Goal: Task Accomplishment & Management: Manage account settings

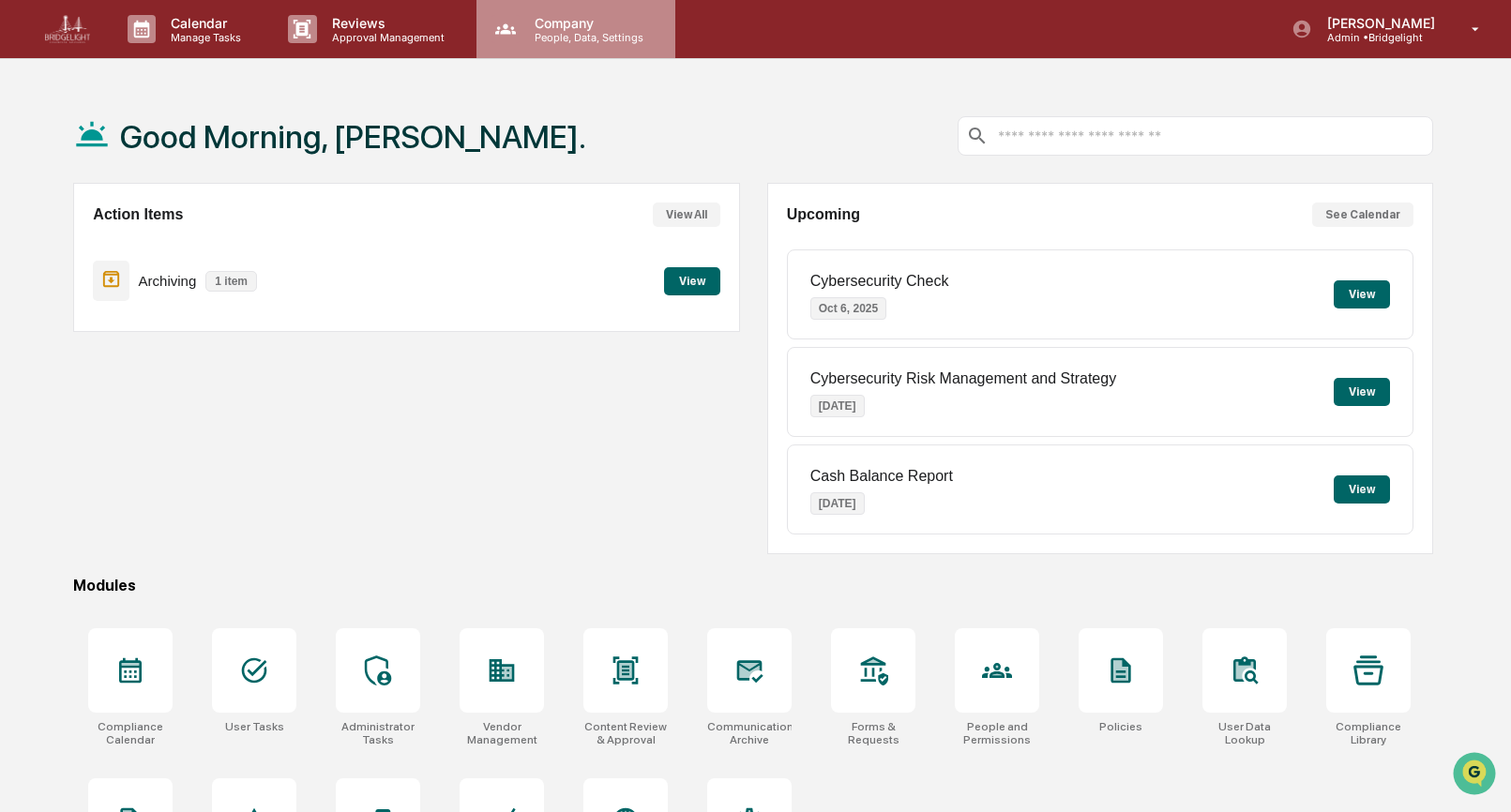
click at [552, 45] on div "Company People, Data, Settings" at bounding box center [576, 29] width 199 height 58
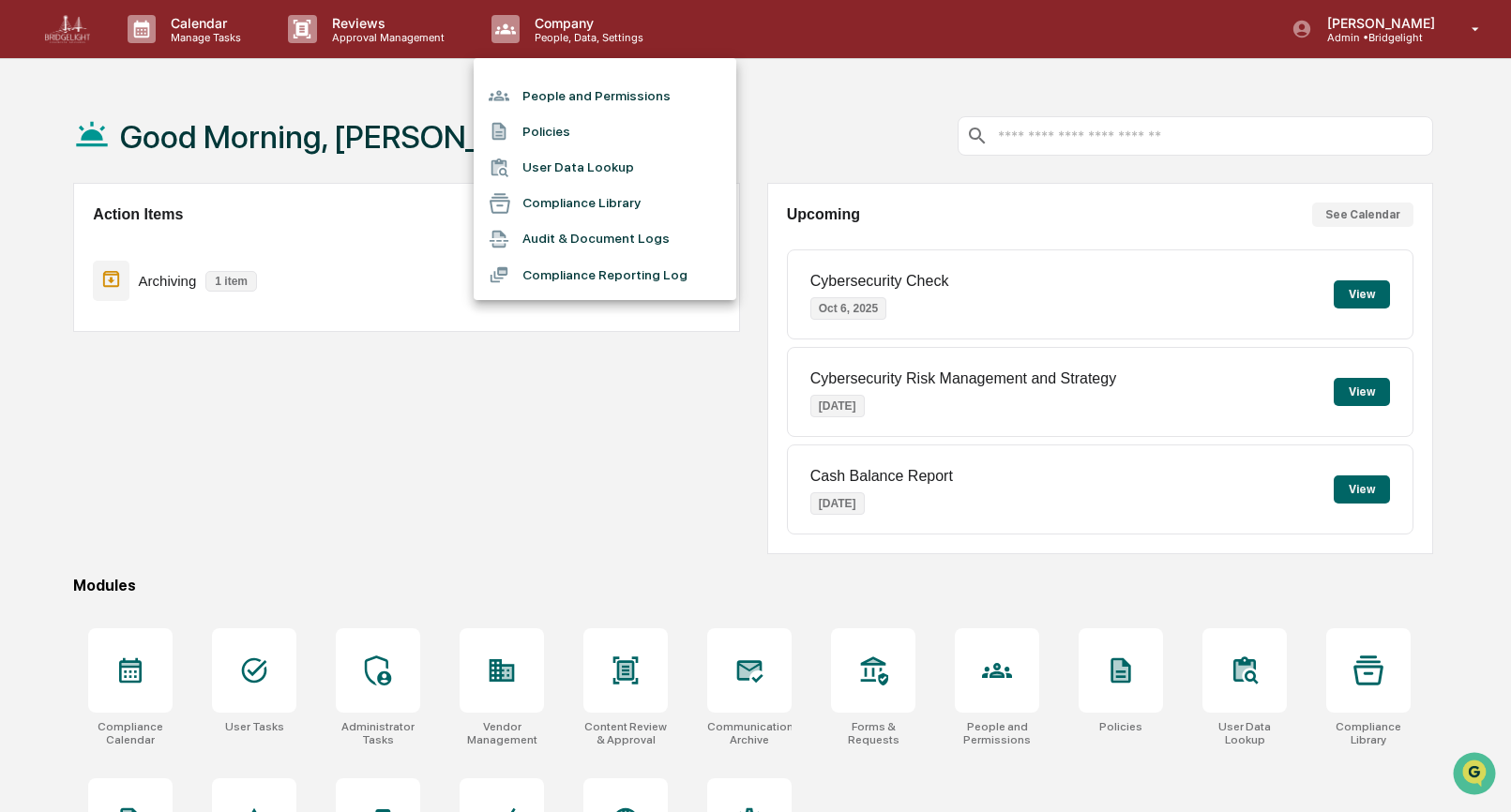
click at [548, 90] on li "People and Permissions" at bounding box center [605, 95] width 262 height 35
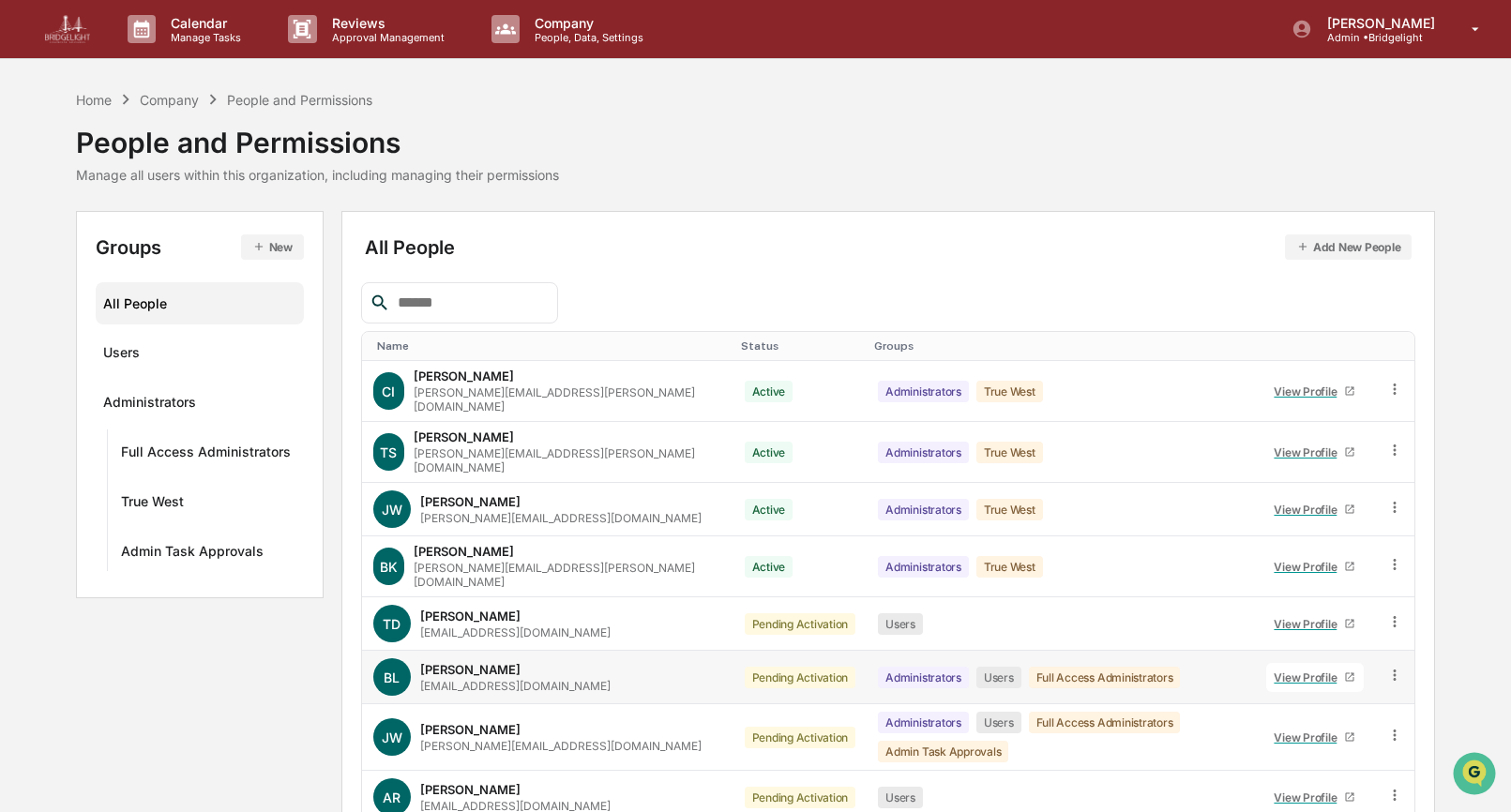
click at [1349, 673] on icon at bounding box center [1350, 677] width 9 height 9
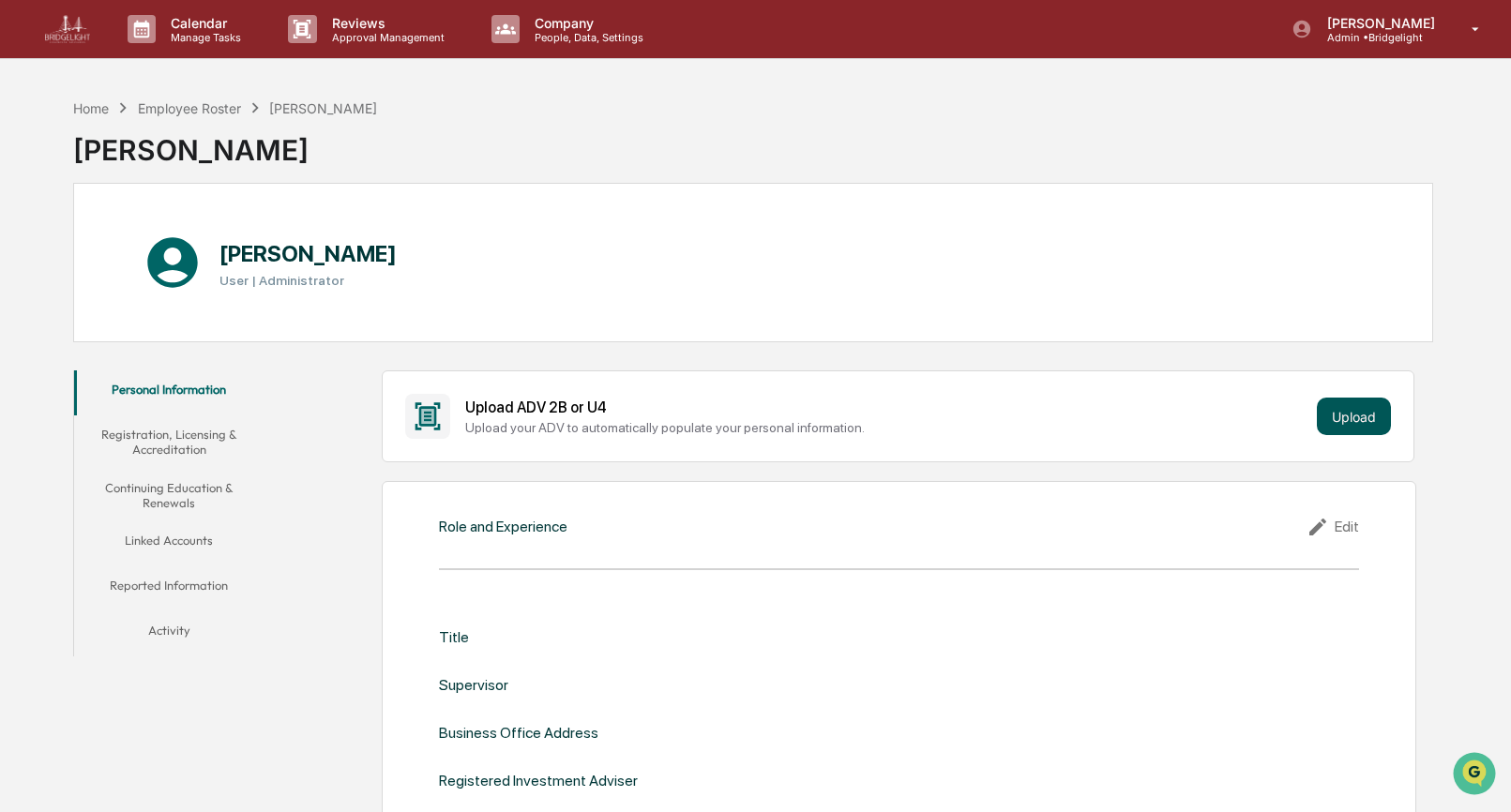
click at [1352, 412] on button "Upload" at bounding box center [1354, 417] width 74 height 37
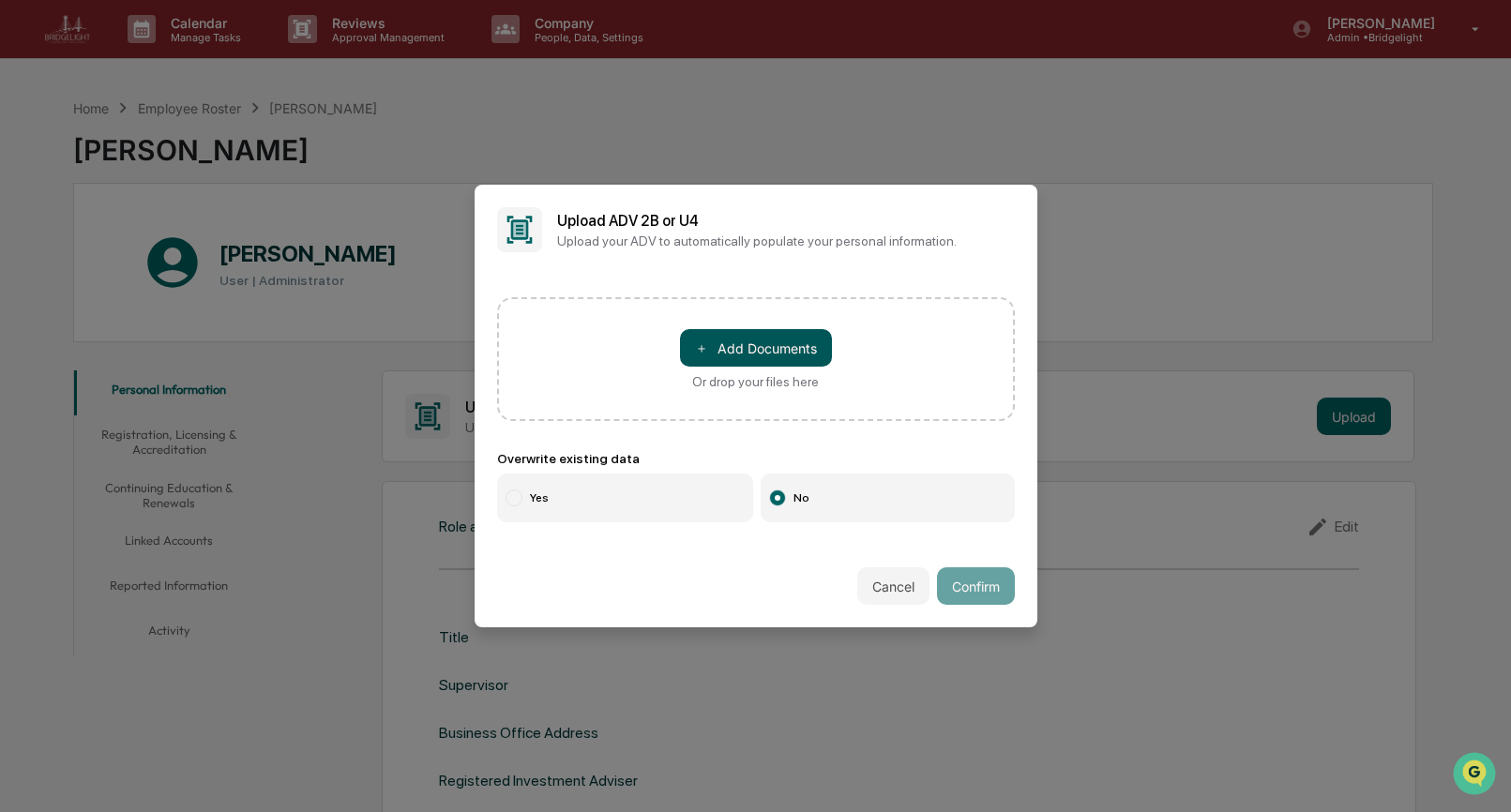
click at [779, 352] on button "＋ Add Documents" at bounding box center [756, 348] width 152 height 37
click at [795, 358] on button "＋ Add Documents" at bounding box center [756, 348] width 152 height 37
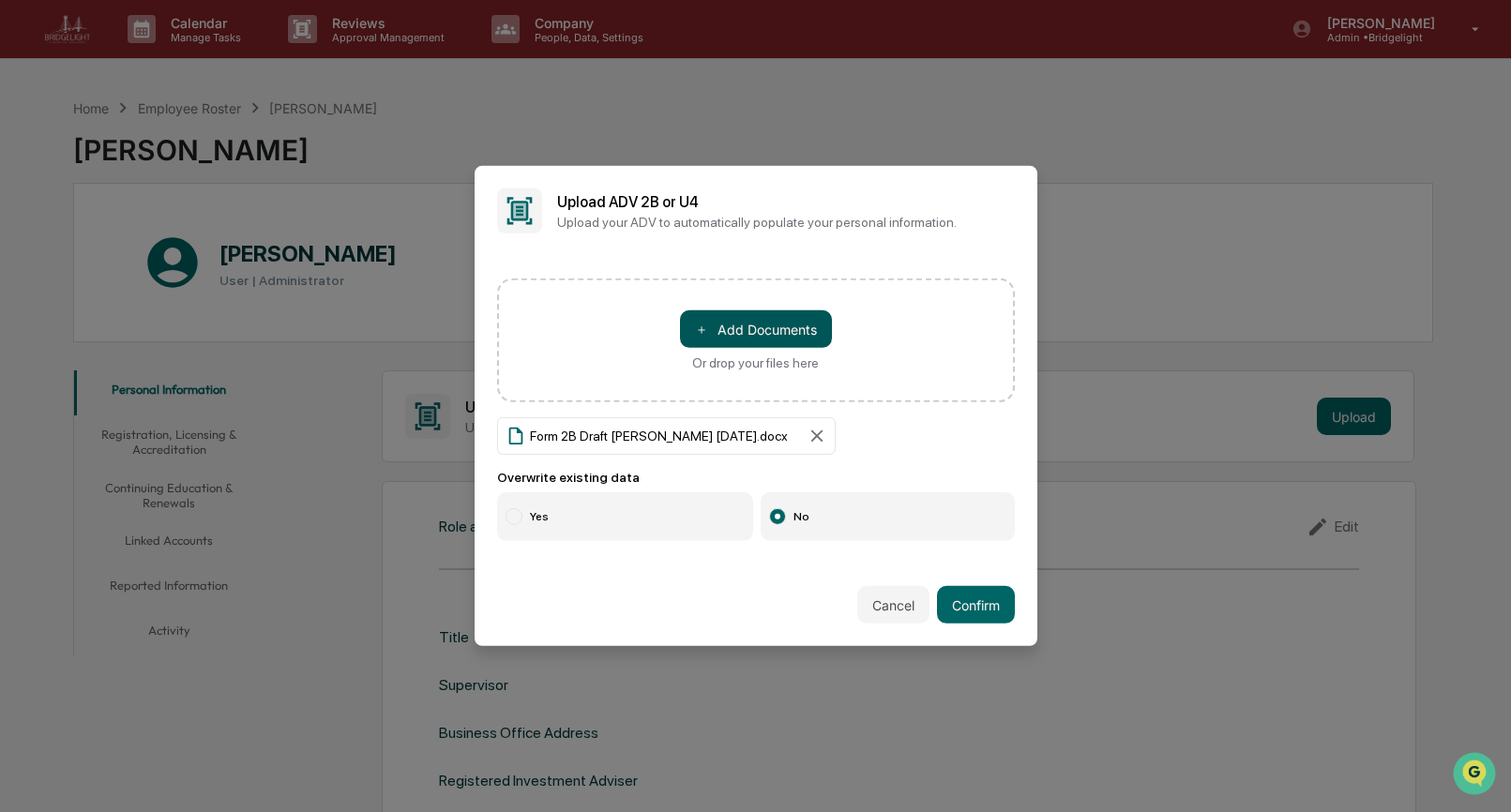
click at [787, 334] on button "＋ Add Documents" at bounding box center [756, 329] width 152 height 37
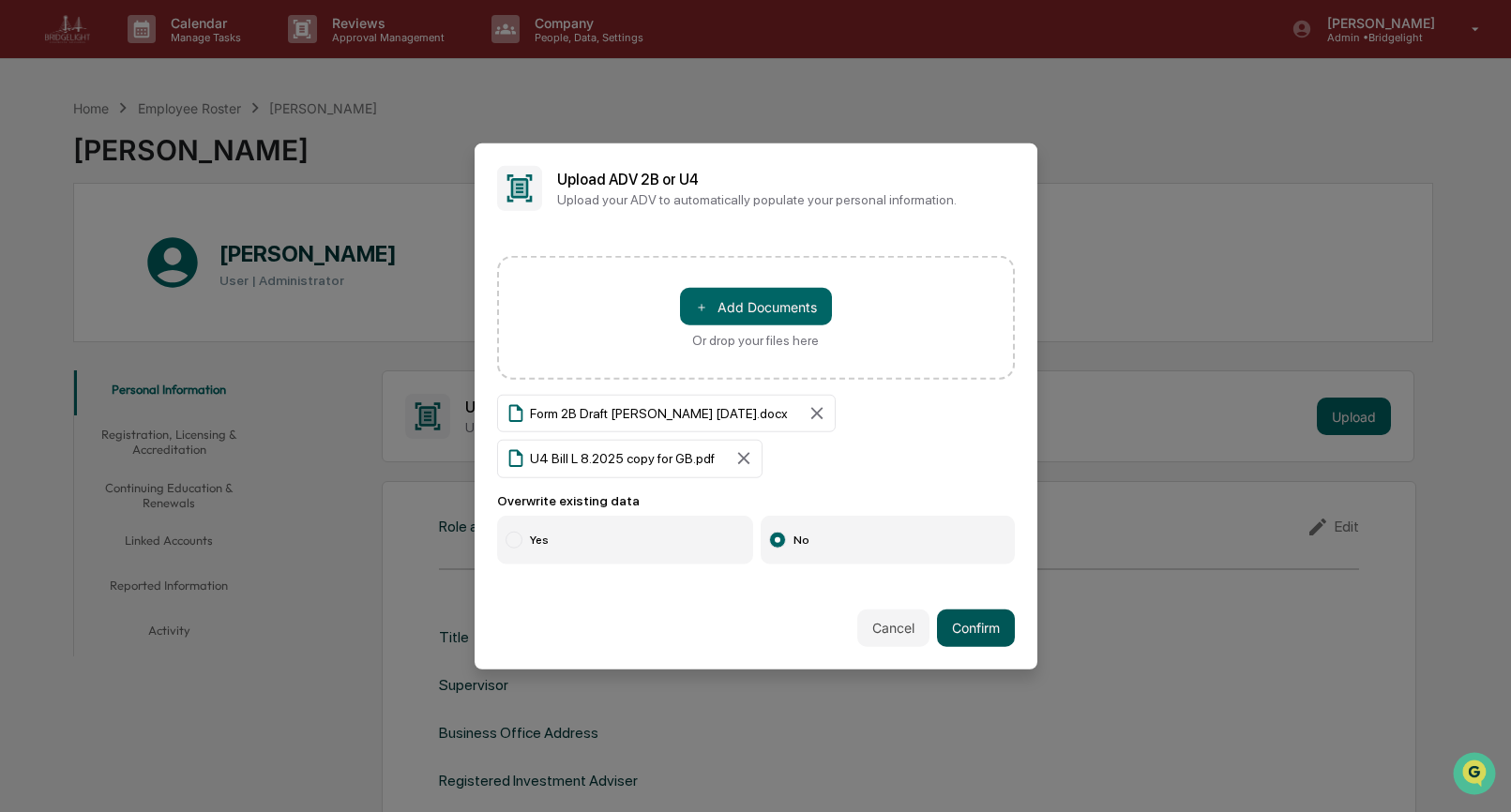
click at [980, 626] on button "Confirm" at bounding box center [975, 627] width 78 height 37
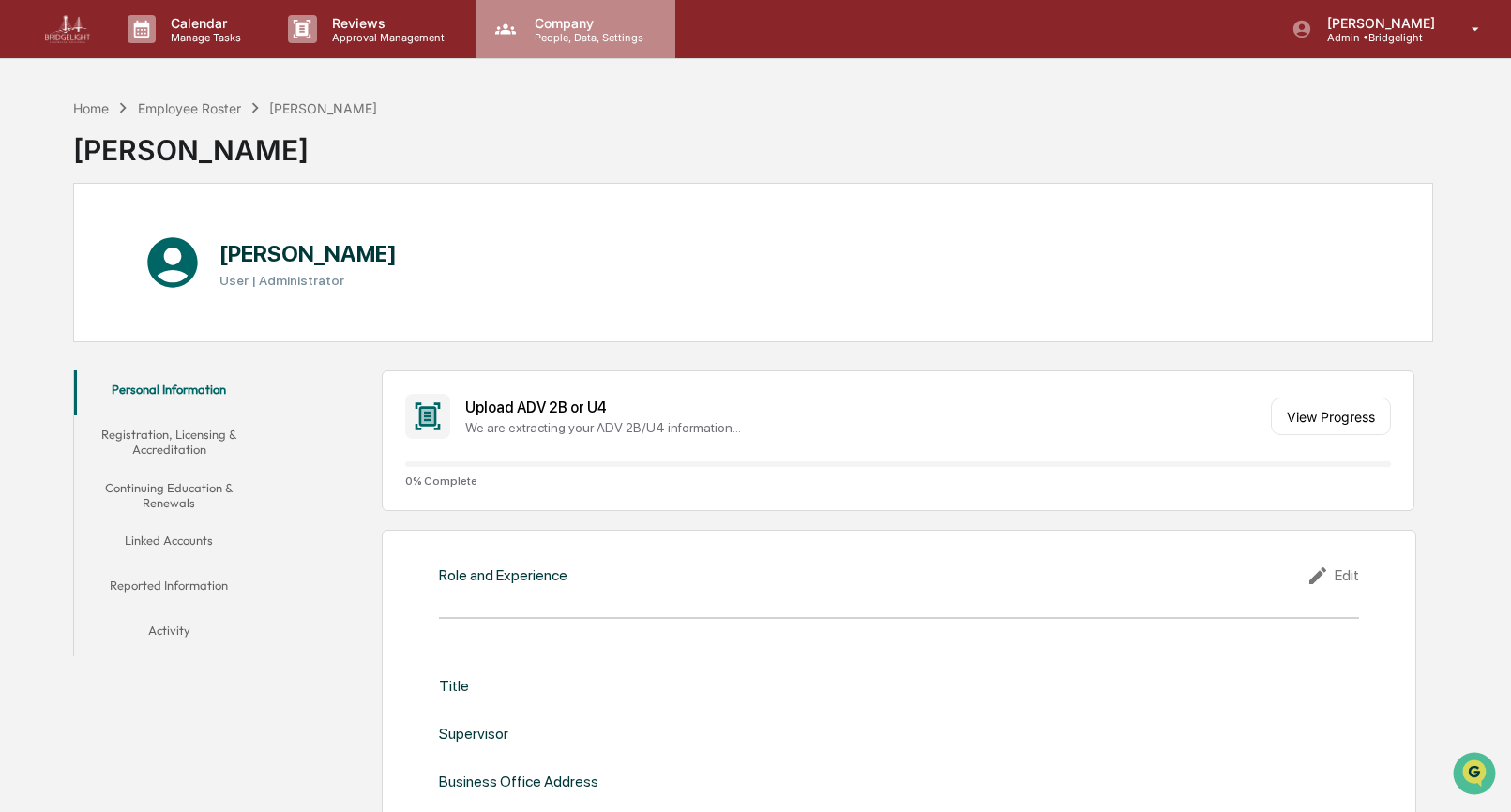
click at [548, 49] on div "Company People, Data, Settings" at bounding box center [576, 29] width 199 height 58
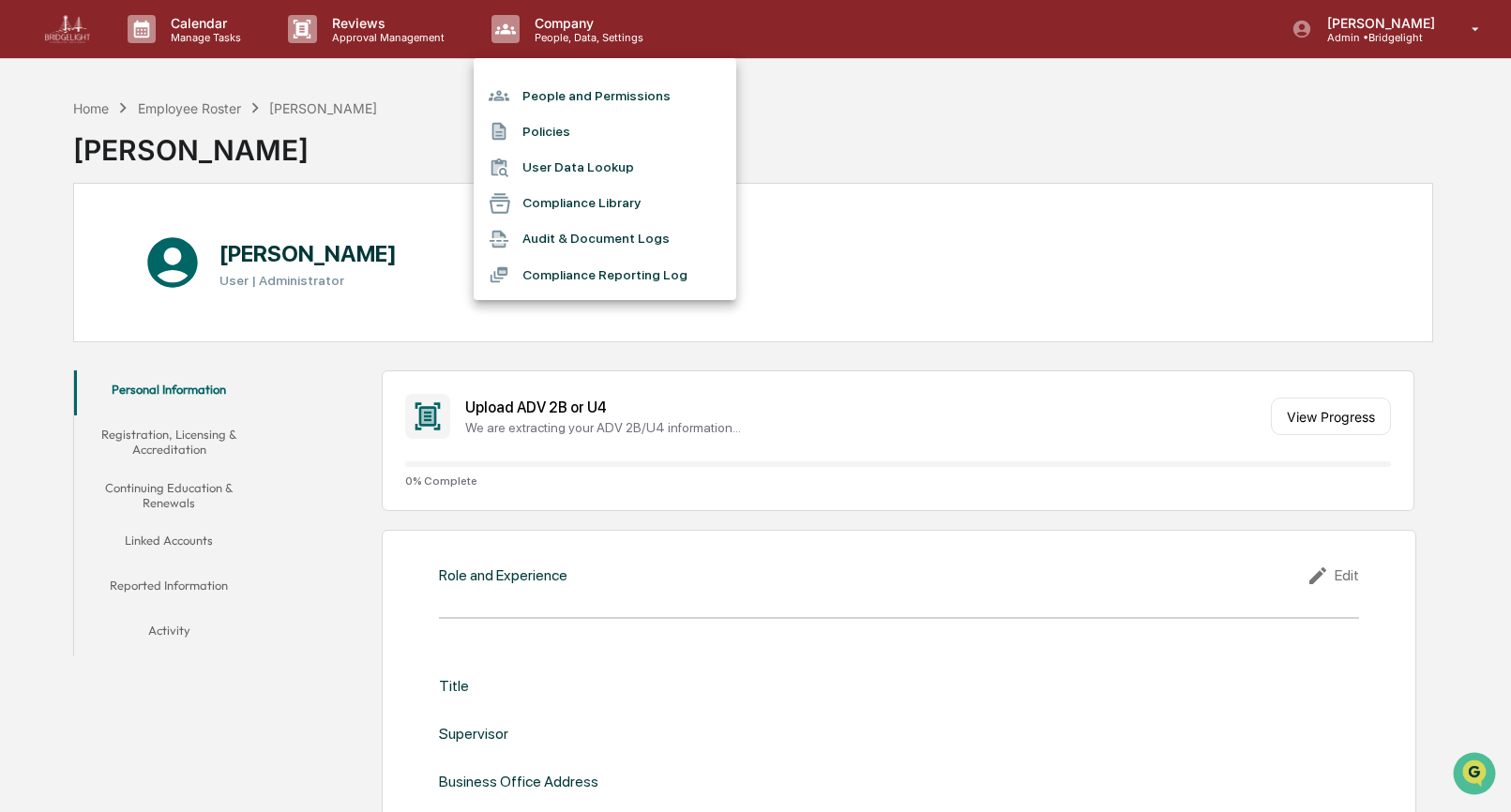
click at [546, 90] on li "People and Permissions" at bounding box center [605, 95] width 262 height 35
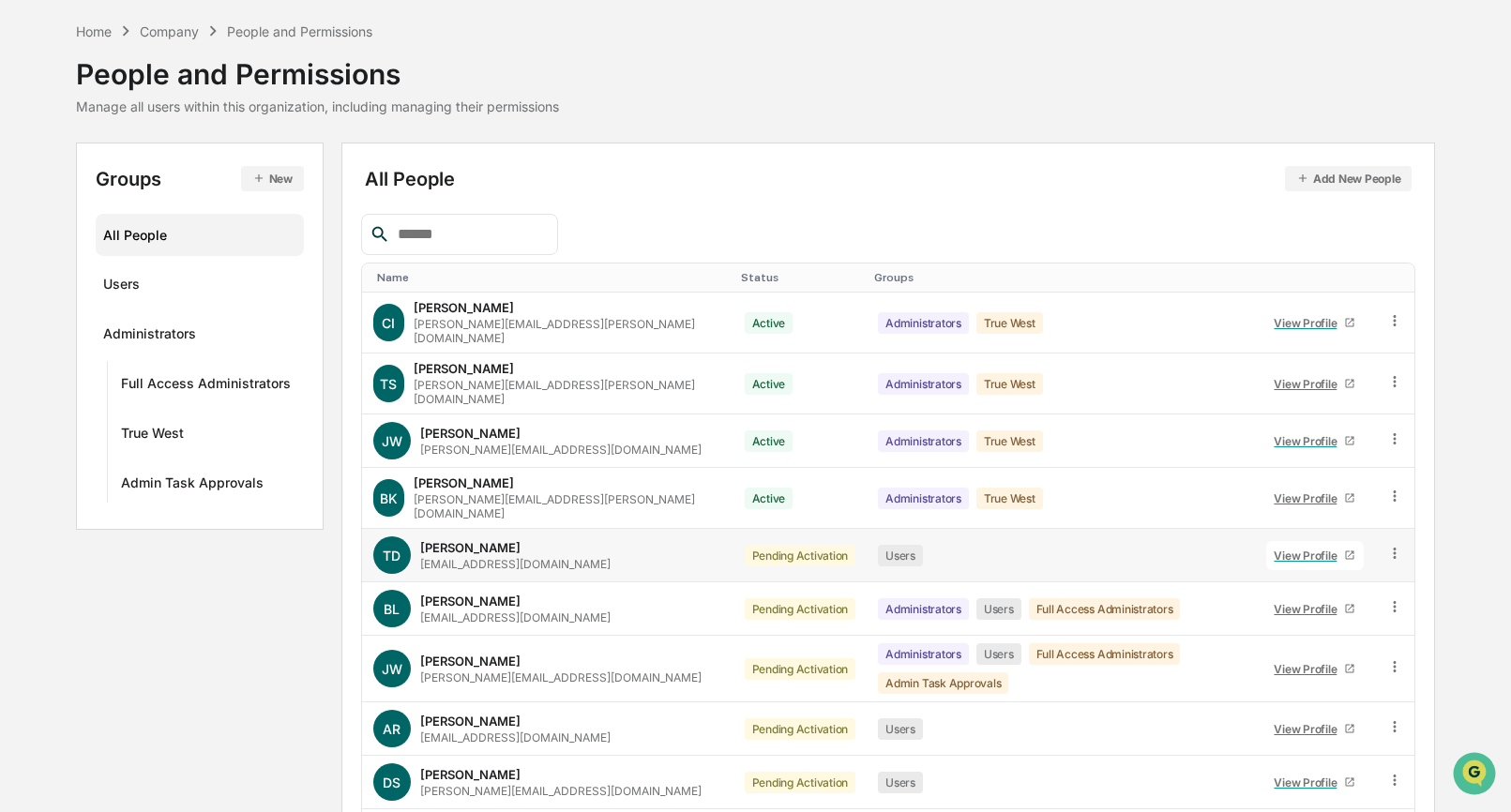
scroll to position [92, 0]
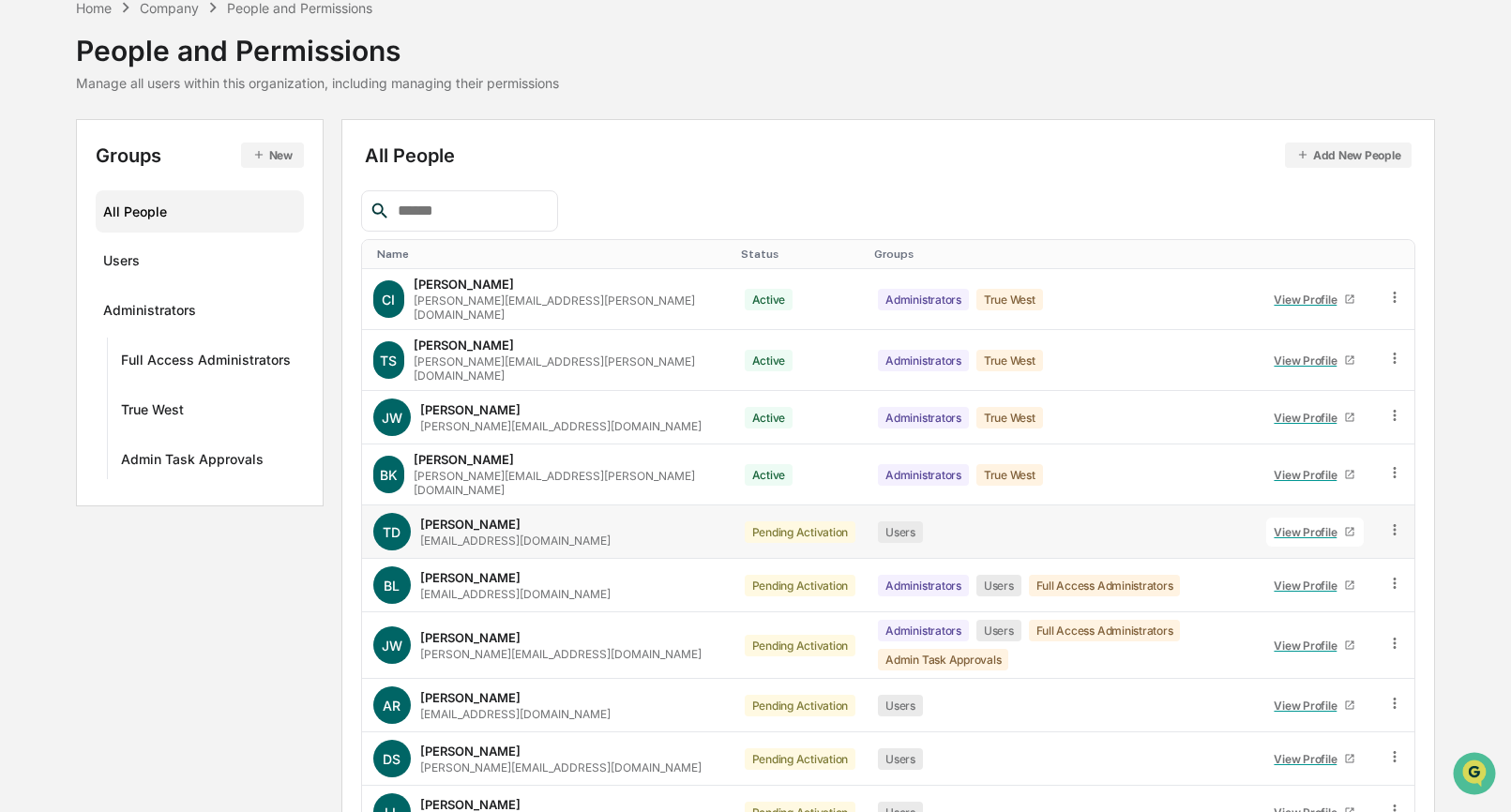
click at [1345, 526] on icon at bounding box center [1349, 531] width 11 height 11
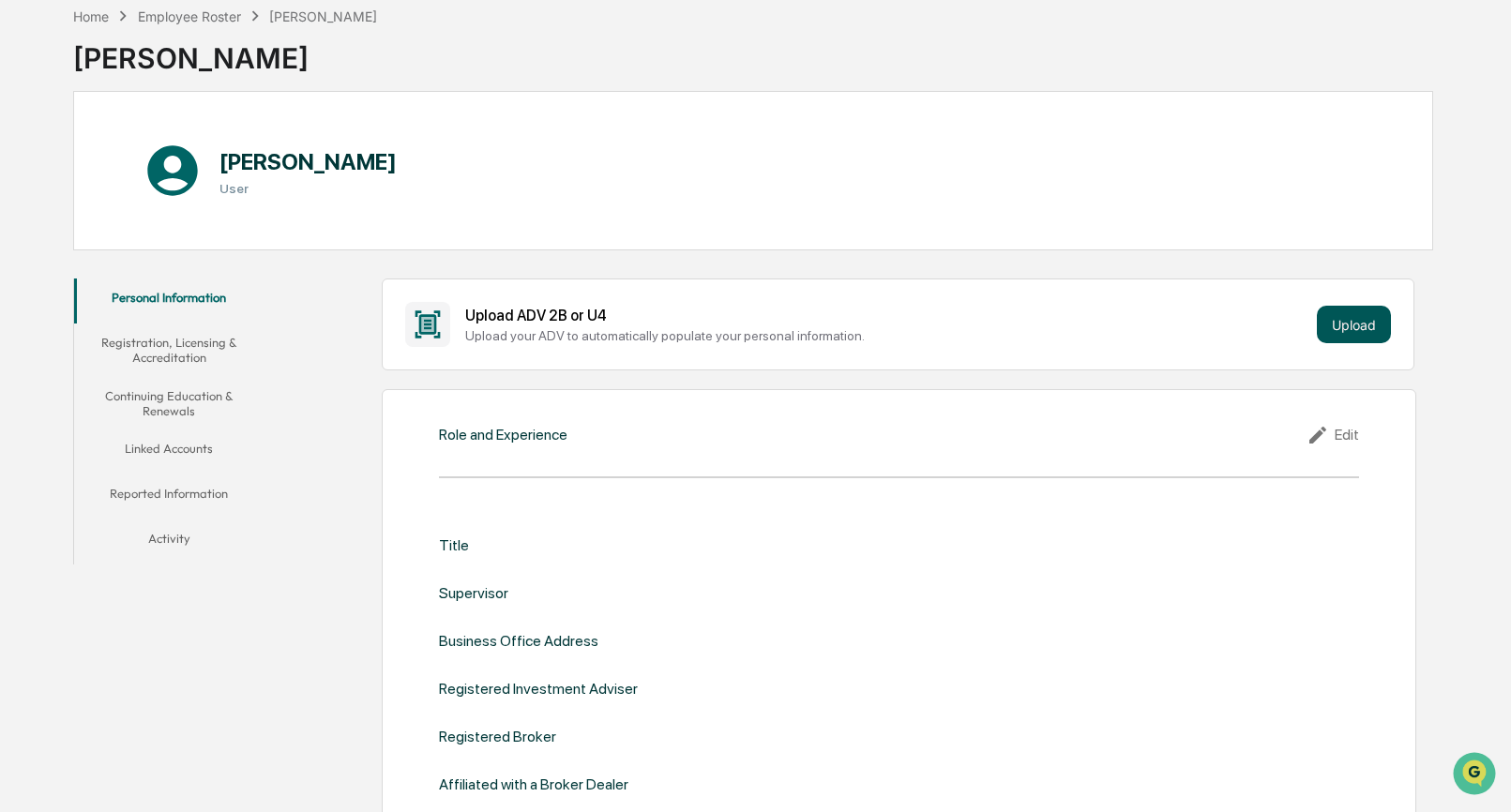
click at [1357, 310] on button "Upload" at bounding box center [1354, 324] width 74 height 37
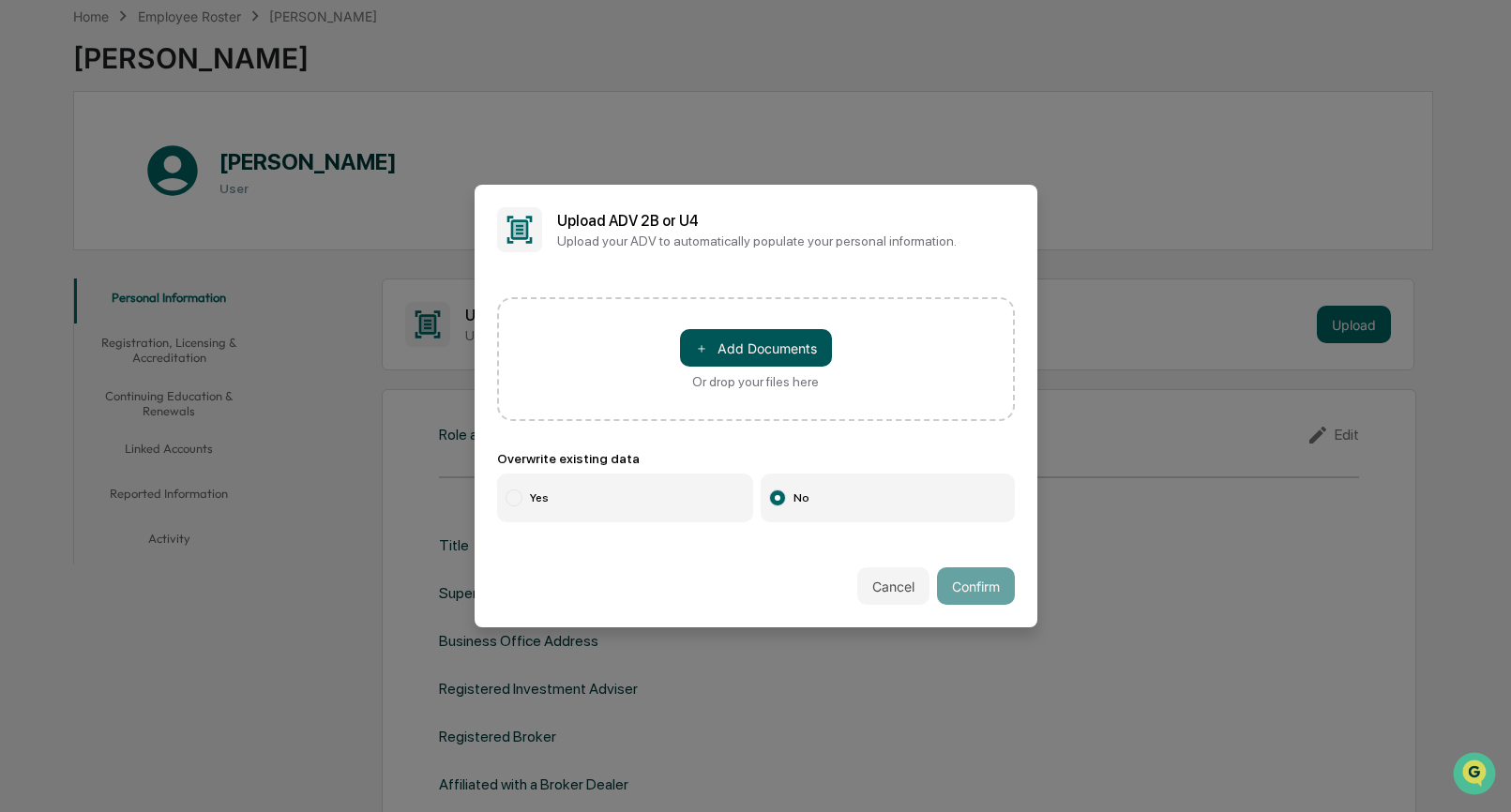
click at [785, 334] on button "＋ Add Documents" at bounding box center [756, 348] width 152 height 37
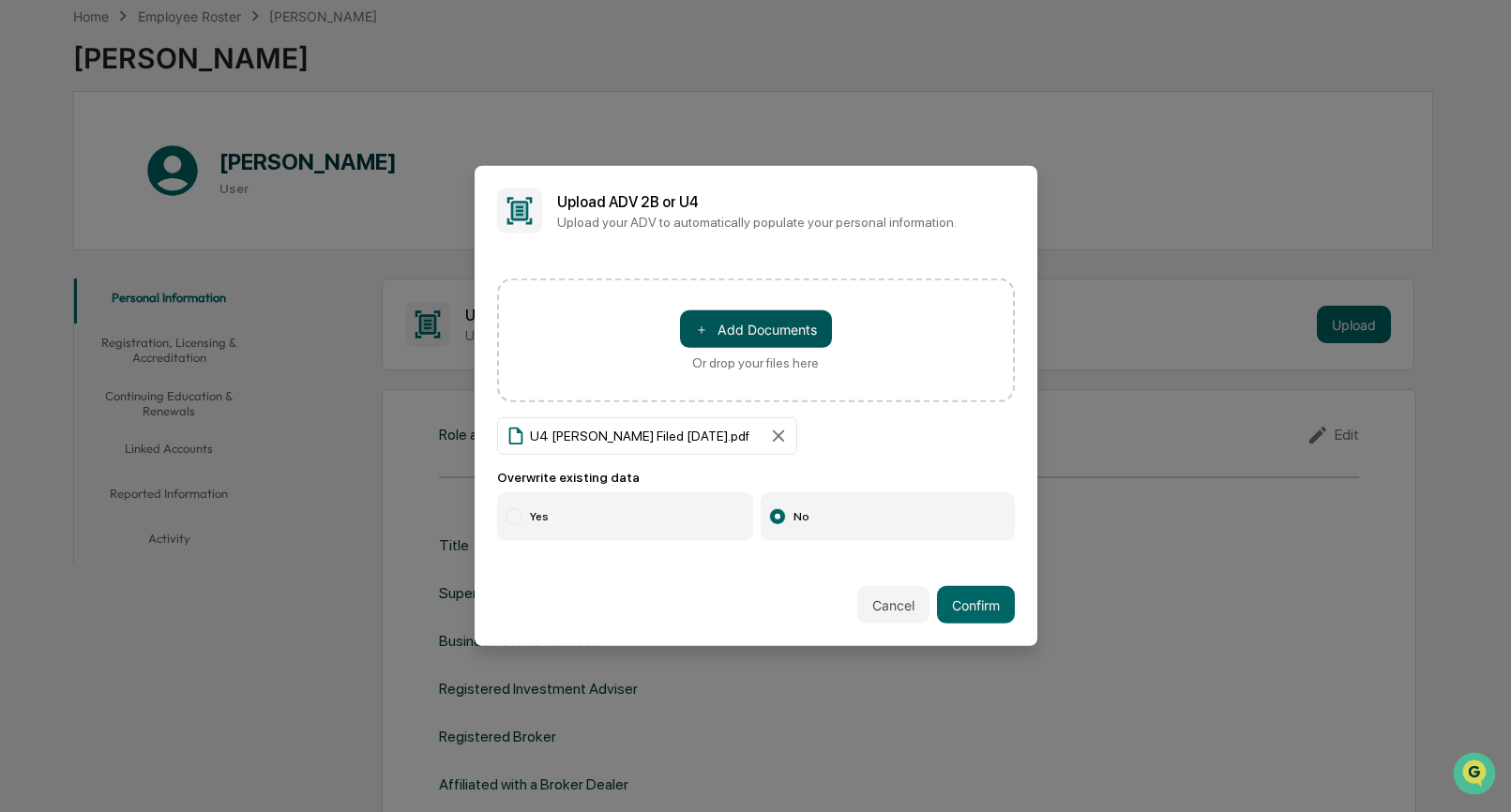
click at [760, 337] on button "＋ Add Documents" at bounding box center [756, 329] width 152 height 37
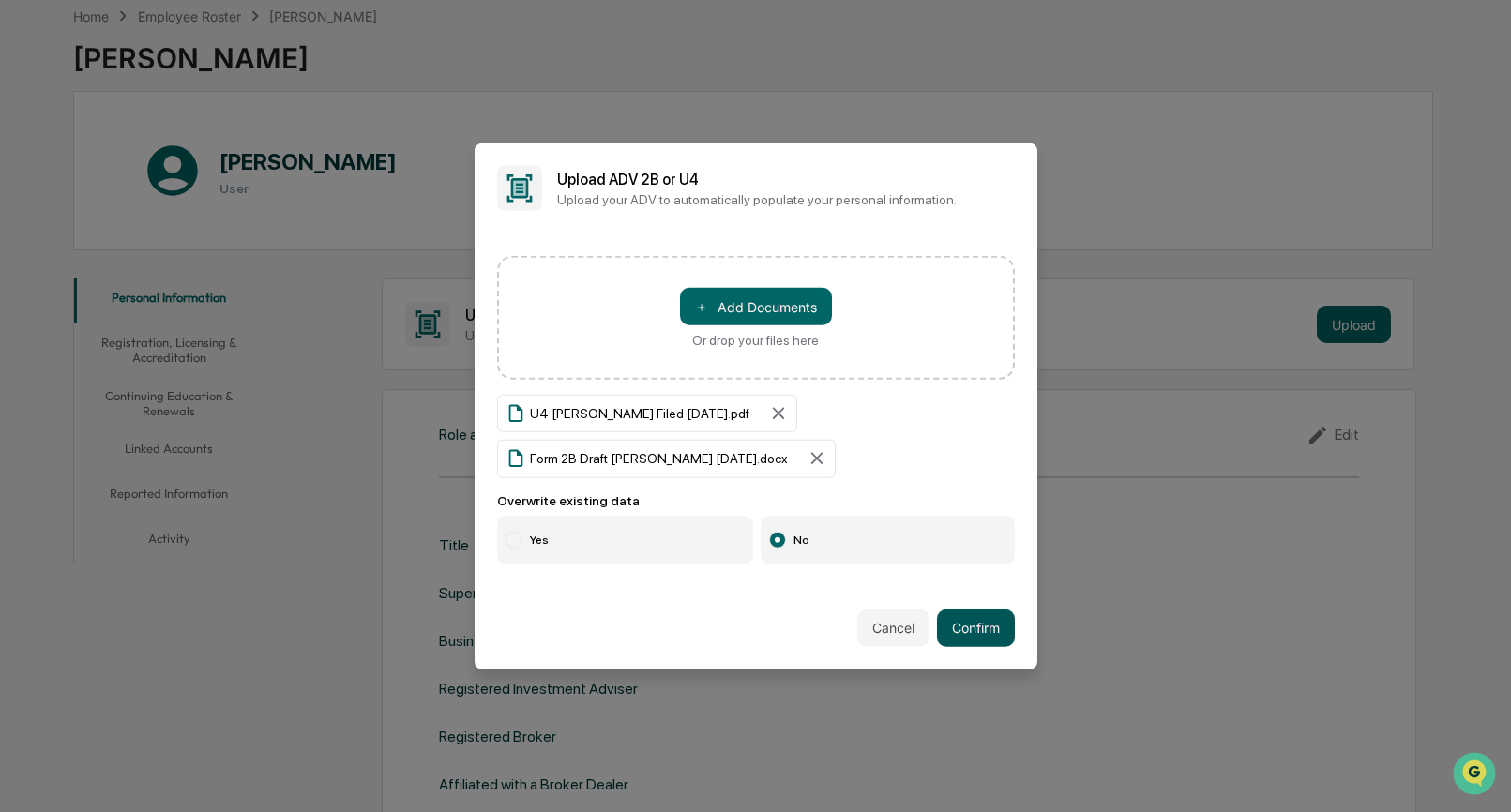
click at [974, 636] on button "Confirm" at bounding box center [975, 627] width 78 height 37
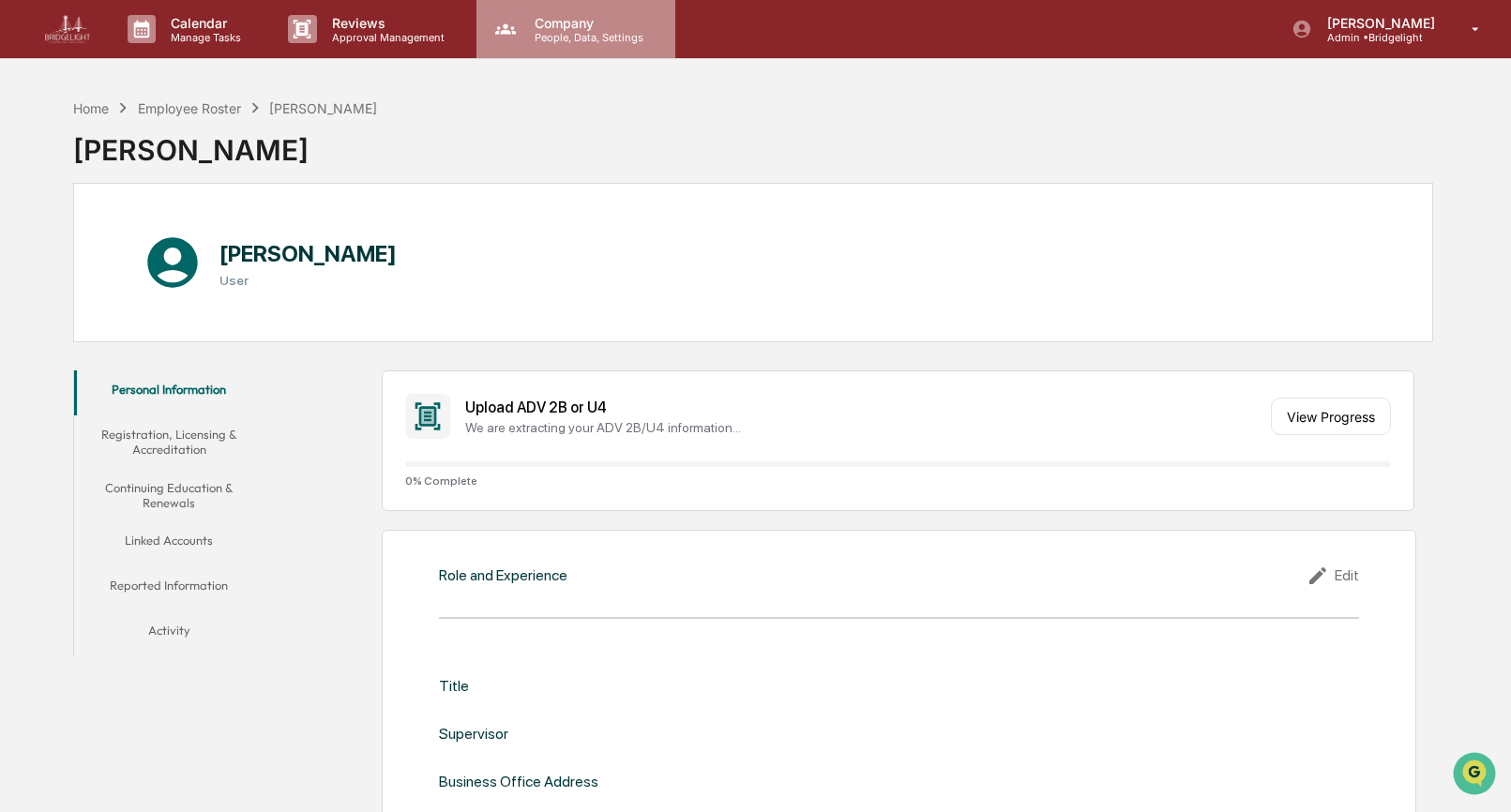
click at [580, 34] on p "People, Data, Settings" at bounding box center [586, 36] width 133 height 13
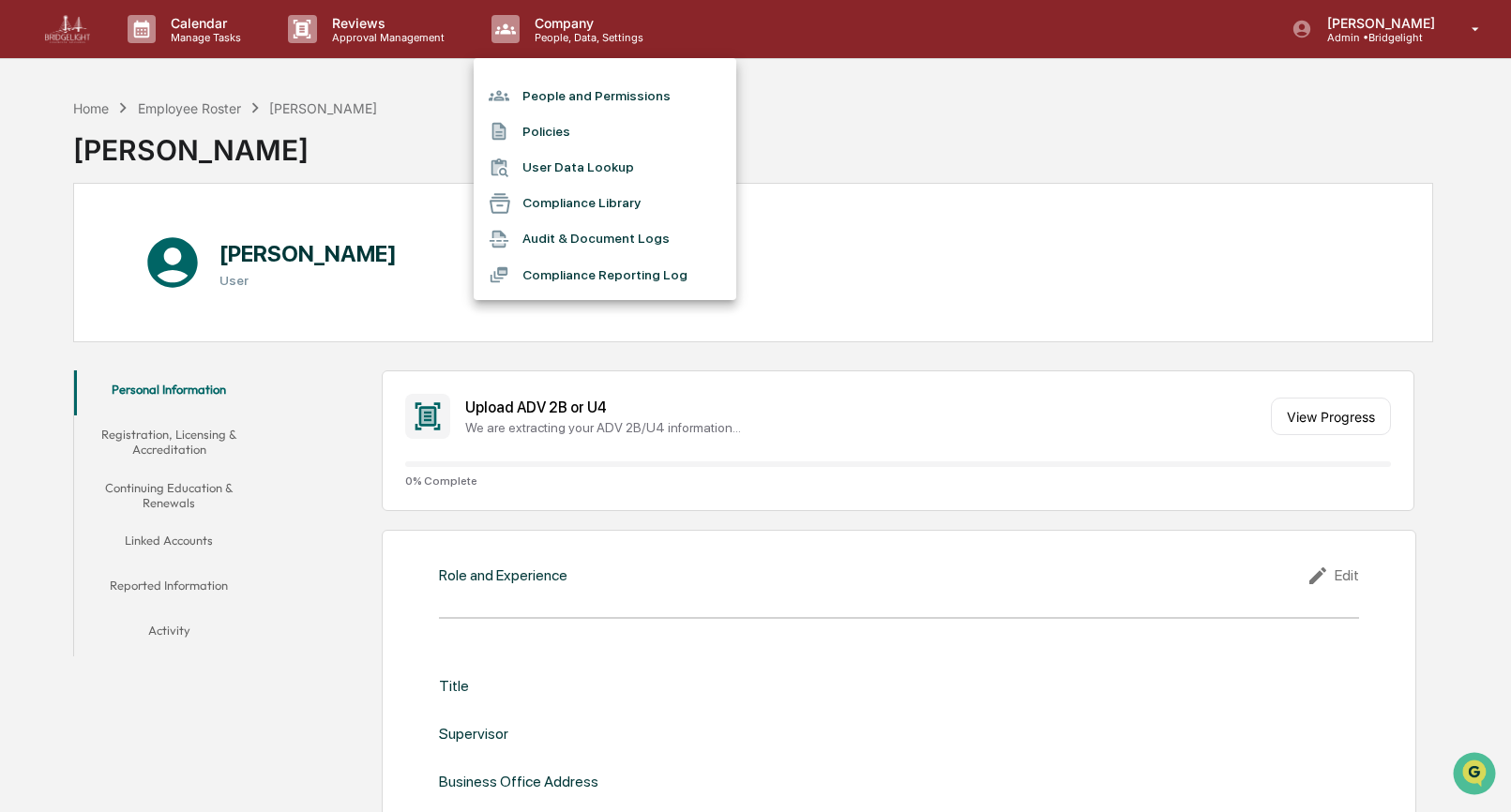
click at [555, 93] on li "People and Permissions" at bounding box center [605, 95] width 262 height 35
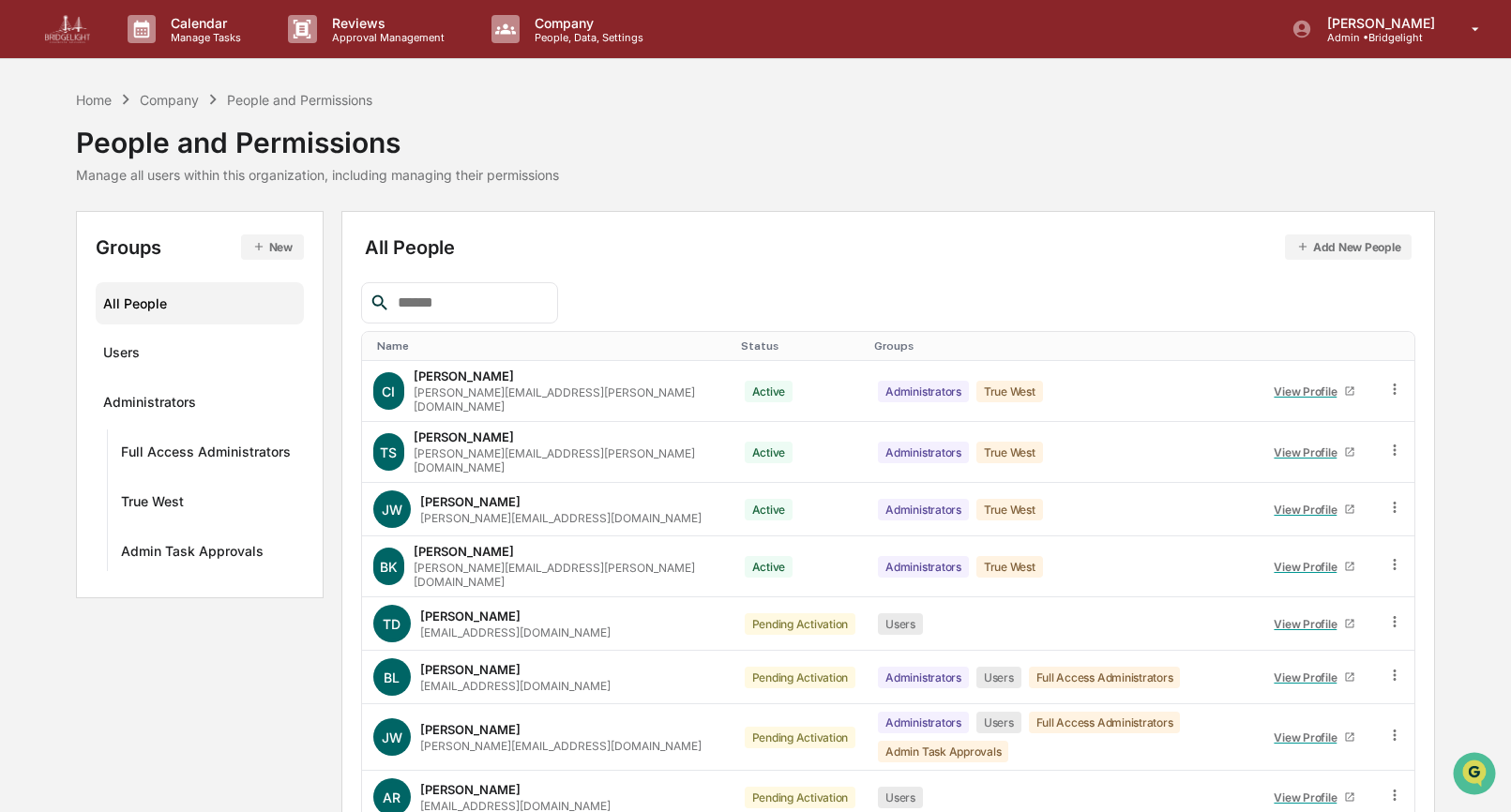
click at [277, 245] on button "New" at bounding box center [272, 248] width 63 height 26
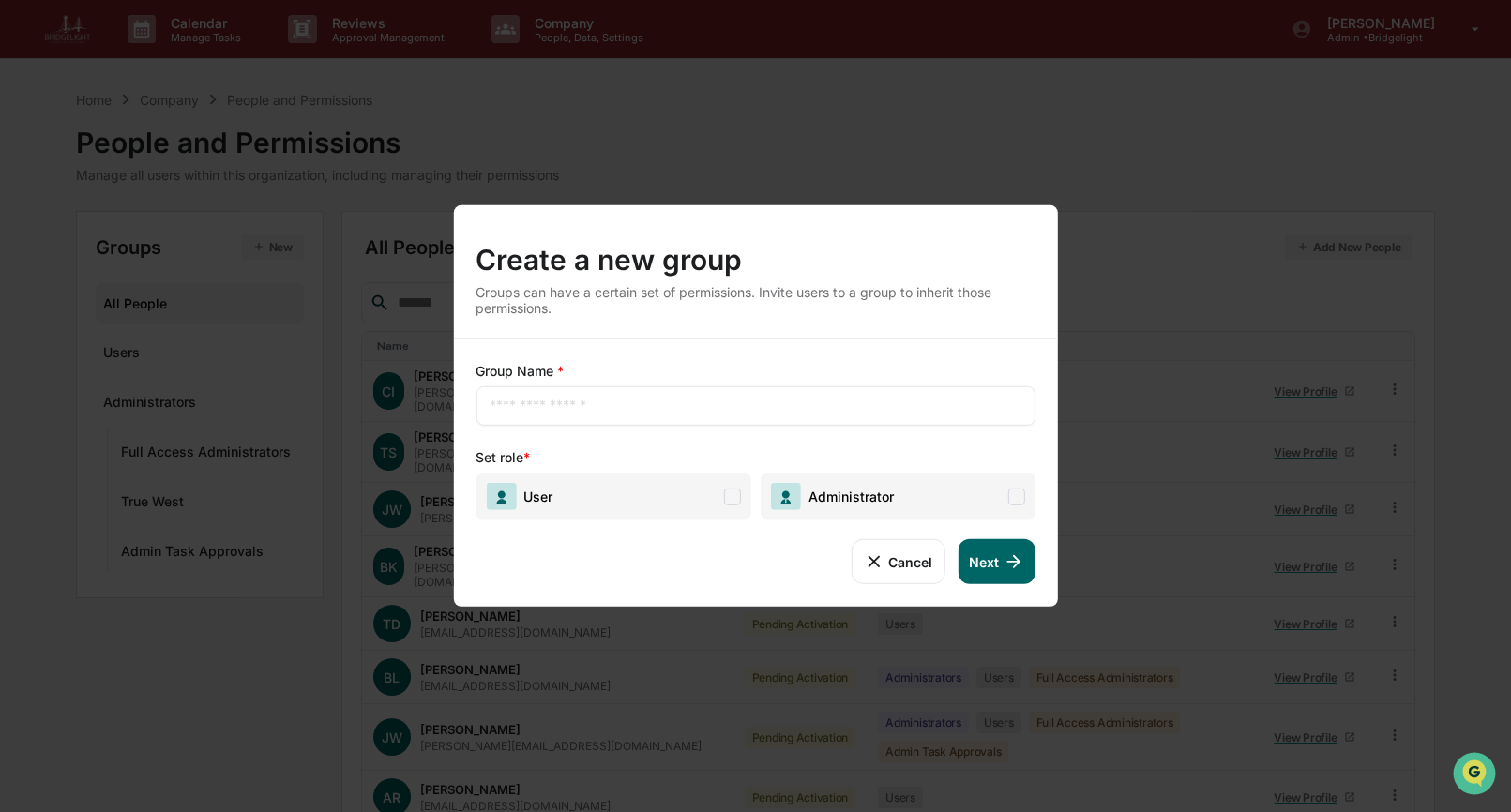
click at [520, 410] on input "text" at bounding box center [755, 406] width 531 height 19
type input "********"
click at [599, 497] on span "User" at bounding box center [613, 496] width 275 height 48
click at [1013, 577] on button "Next" at bounding box center [996, 562] width 77 height 45
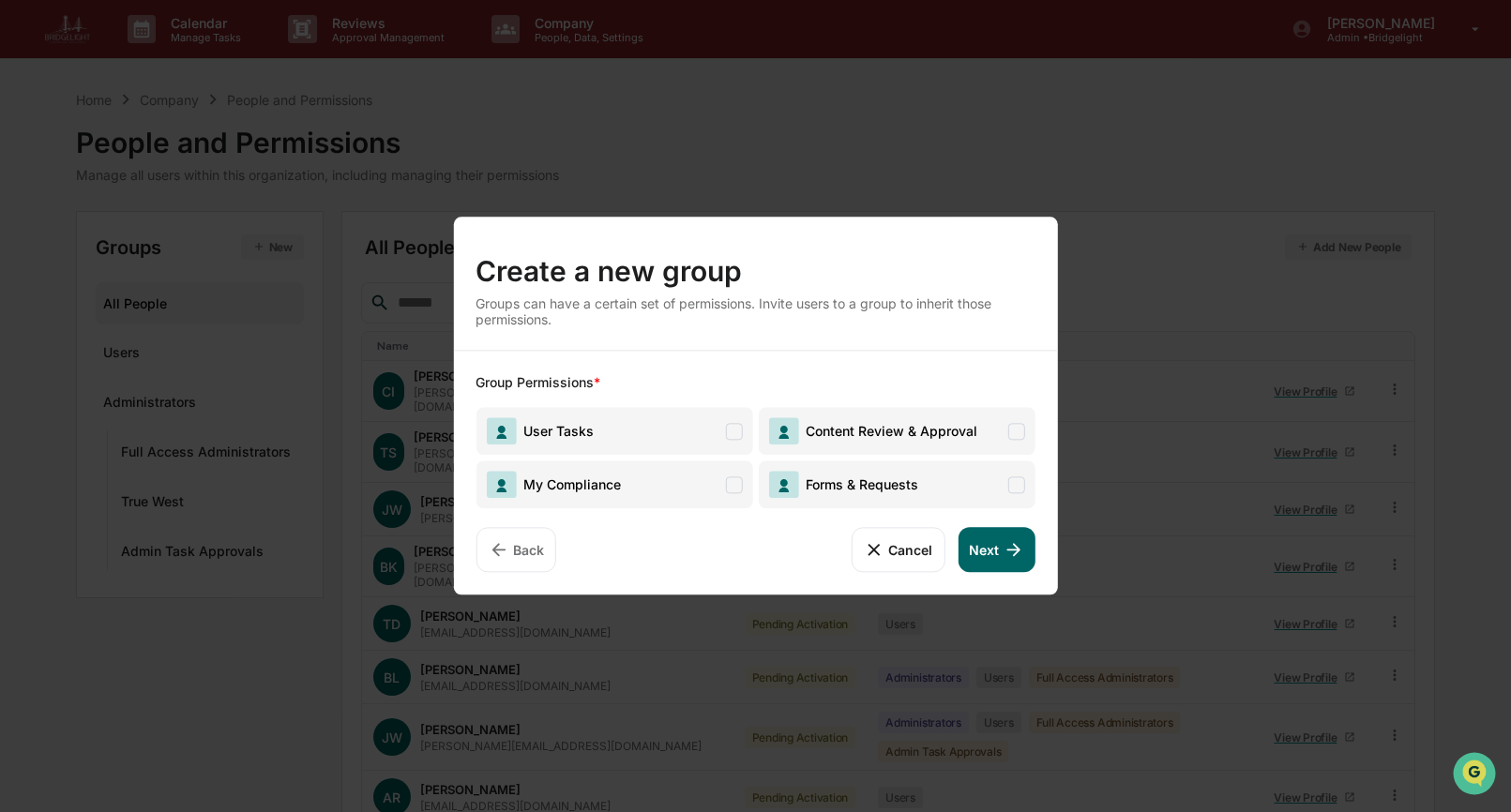
click at [721, 434] on span "User Tasks" at bounding box center [613, 431] width 276 height 48
click at [721, 462] on span "My Compliance" at bounding box center [613, 484] width 276 height 48
click at [858, 485] on span "Forms & Requests" at bounding box center [858, 485] width 120 height 16
click at [885, 445] on span "Content Review & Approval" at bounding box center [896, 431] width 276 height 48
click at [996, 554] on button "Next" at bounding box center [996, 550] width 77 height 45
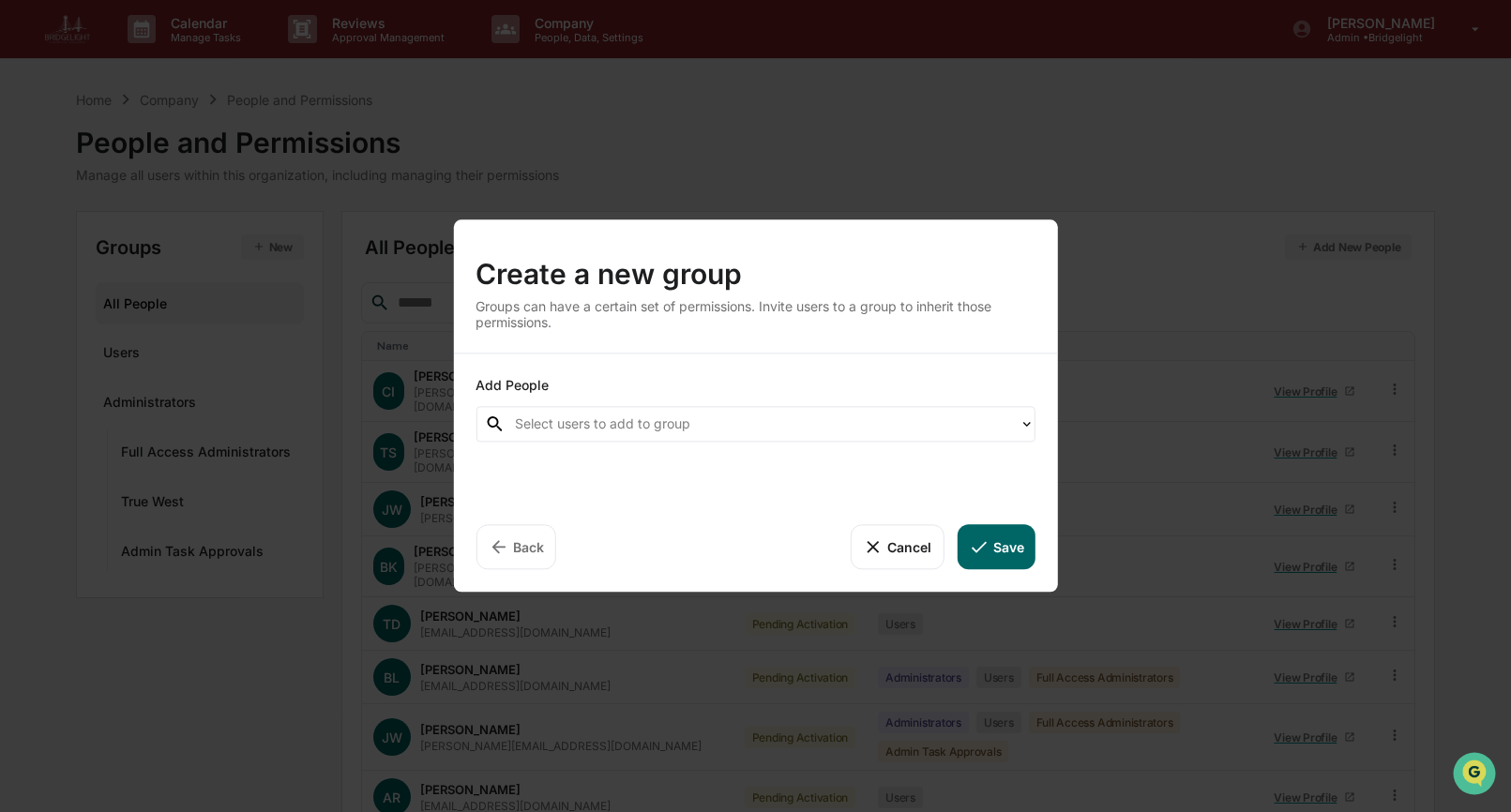
click at [674, 418] on div "Select users to add to group" at bounding box center [763, 424] width 495 height 23
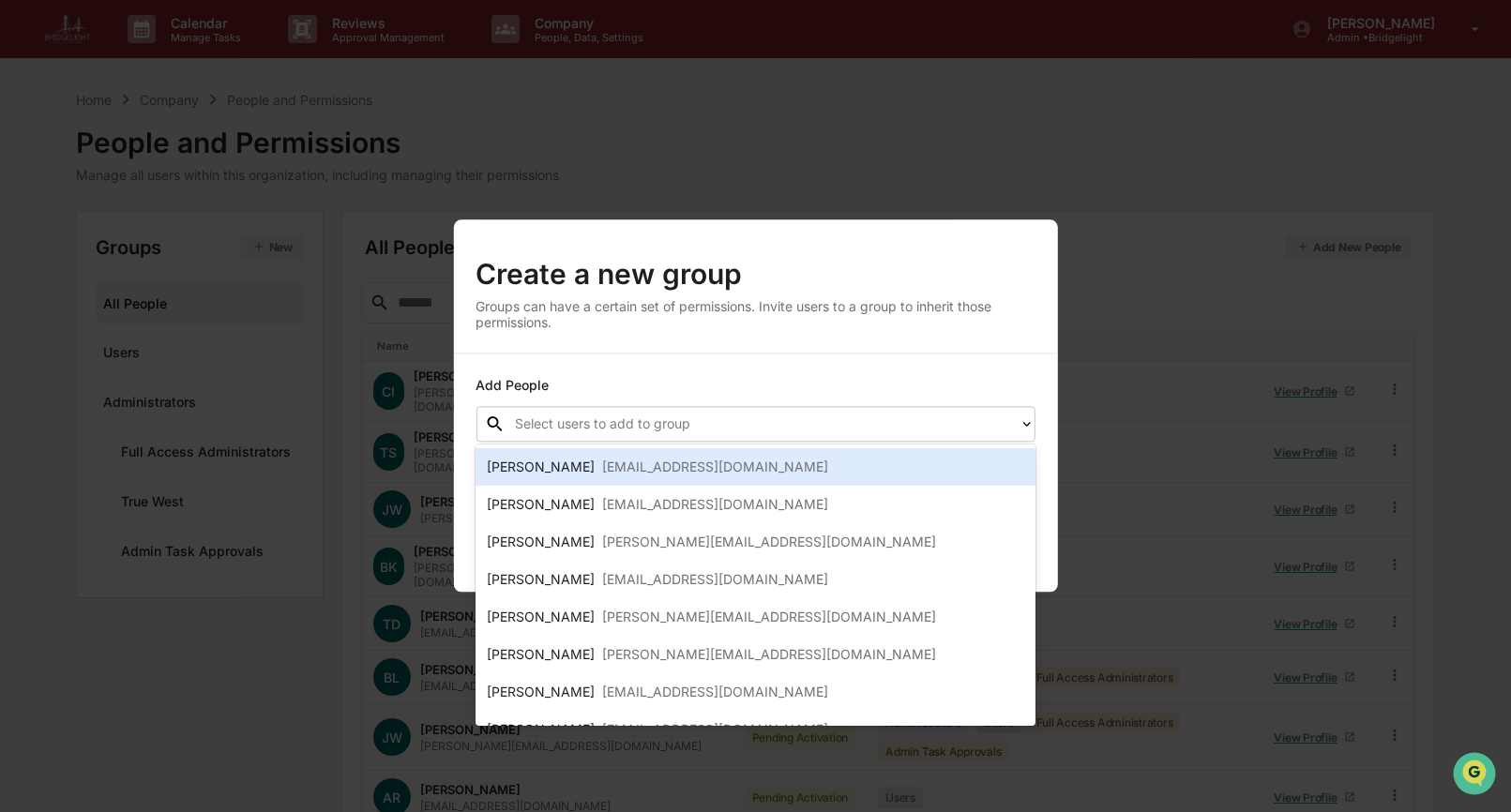
click at [650, 456] on div "[EMAIL_ADDRESS][DOMAIN_NAME]" at bounding box center [716, 467] width 226 height 23
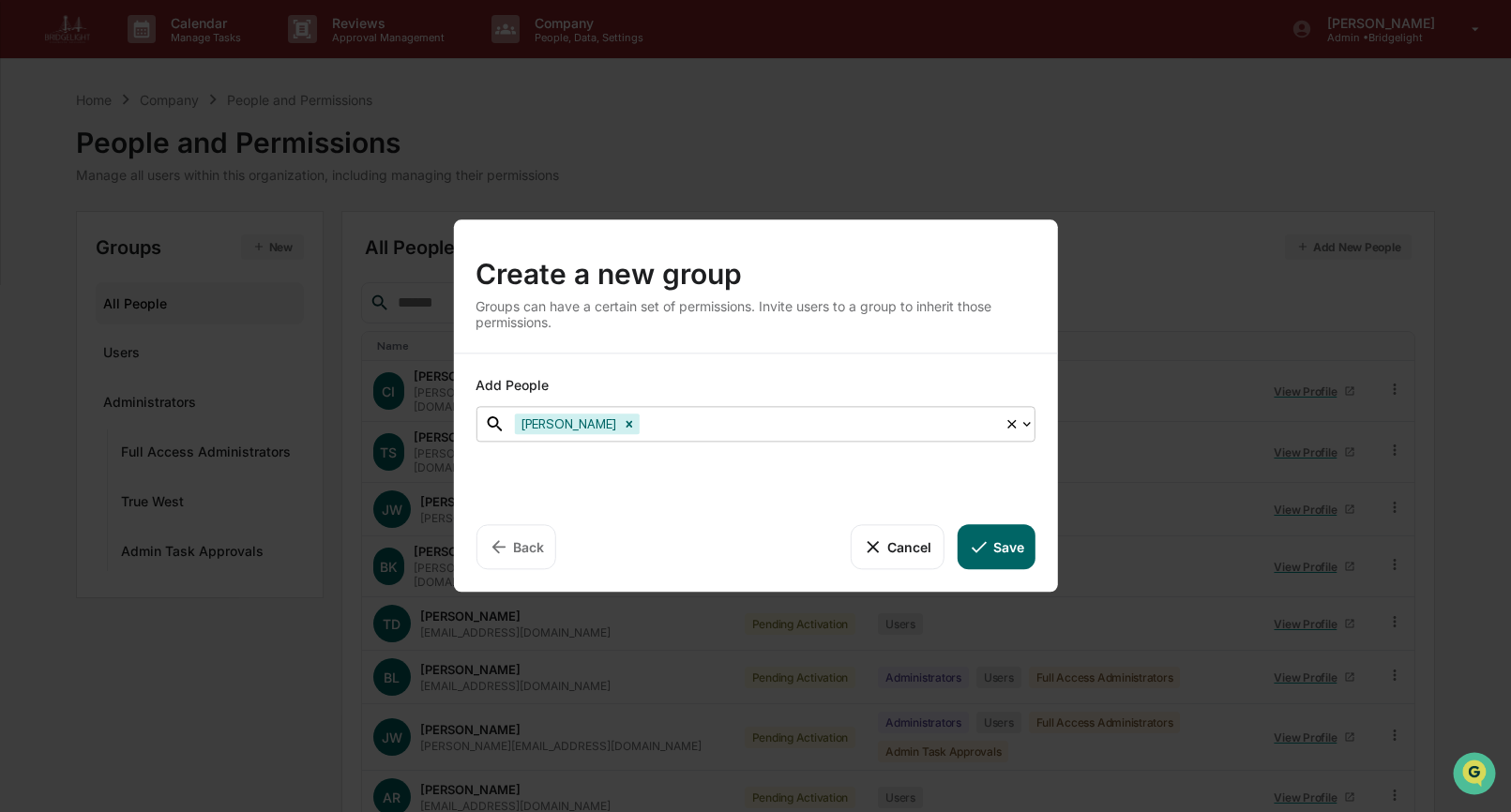
click at [714, 430] on div at bounding box center [820, 425] width 352 height 22
click at [708, 492] on div "Add People option [PERSON_NAME], selected. [PERSON_NAME] Back Cancel Save" at bounding box center [755, 473] width 604 height 238
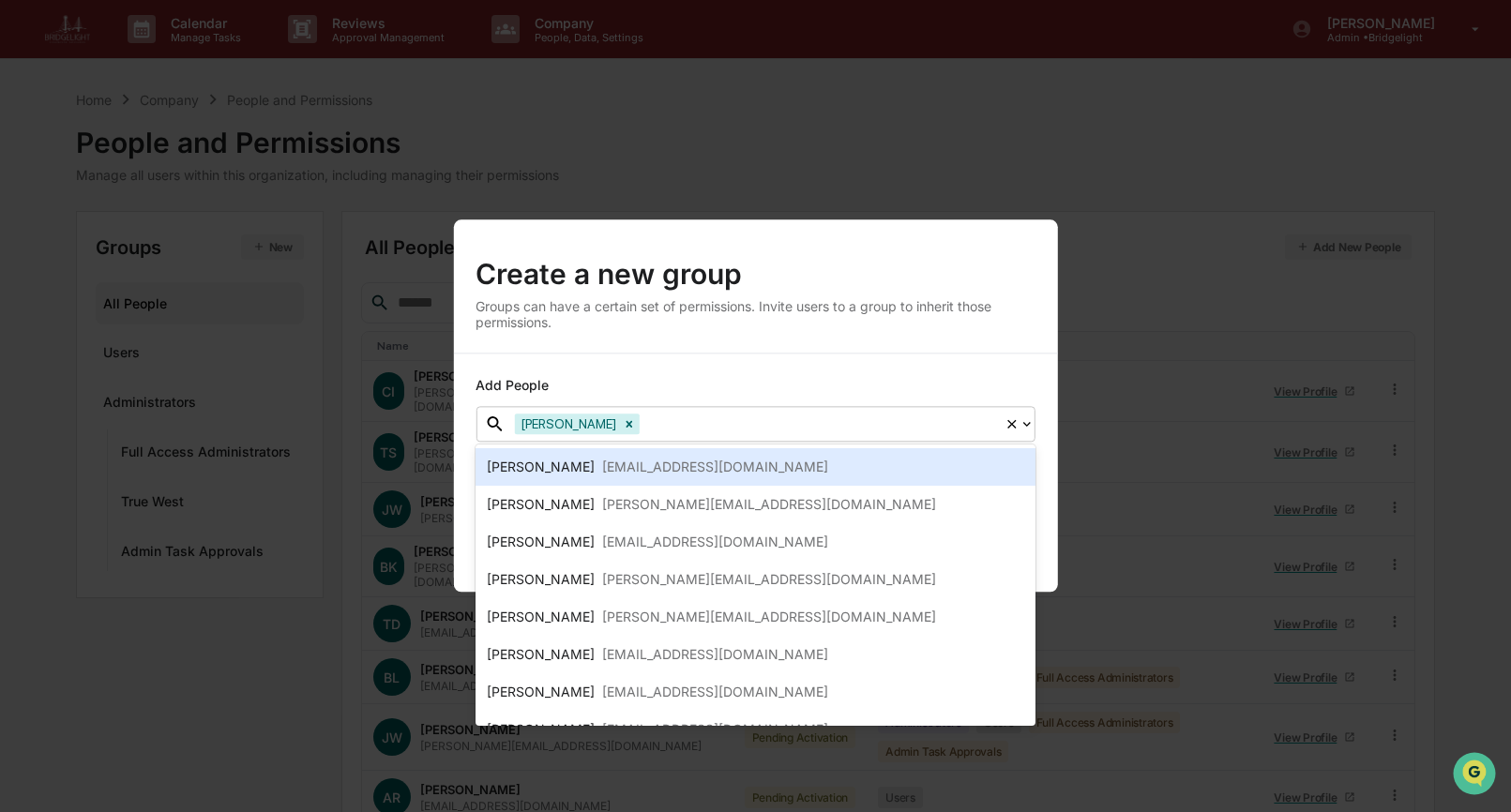
click at [825, 421] on div at bounding box center [820, 425] width 352 height 22
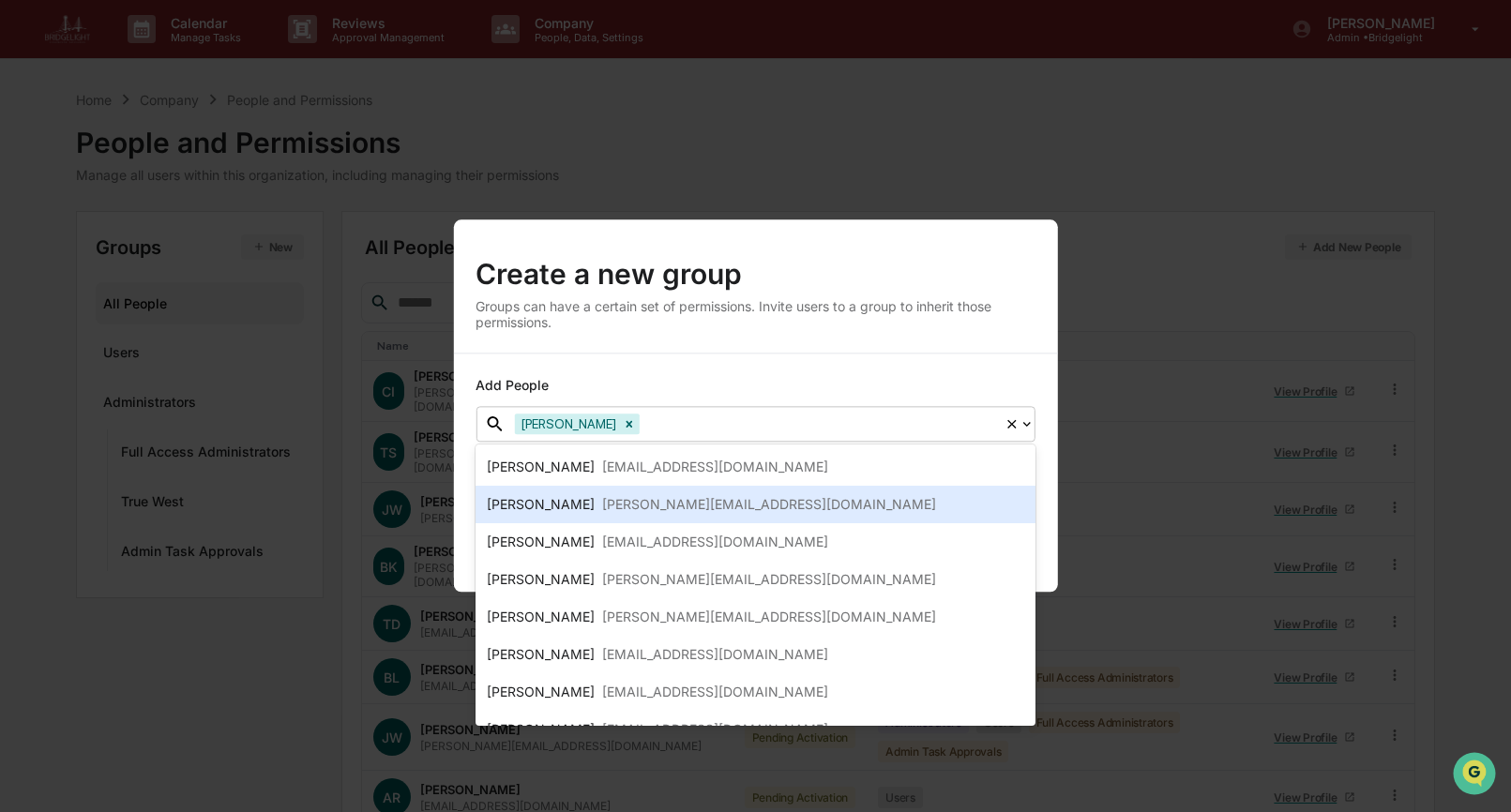
click at [800, 513] on div "[PERSON_NAME][EMAIL_ADDRESS][DOMAIN_NAME]" at bounding box center [770, 504] width 334 height 23
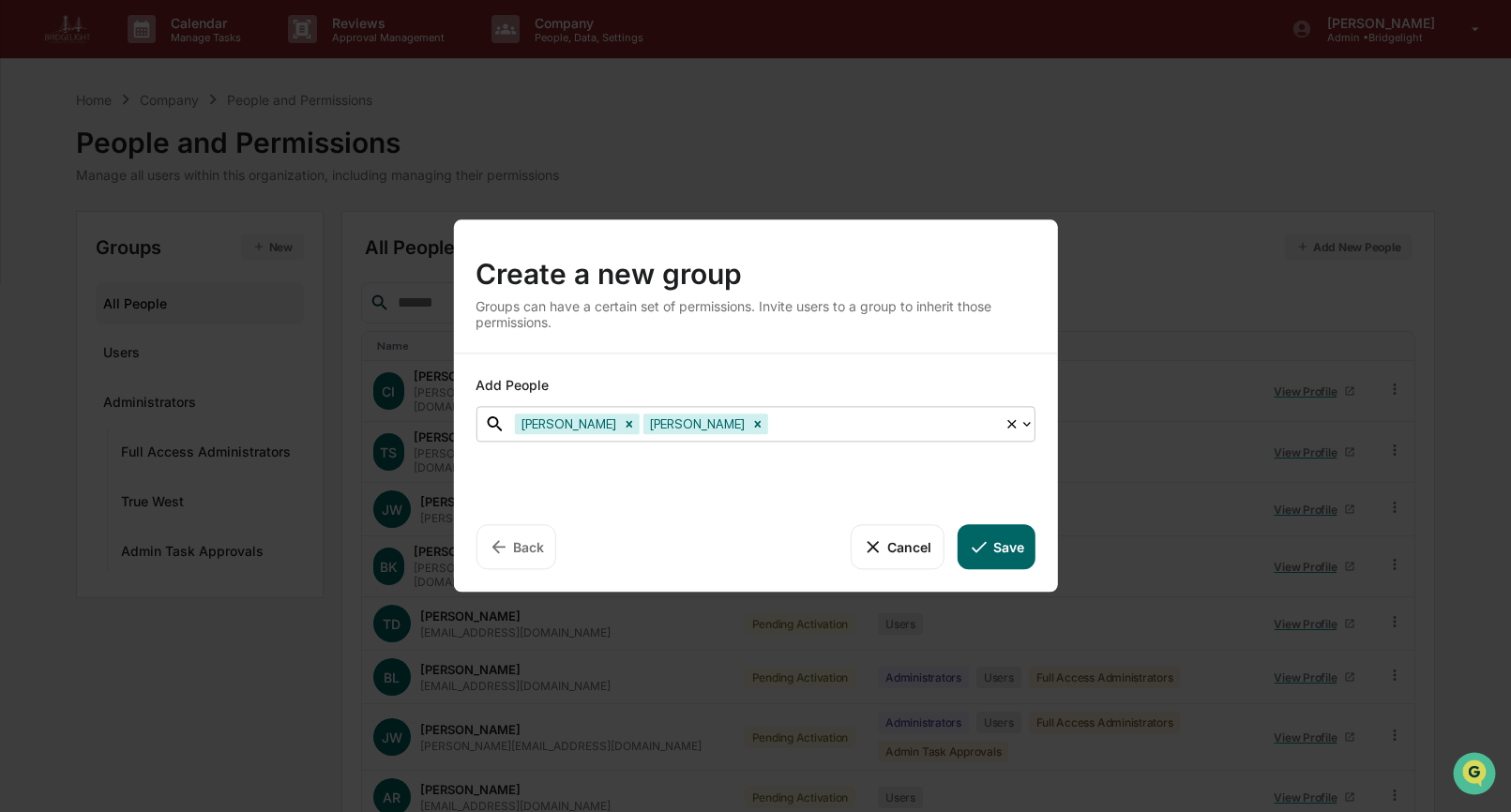
click at [787, 393] on div "Add People" at bounding box center [755, 385] width 559 height 19
click at [751, 422] on icon "Remove Jeanne Wojcicki" at bounding box center [757, 424] width 13 height 13
click at [700, 494] on div "Add People option [PERSON_NAME], deselected. [PERSON_NAME], 1 of 9. 9 results a…" at bounding box center [755, 473] width 604 height 238
click at [722, 425] on div at bounding box center [820, 425] width 352 height 22
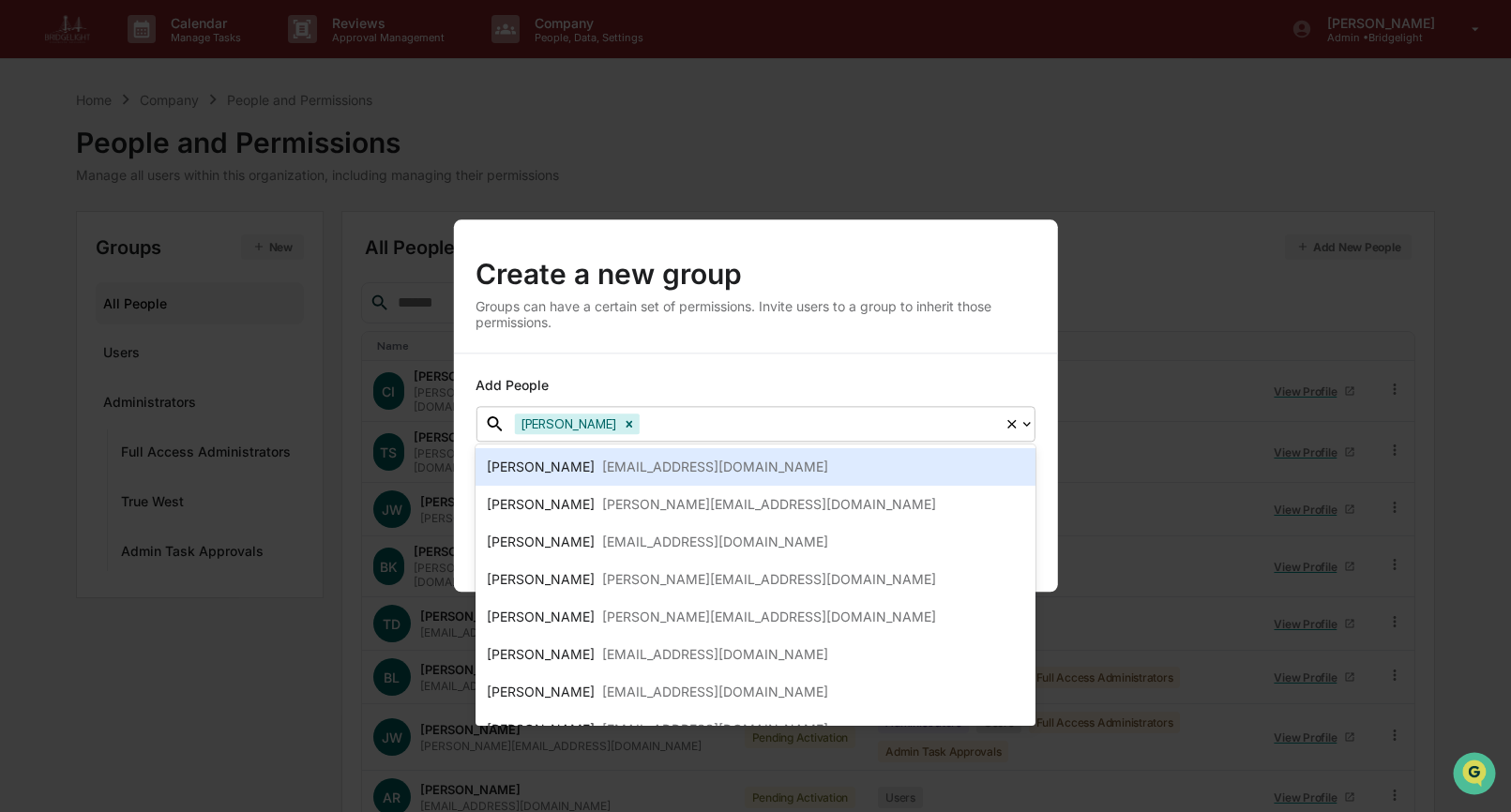
click at [746, 431] on div at bounding box center [820, 425] width 352 height 22
click at [702, 475] on div "[EMAIL_ADDRESS][DOMAIN_NAME]" at bounding box center [716, 467] width 226 height 23
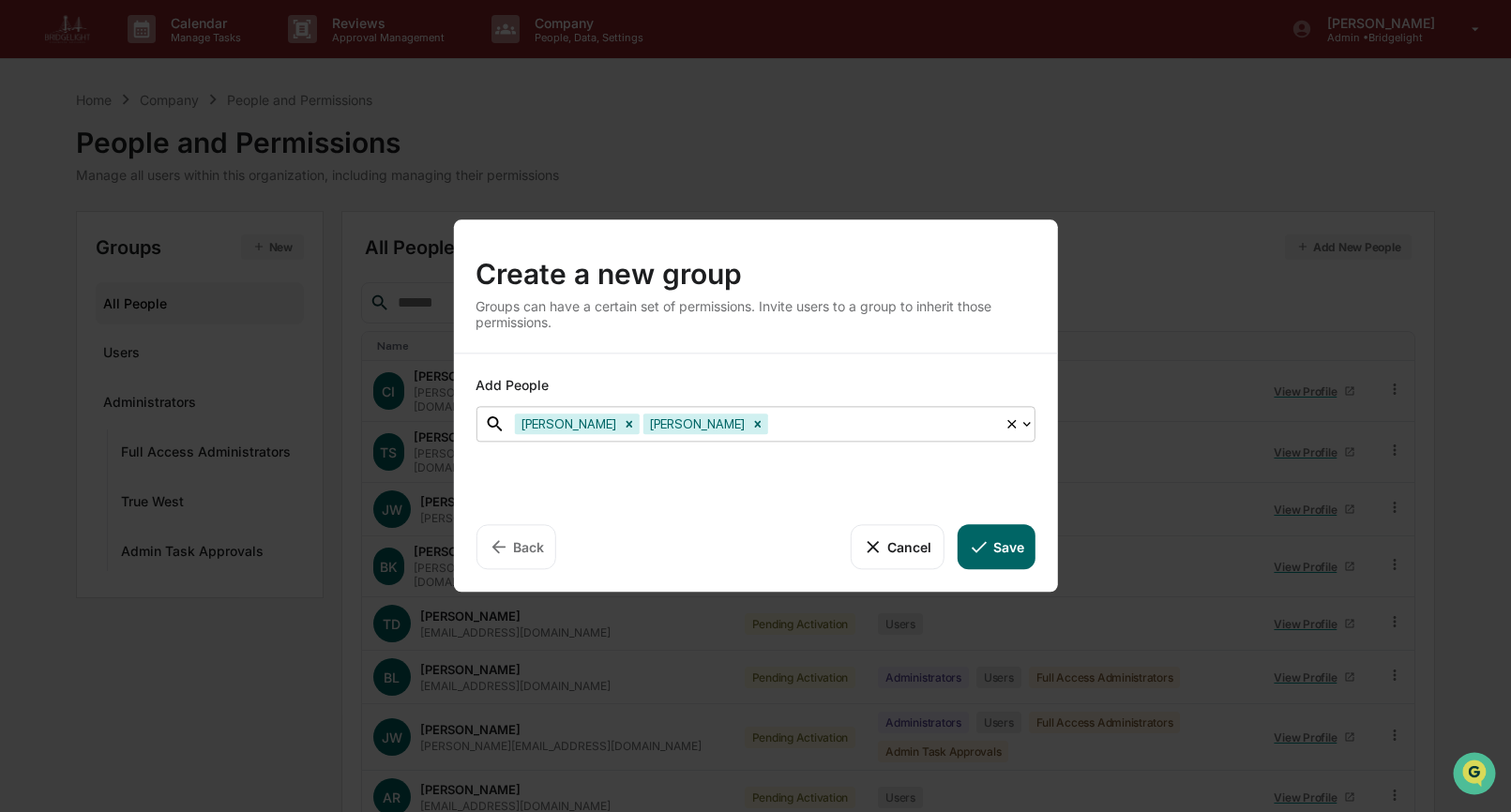
click at [784, 431] on div at bounding box center [883, 425] width 223 height 22
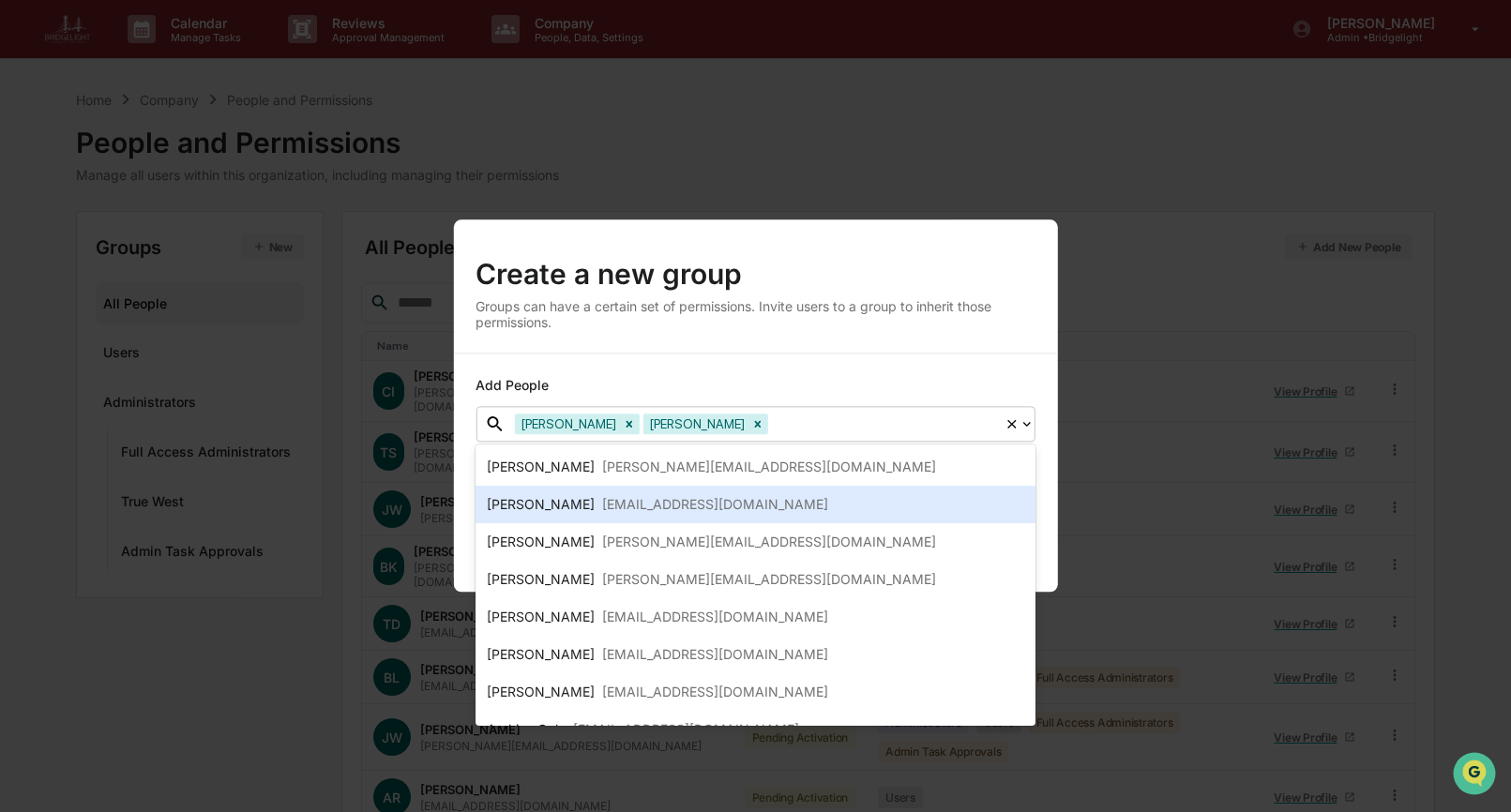
click at [733, 503] on div "[EMAIL_ADDRESS][DOMAIN_NAME]" at bounding box center [716, 504] width 226 height 23
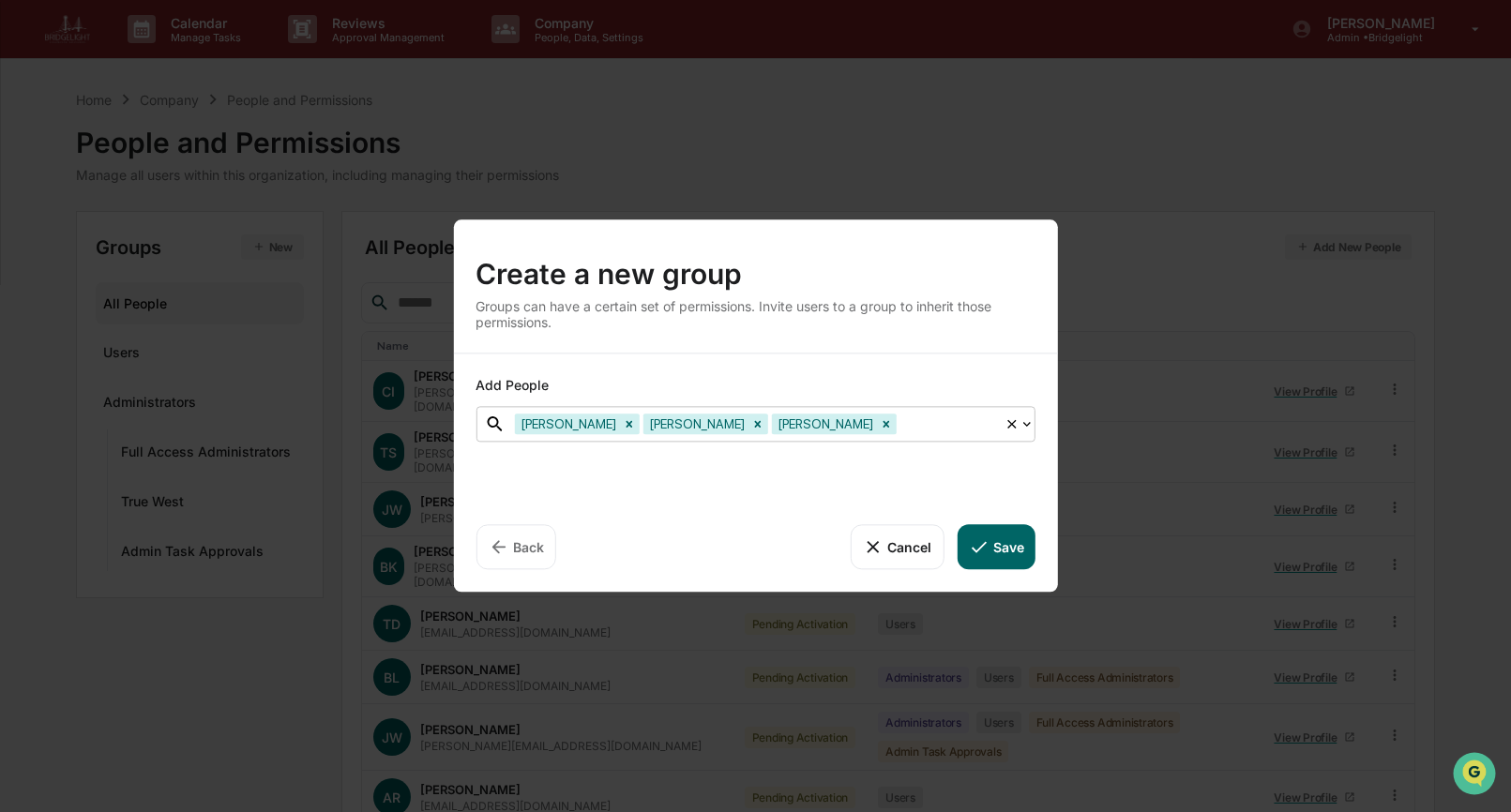
click at [983, 554] on icon at bounding box center [978, 547] width 21 height 21
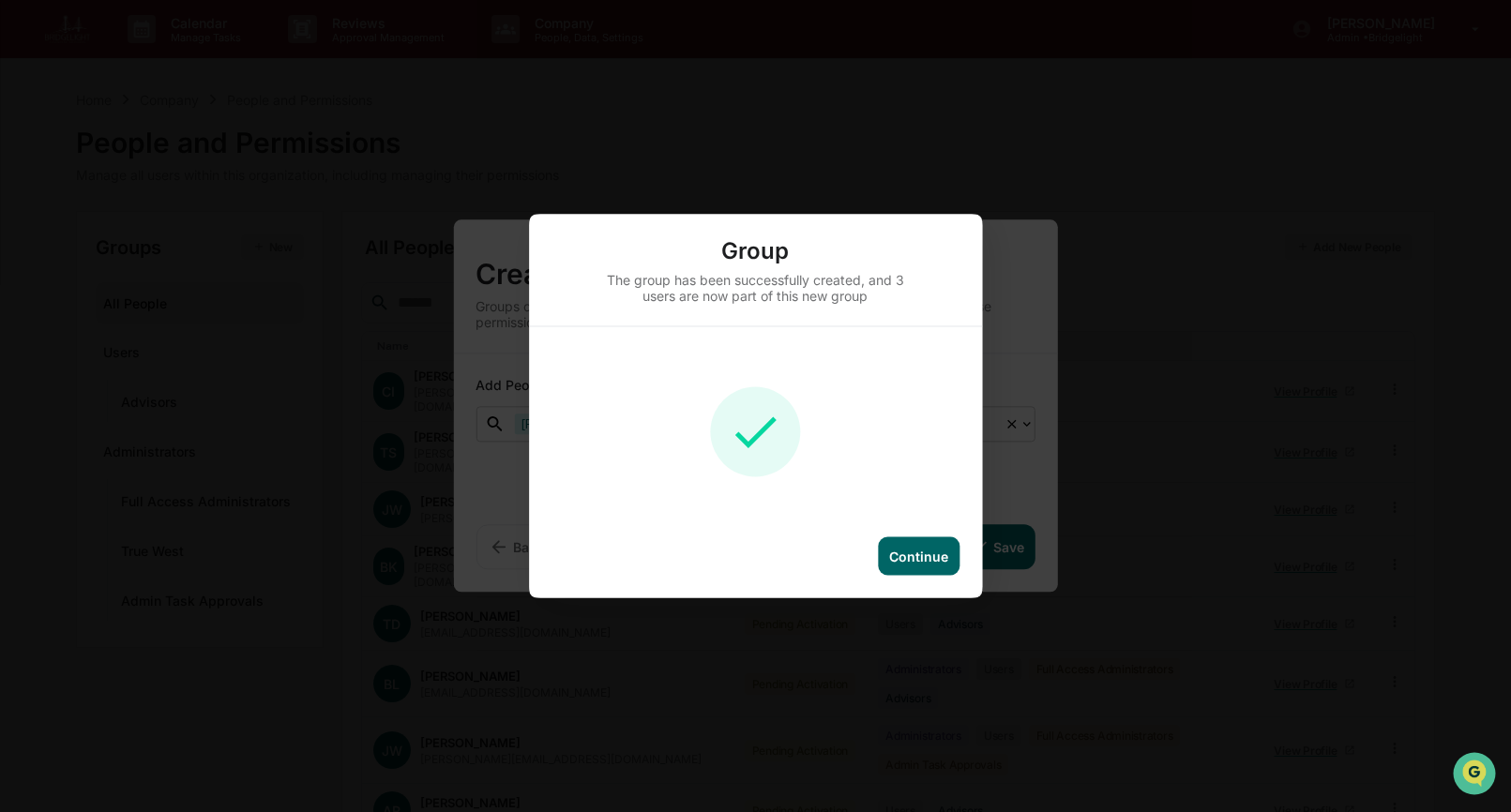
click at [928, 554] on div "Continue" at bounding box center [919, 556] width 59 height 16
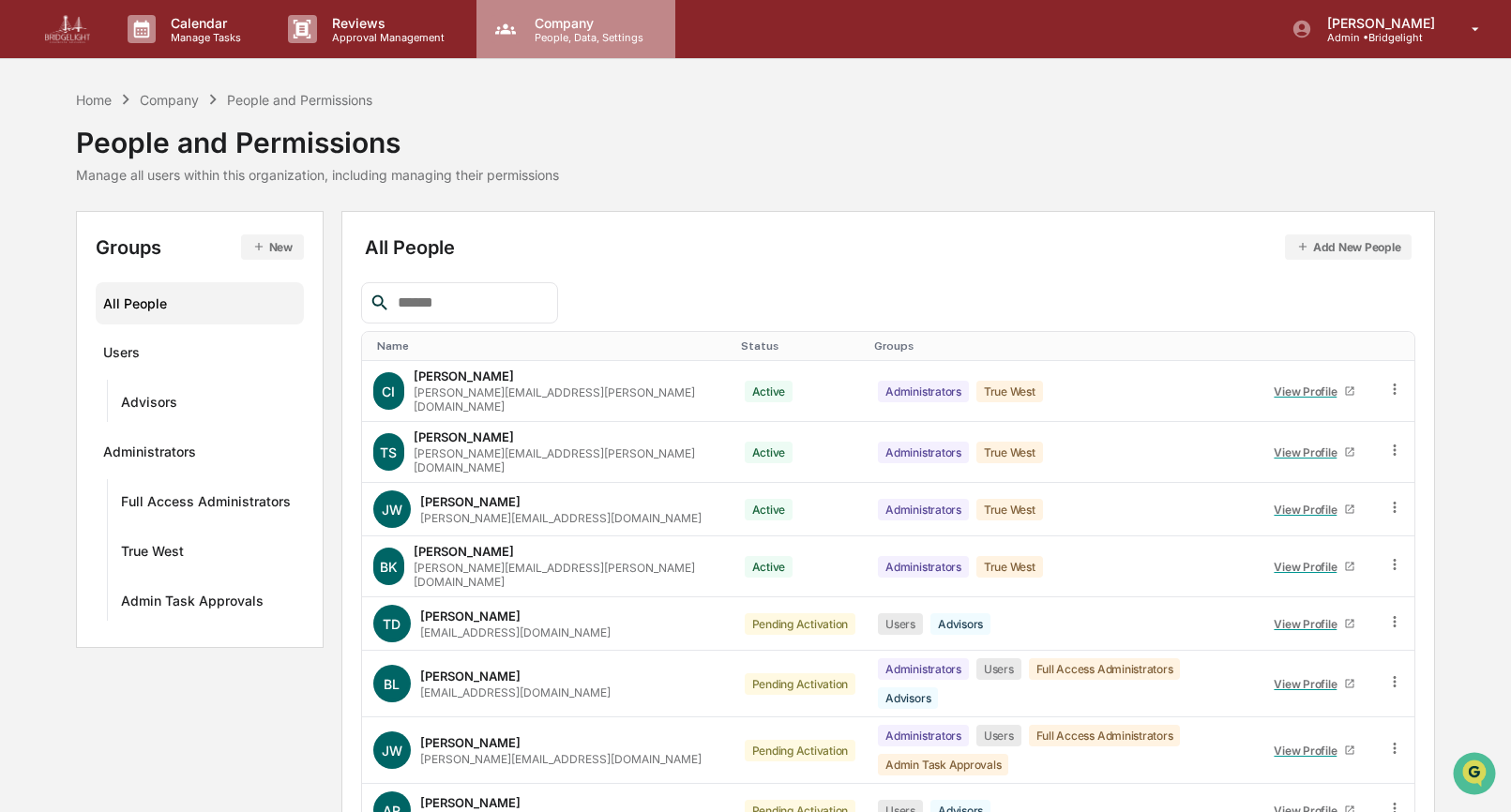
click at [567, 39] on p "People, Data, Settings" at bounding box center [586, 36] width 133 height 13
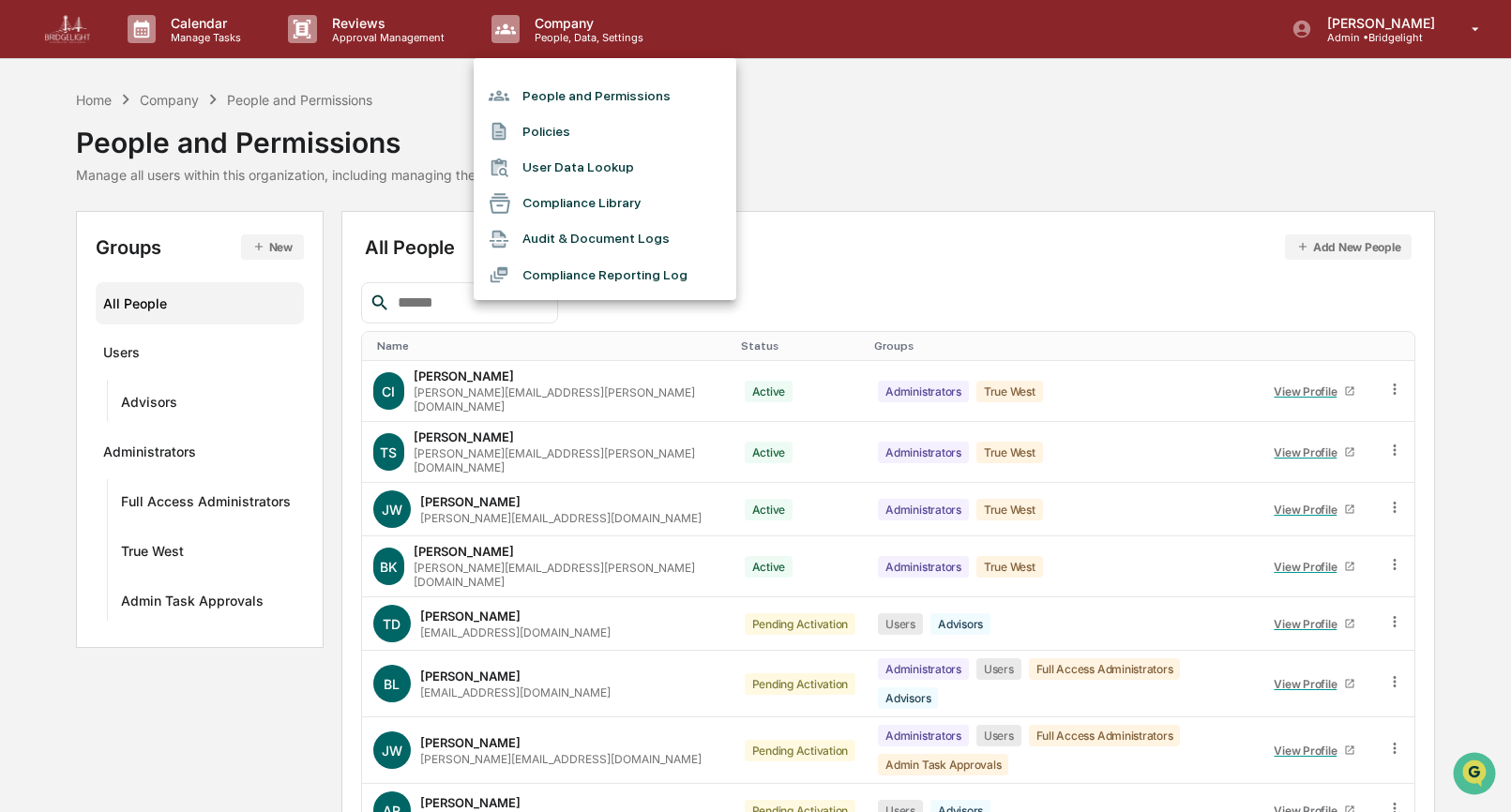
click at [561, 88] on li "People and Permissions" at bounding box center [605, 95] width 262 height 35
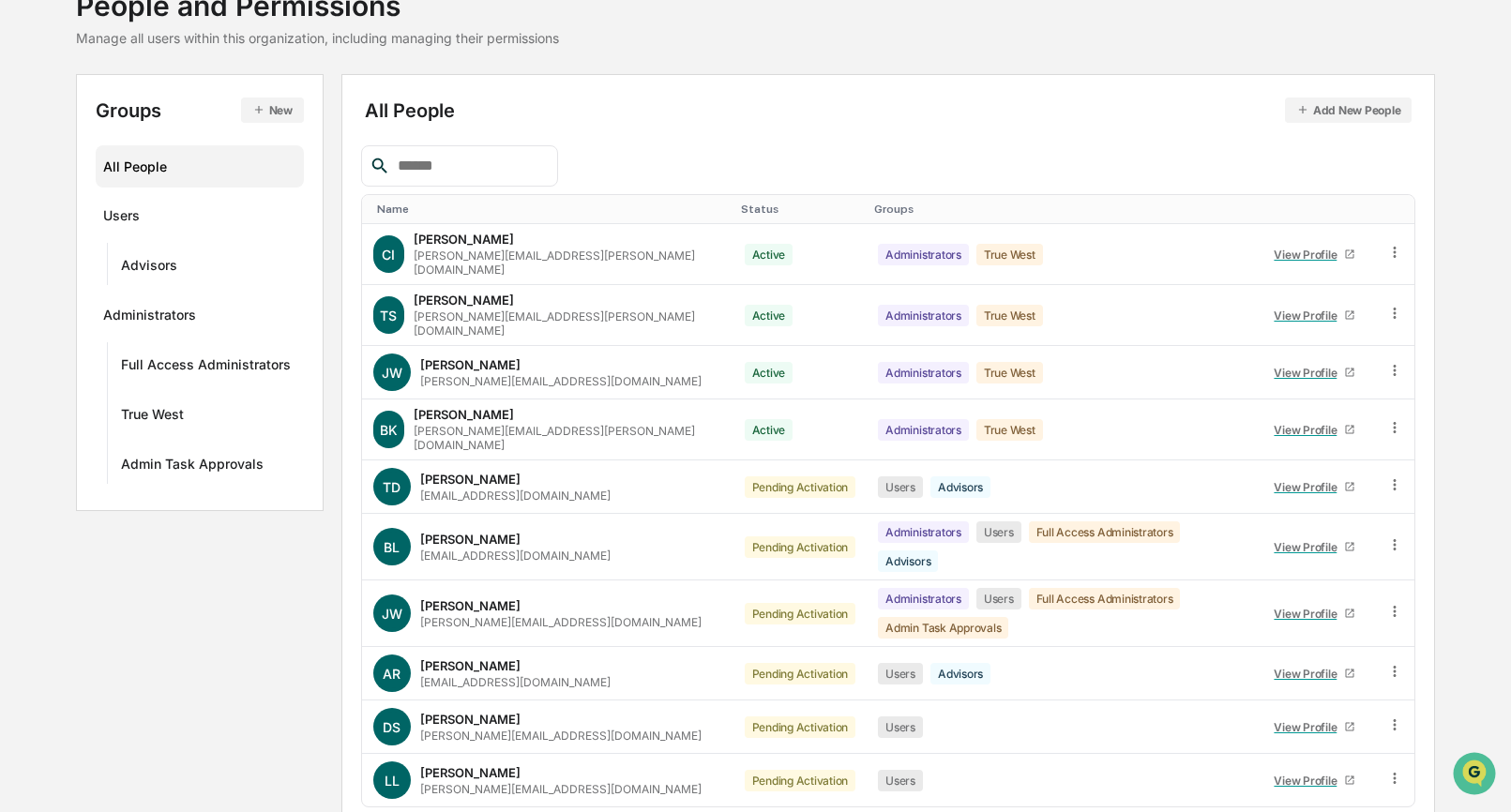
scroll to position [153, 0]
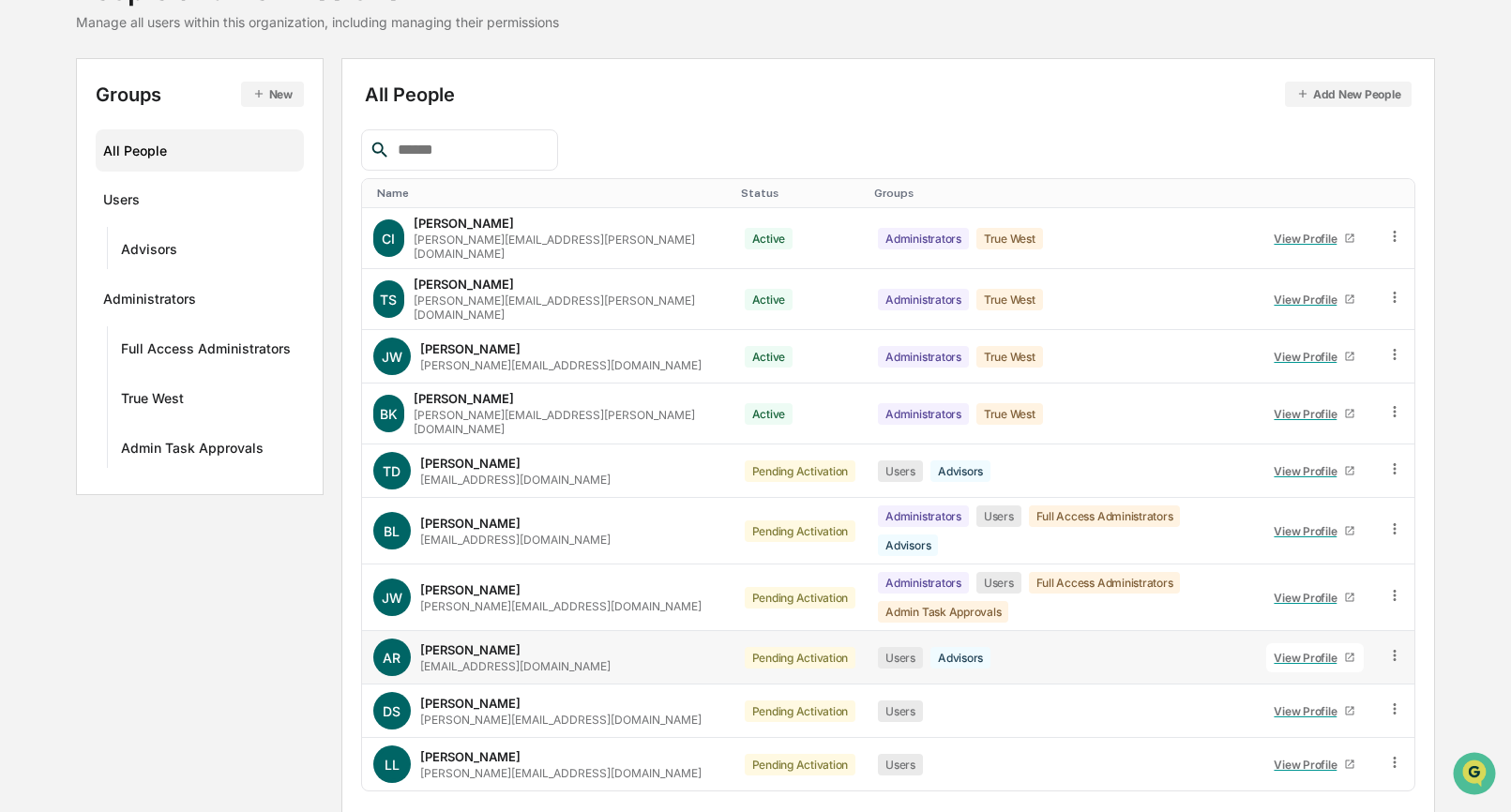
click at [1349, 652] on icon at bounding box center [1349, 657] width 11 height 11
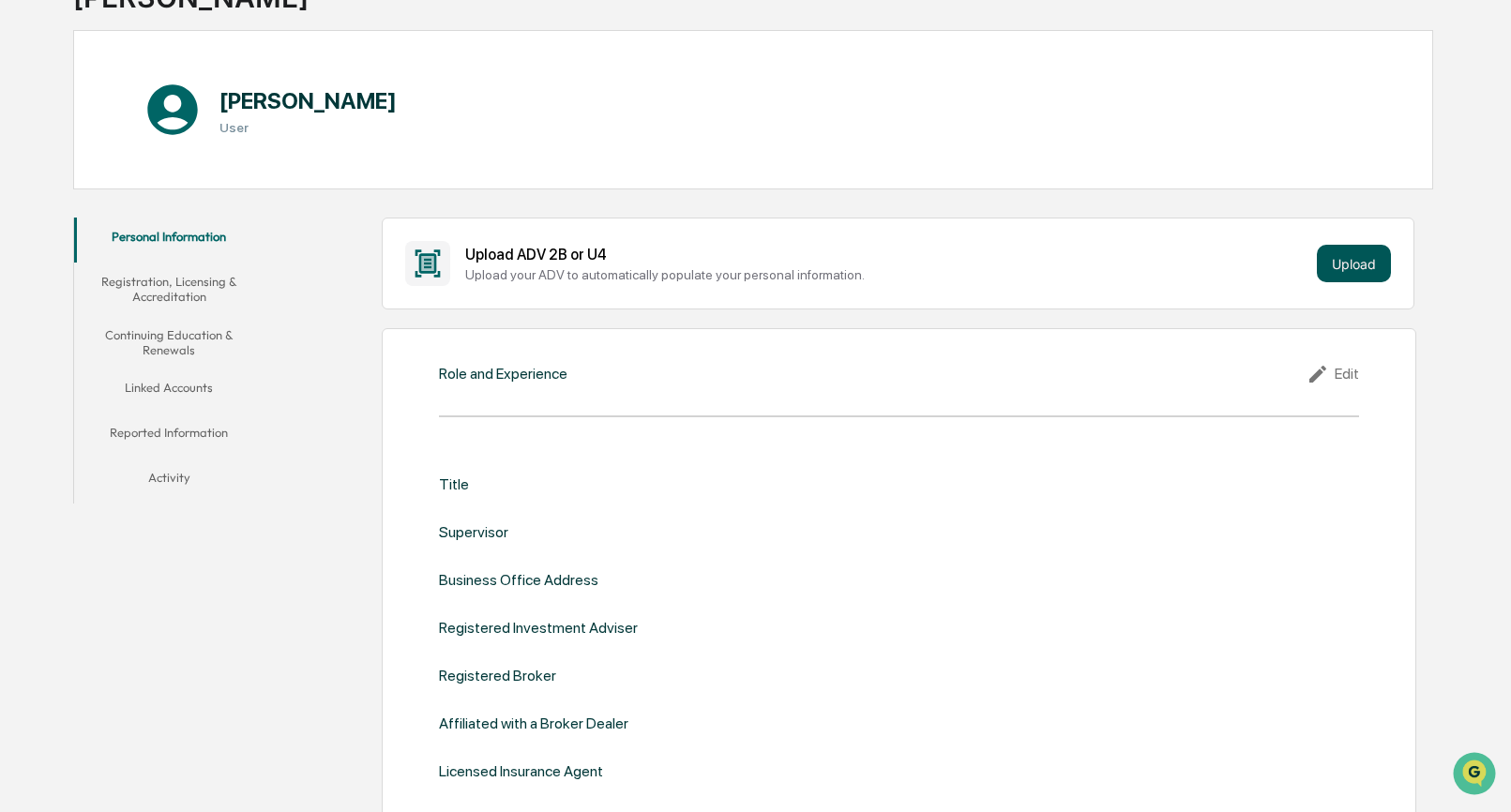
click at [1355, 272] on button "Upload" at bounding box center [1354, 263] width 74 height 37
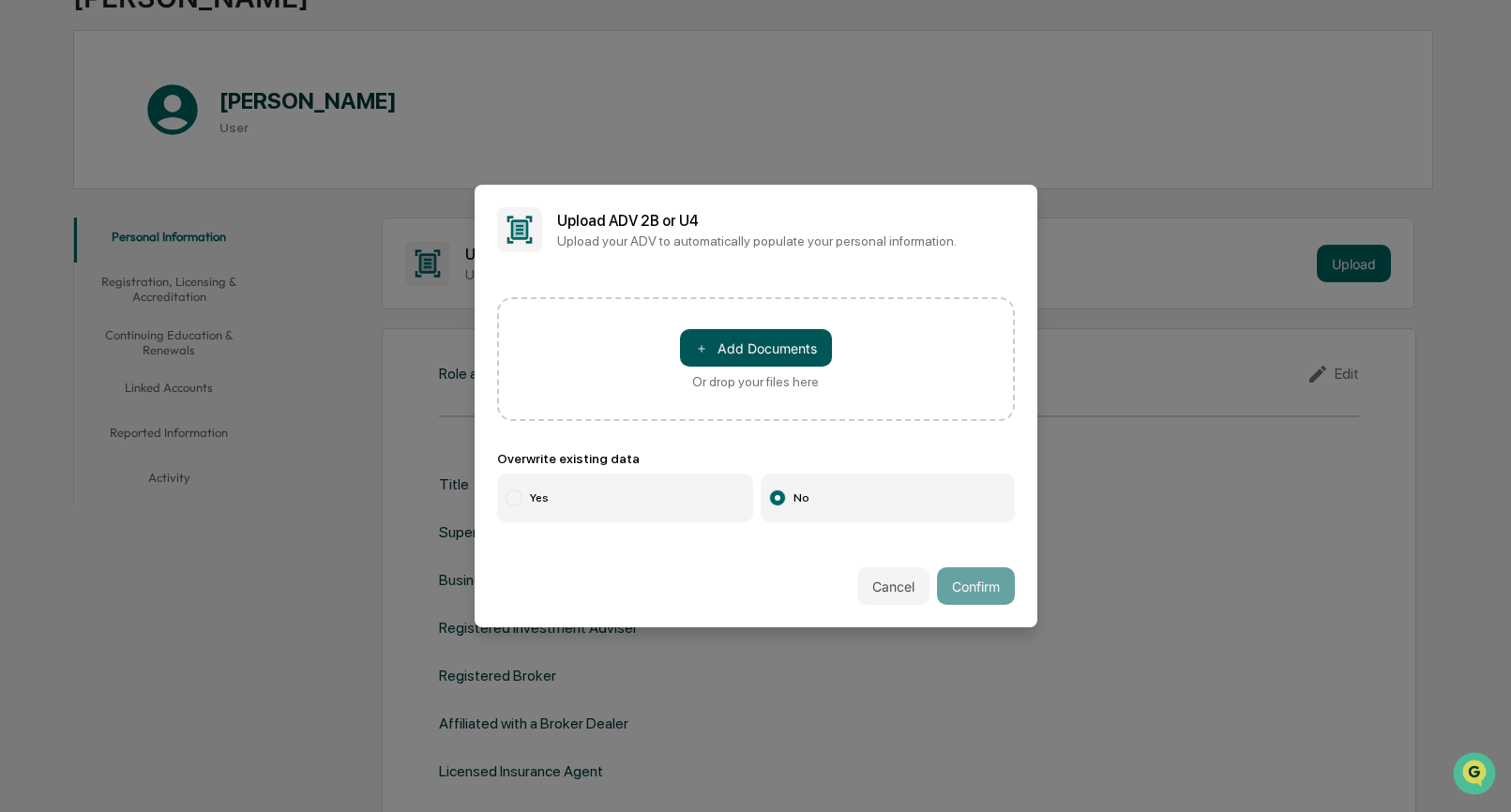
click at [783, 339] on button "＋ Add Documents" at bounding box center [756, 348] width 152 height 37
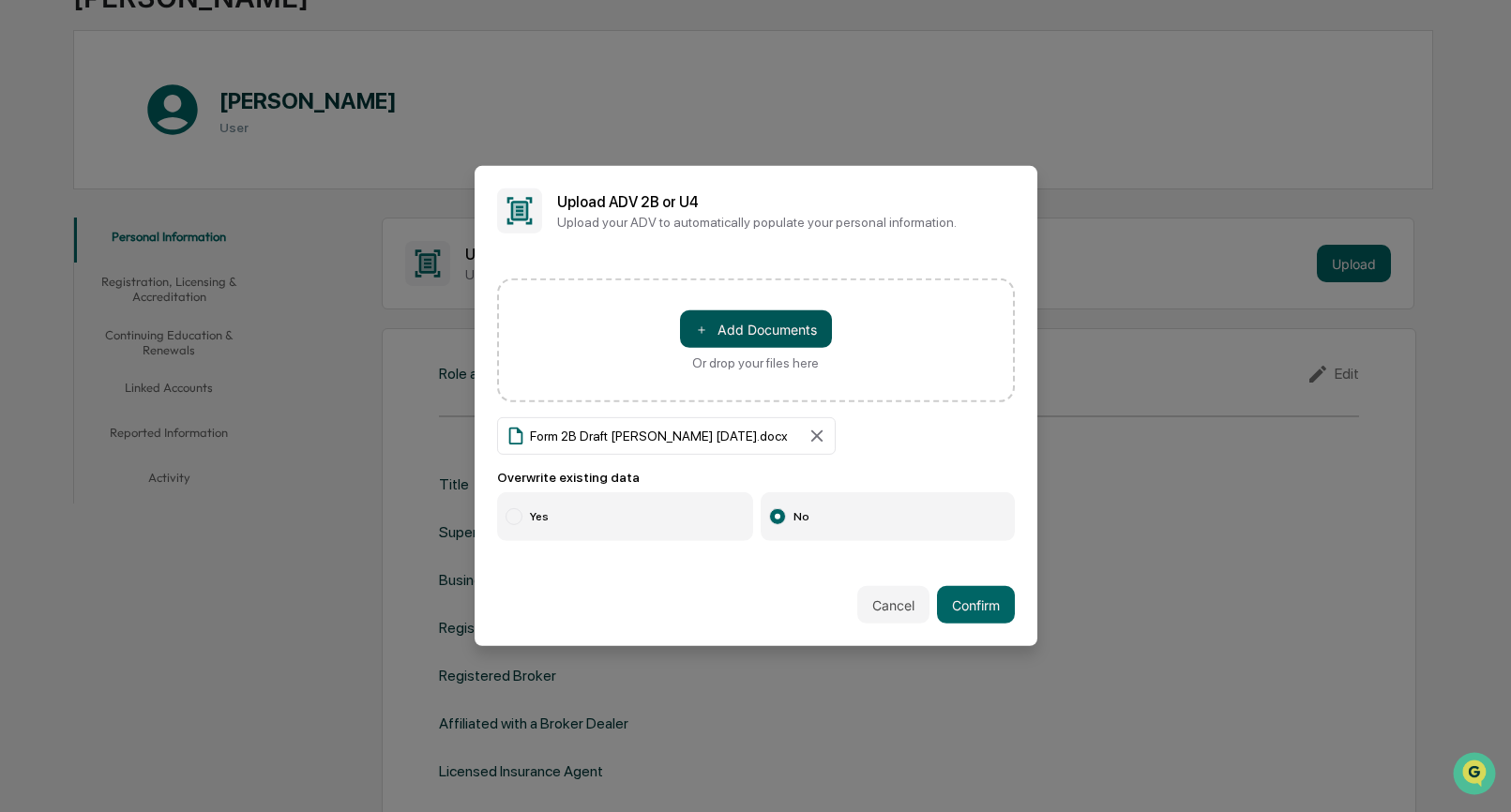
click at [772, 332] on button "＋ Add Documents" at bounding box center [756, 329] width 152 height 37
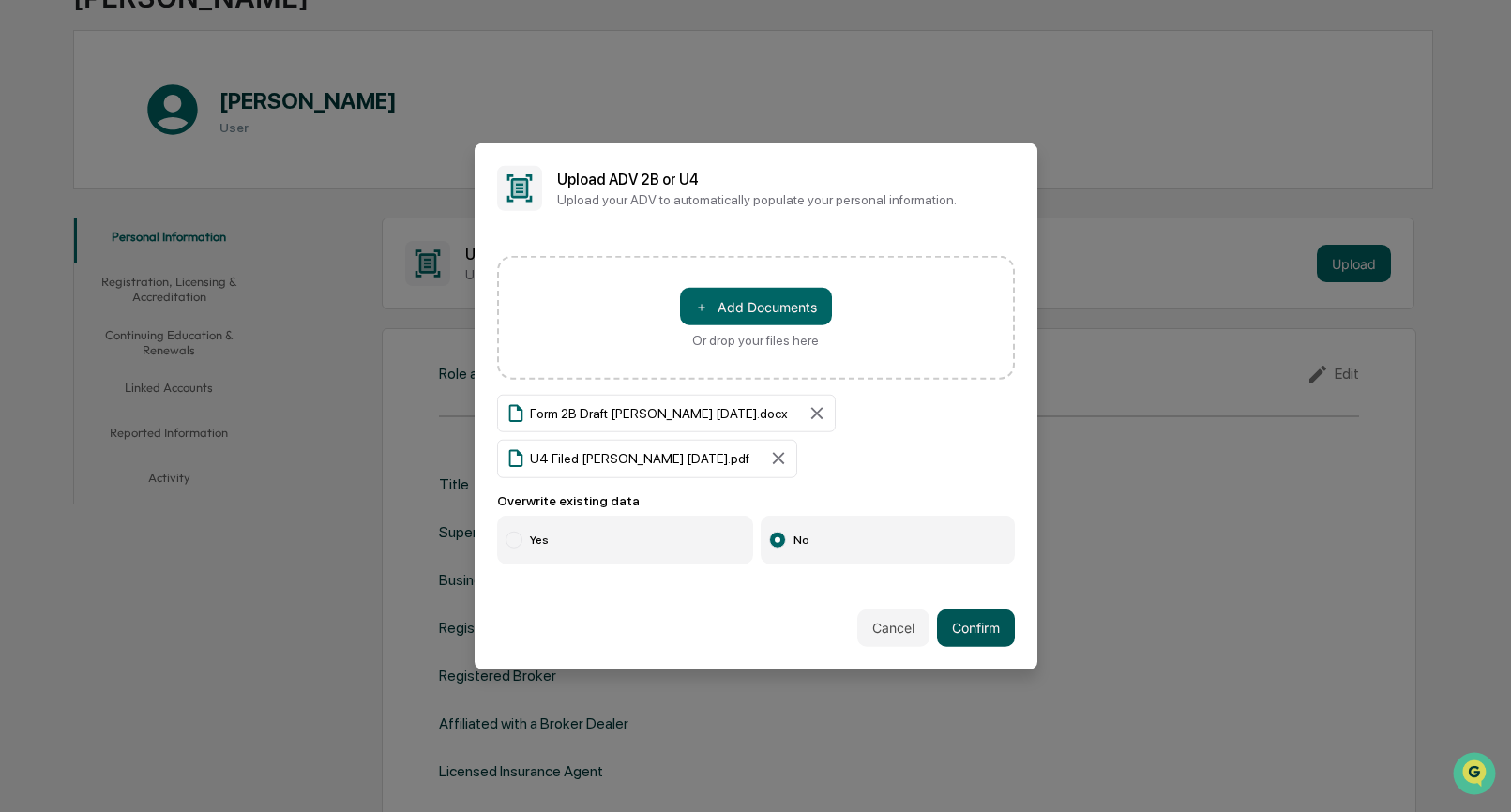
click at [976, 630] on button "Confirm" at bounding box center [975, 627] width 78 height 37
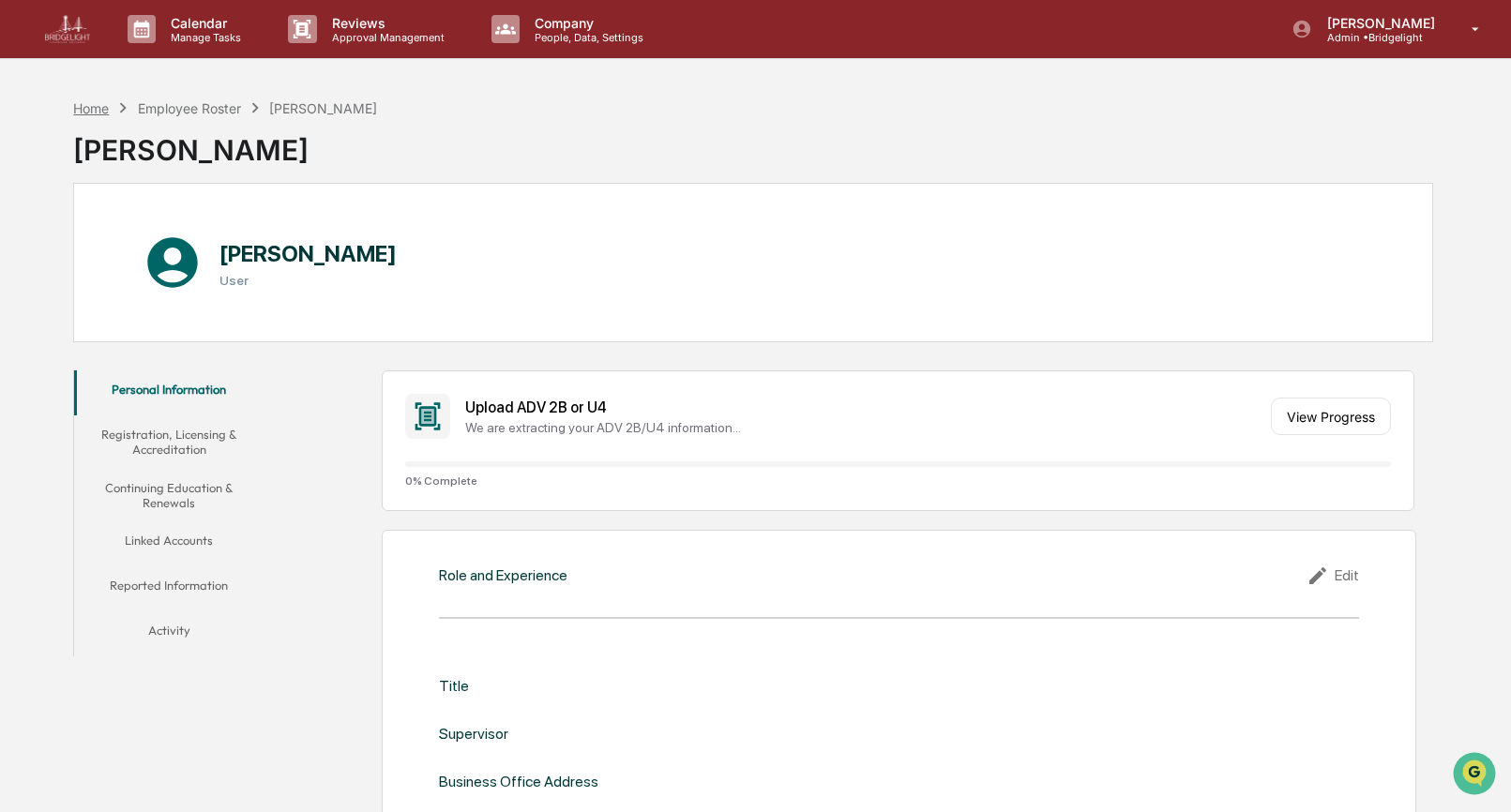
click at [99, 103] on div "Home" at bounding box center [90, 108] width 35 height 16
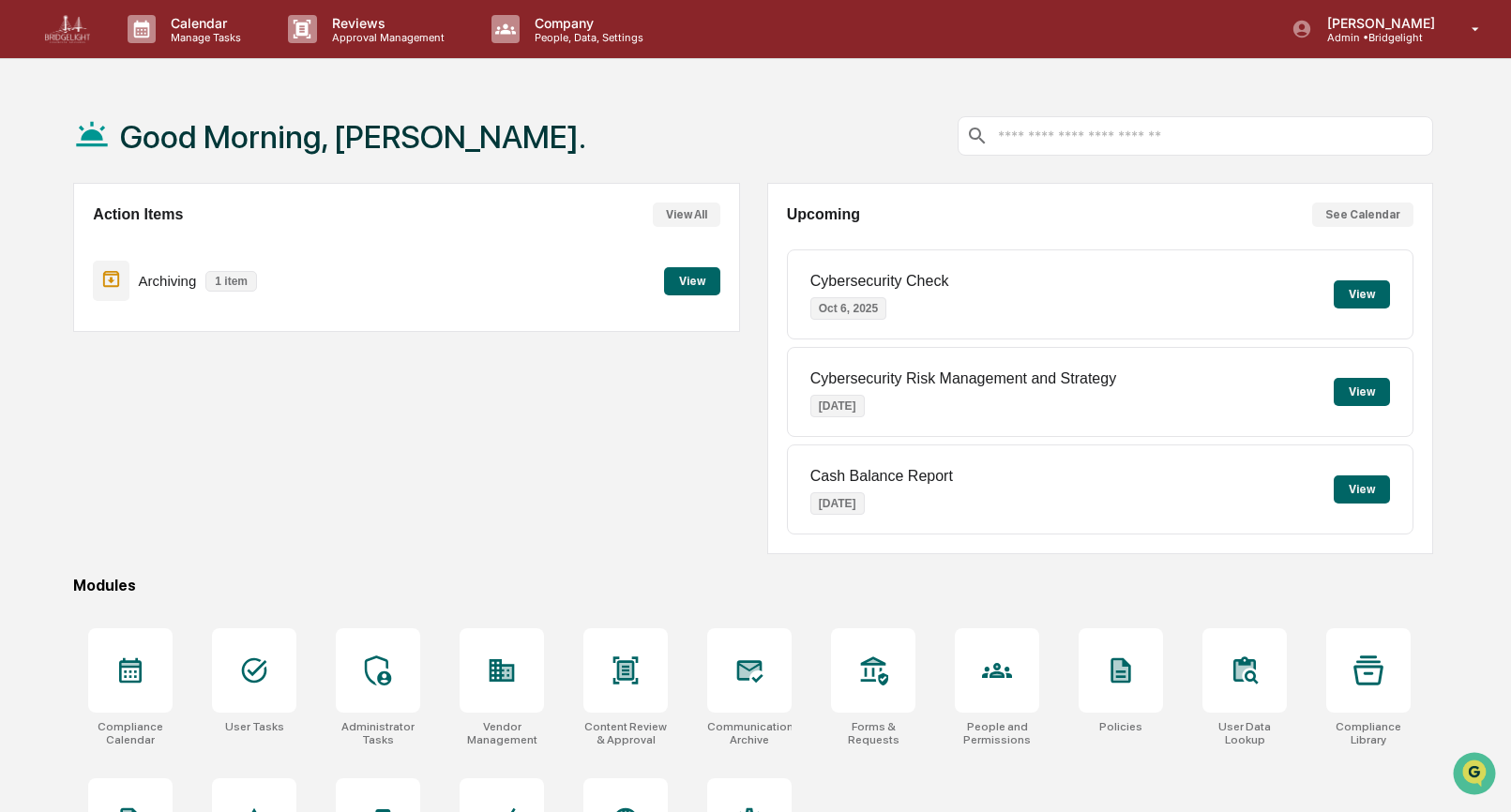
click at [667, 111] on div "Good Morning, [PERSON_NAME]." at bounding box center [752, 136] width 1360 height 93
click at [562, 34] on p "People, Data, Settings" at bounding box center [586, 36] width 133 height 13
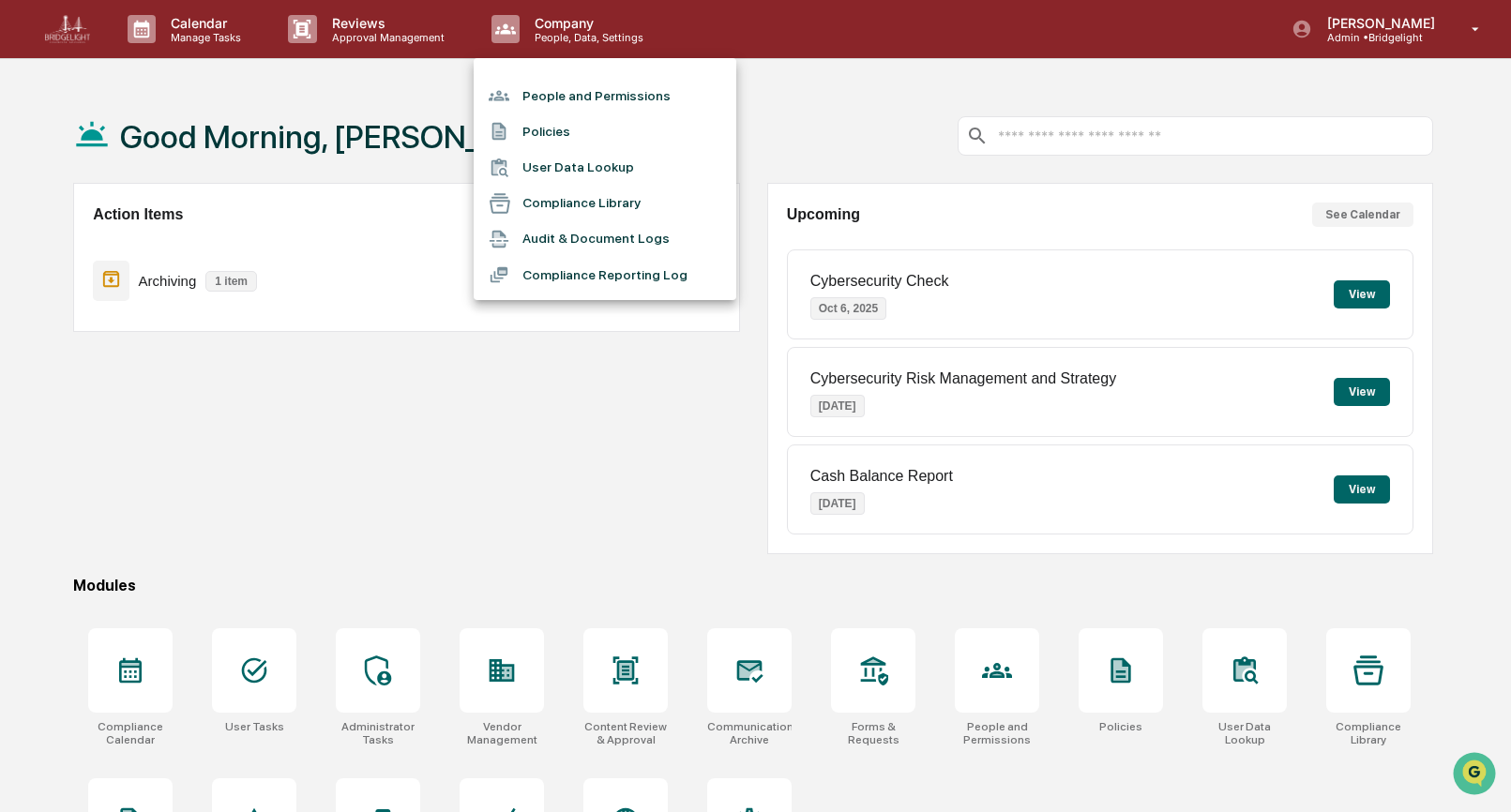
click at [556, 89] on li "People and Permissions" at bounding box center [605, 95] width 262 height 35
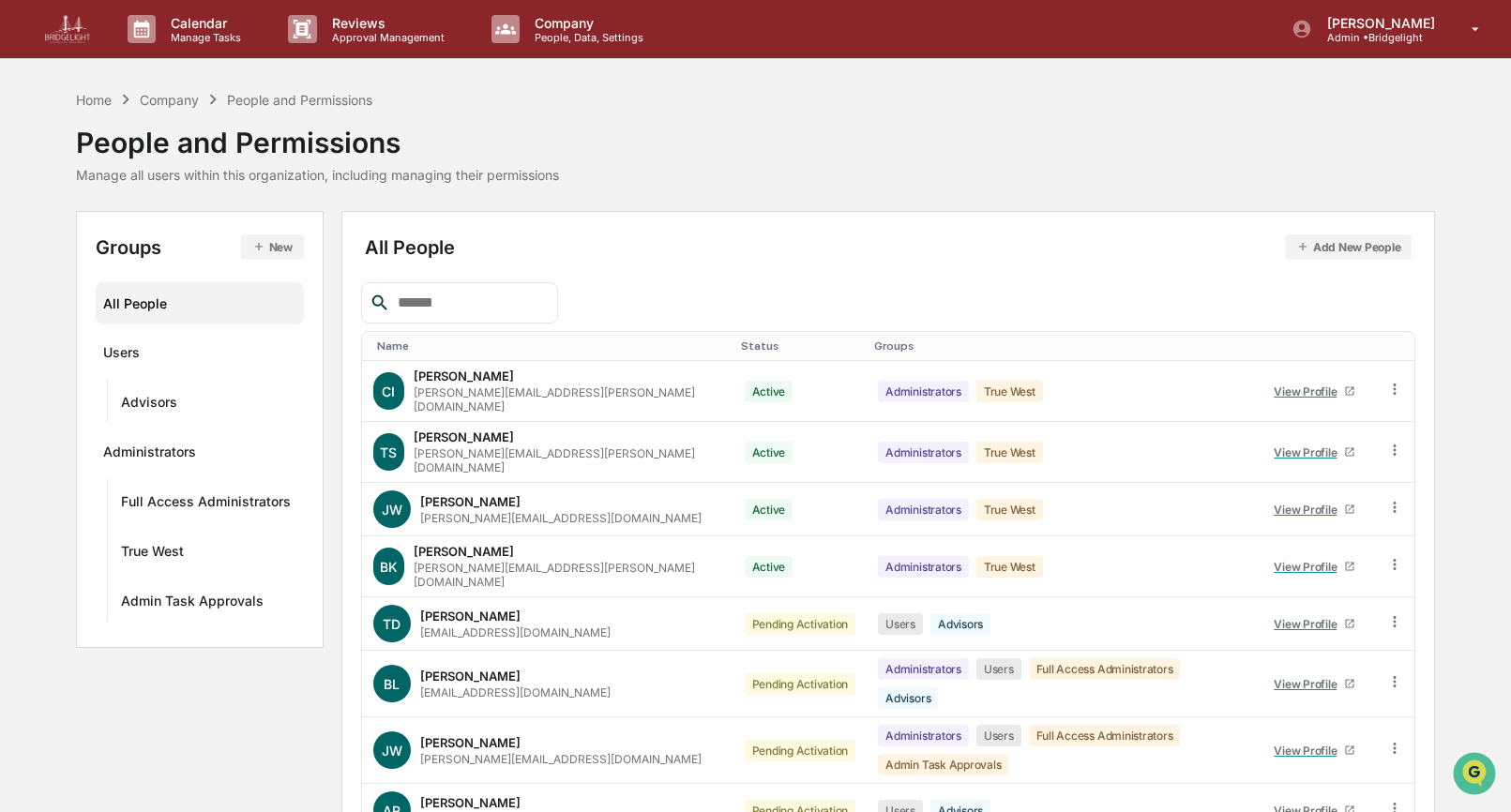
click at [269, 244] on button "New" at bounding box center [272, 248] width 63 height 26
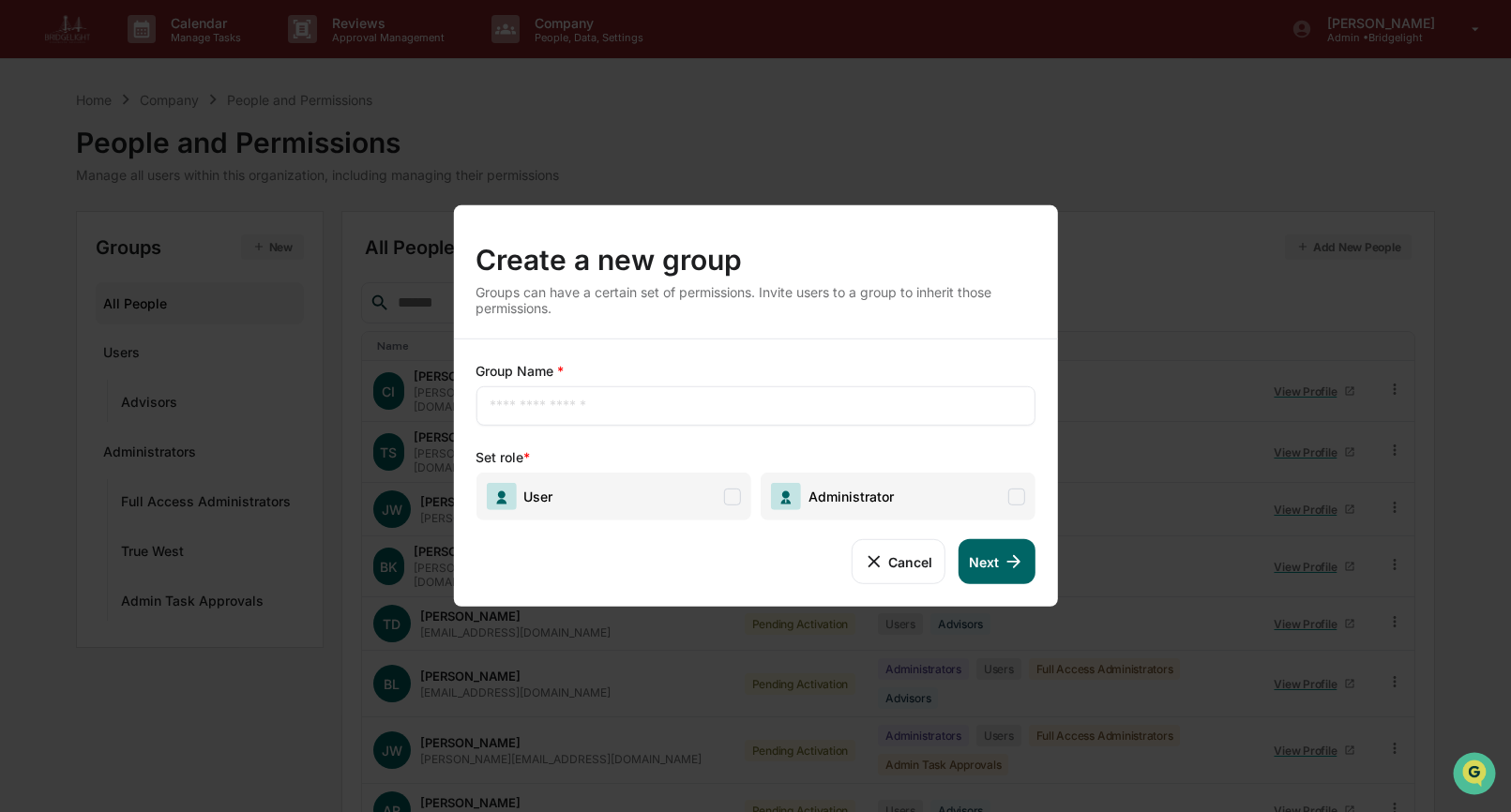
click at [511, 399] on input "text" at bounding box center [755, 406] width 531 height 19
type input "**********"
click at [595, 504] on span "User" at bounding box center [613, 496] width 275 height 48
click at [990, 551] on button "Next" at bounding box center [996, 562] width 77 height 45
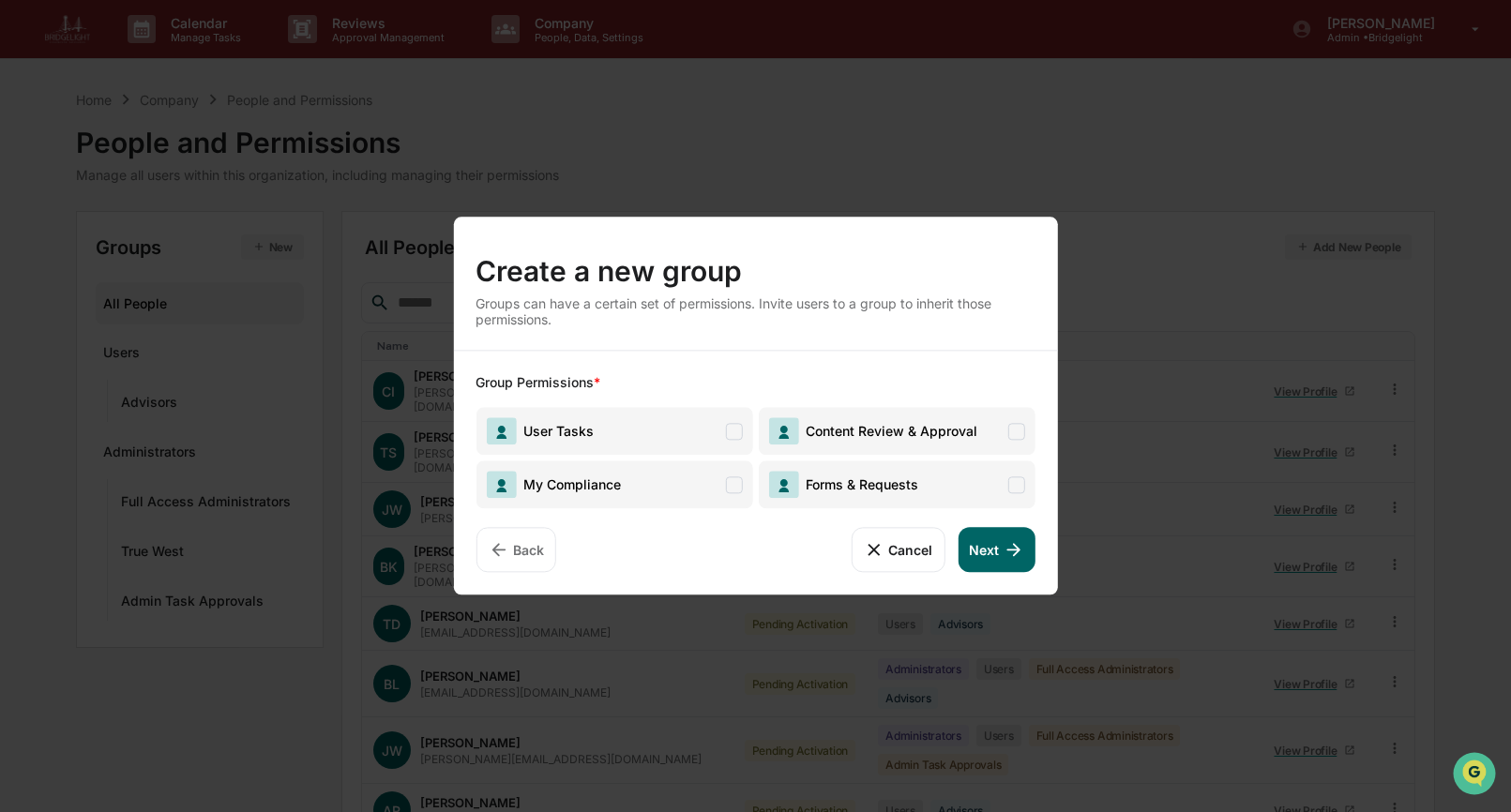
click at [995, 548] on button "Next" at bounding box center [996, 550] width 77 height 45
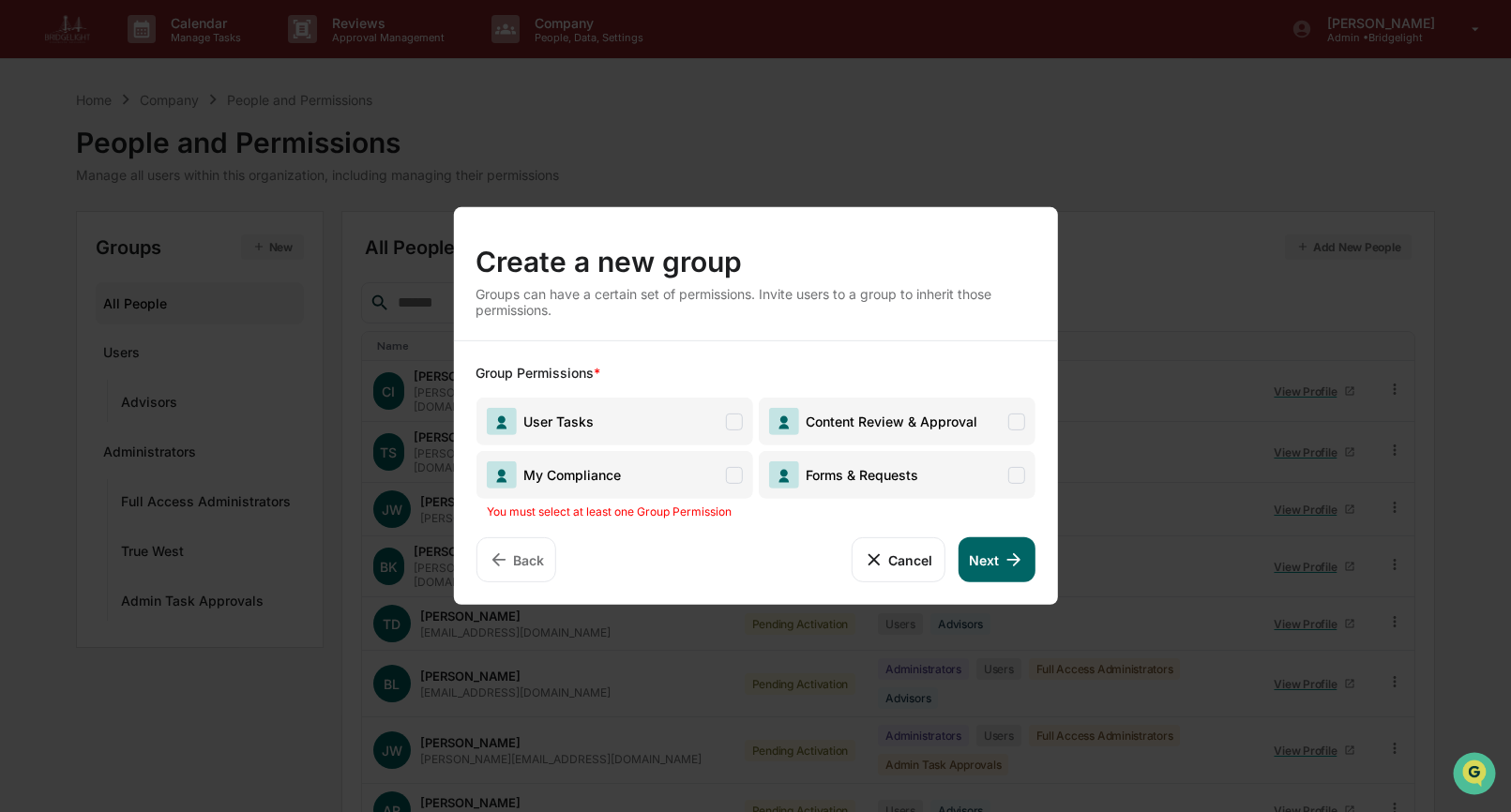
click at [668, 420] on span "User Tasks" at bounding box center [613, 422] width 276 height 48
click at [685, 464] on span "My Compliance" at bounding box center [613, 475] width 276 height 48
click at [889, 472] on span "Forms & Requests" at bounding box center [858, 475] width 120 height 16
click at [918, 419] on span "Content Review & Approval" at bounding box center [888, 422] width 179 height 16
click at [991, 563] on button "Next" at bounding box center [996, 560] width 77 height 45
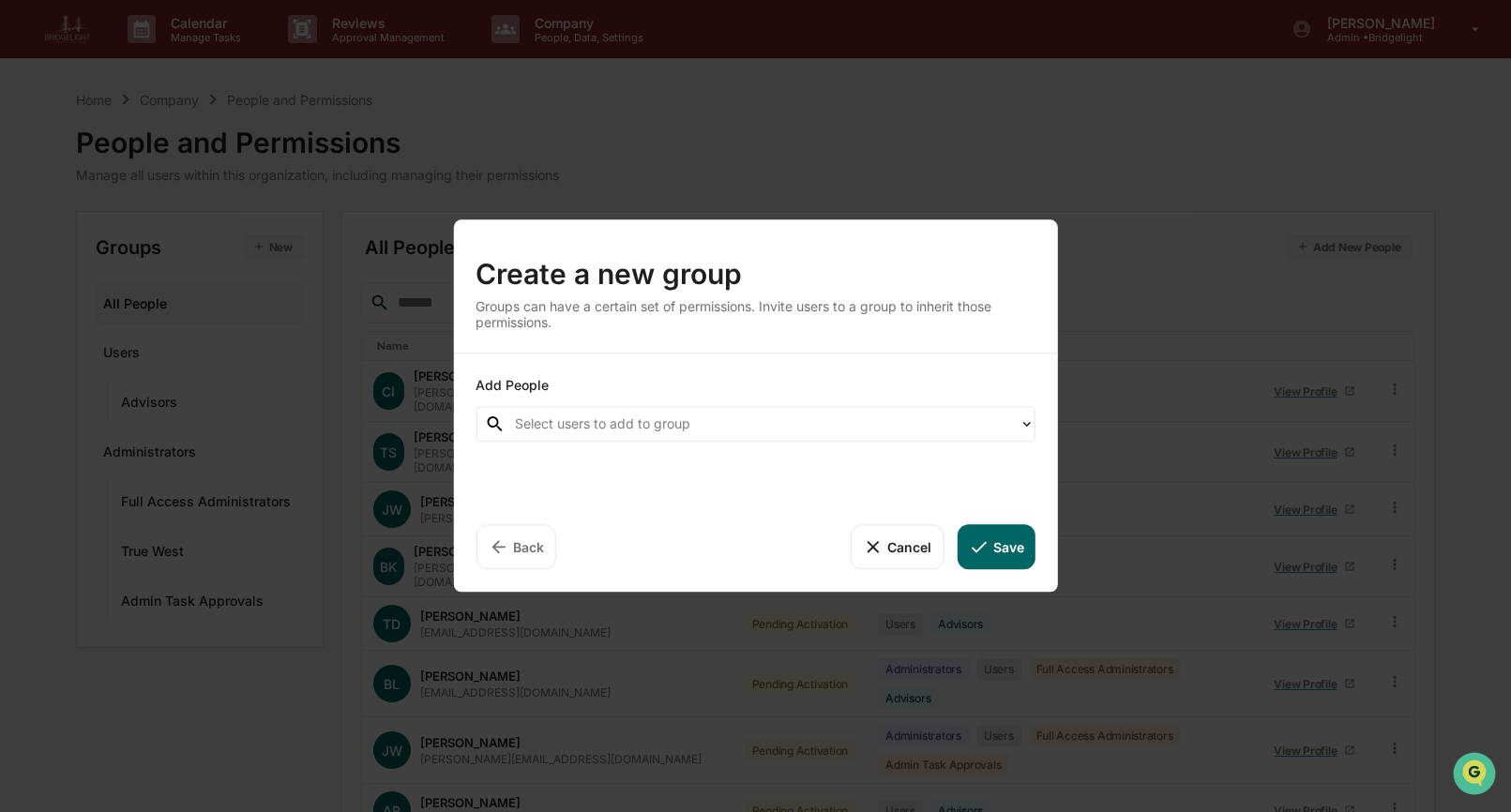
click at [790, 537] on div "Cancel Save" at bounding box center [897, 547] width 277 height 45
click at [764, 429] on div at bounding box center [763, 425] width 495 height 22
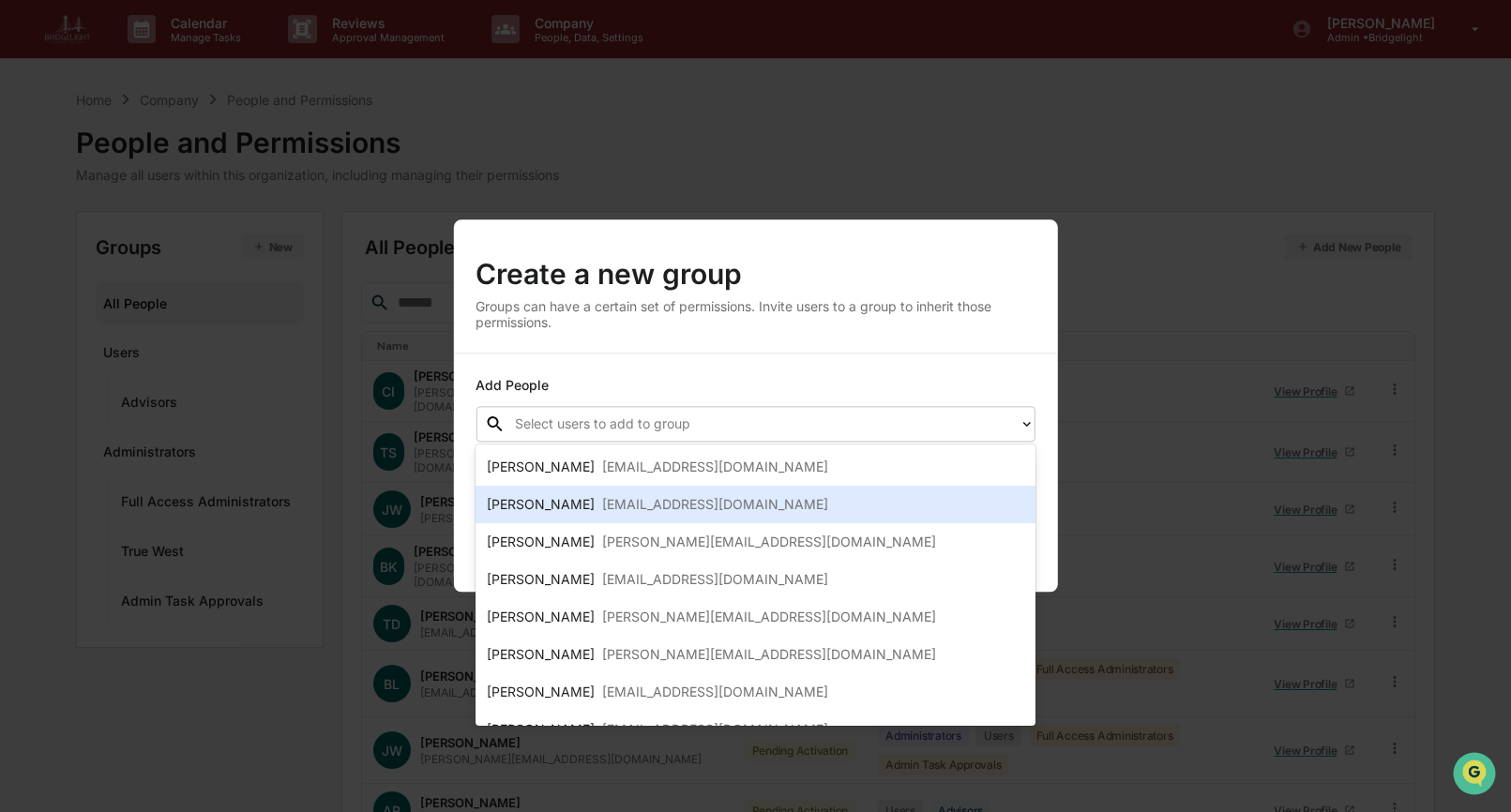
click at [696, 513] on div "[EMAIL_ADDRESS][DOMAIN_NAME]" at bounding box center [716, 504] width 226 height 23
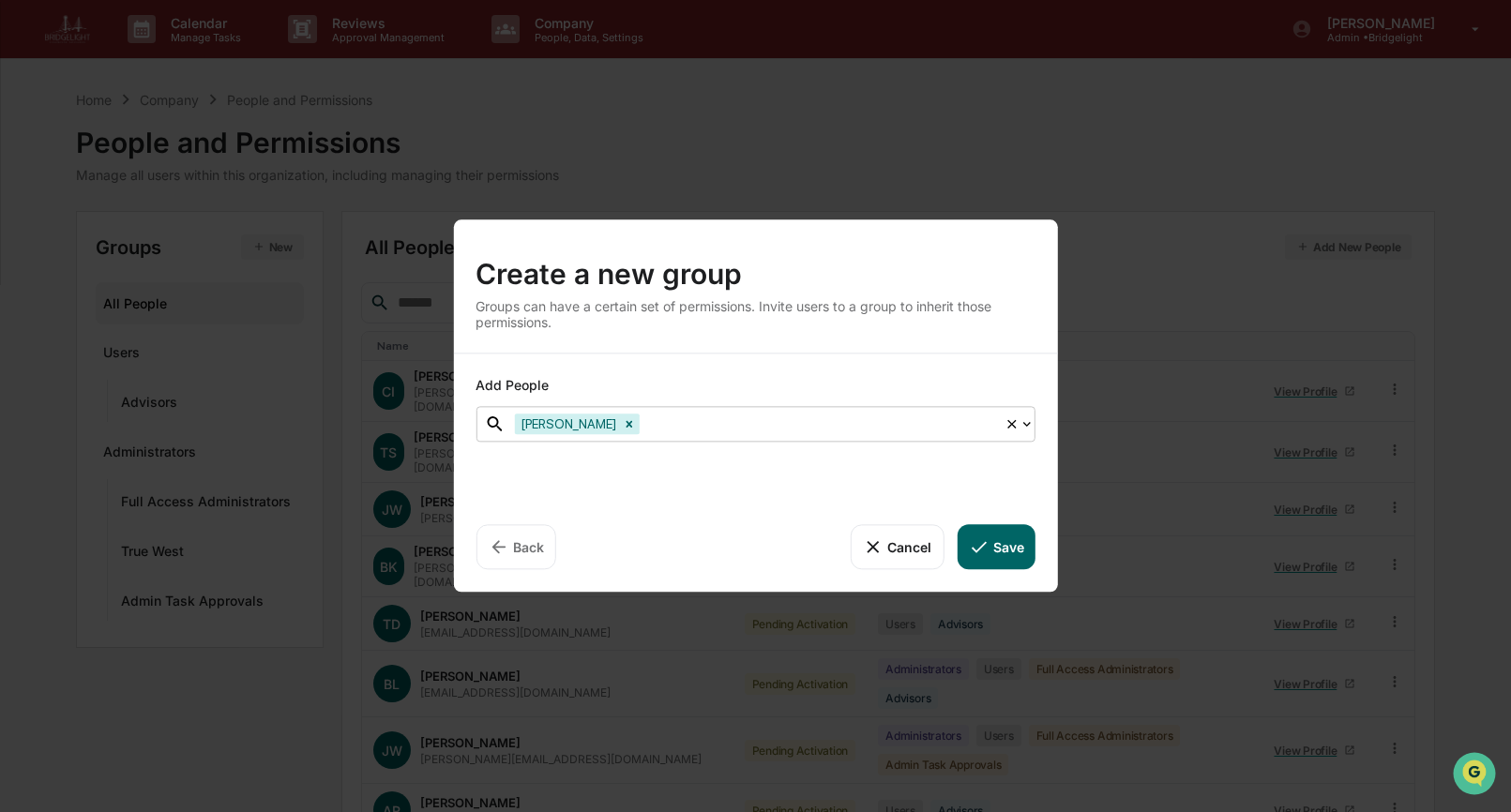
click at [761, 416] on div at bounding box center [820, 425] width 352 height 22
click at [753, 433] on div at bounding box center [820, 425] width 352 height 22
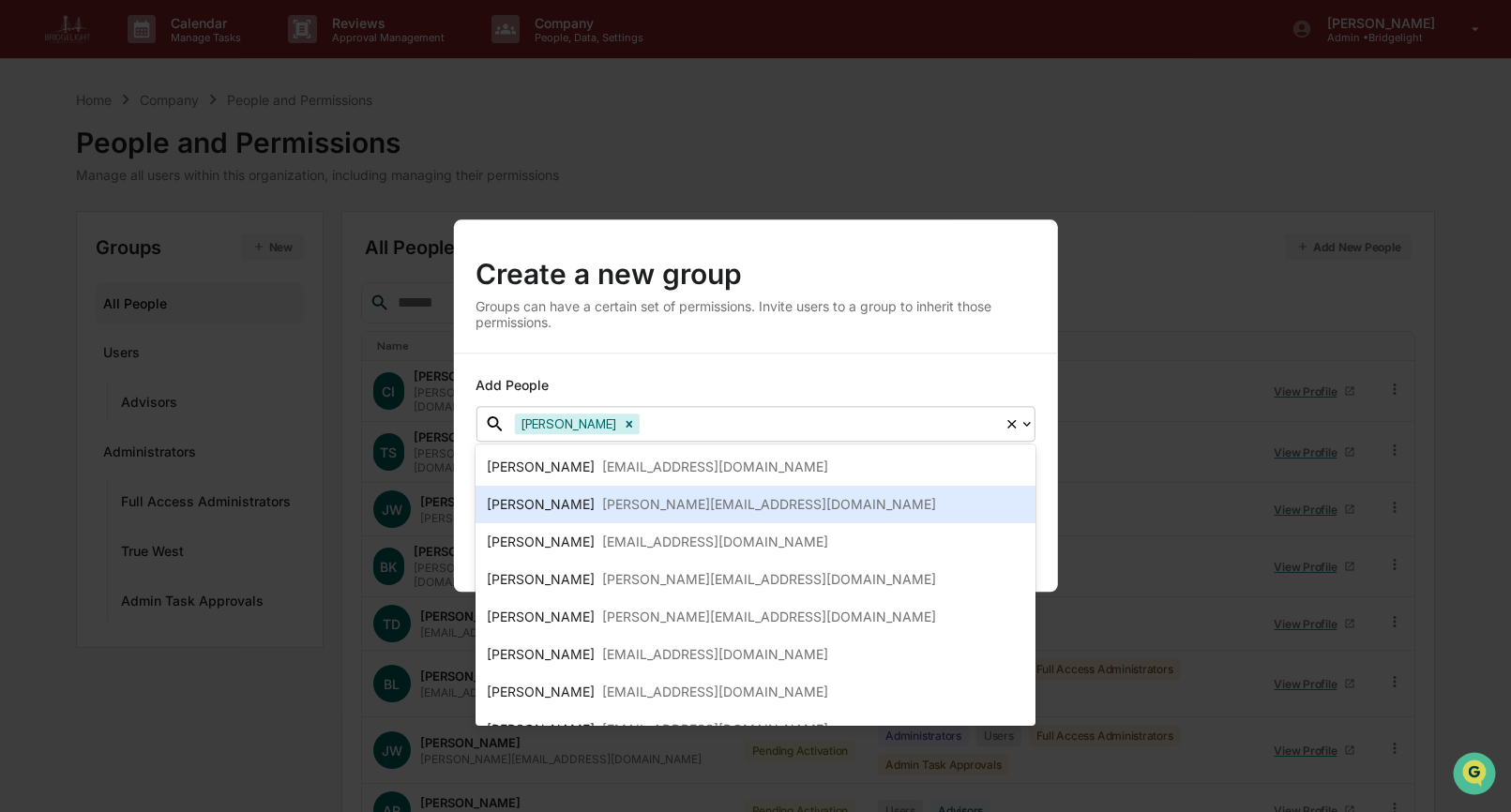
click at [716, 507] on div "[PERSON_NAME][EMAIL_ADDRESS][DOMAIN_NAME]" at bounding box center [770, 504] width 334 height 23
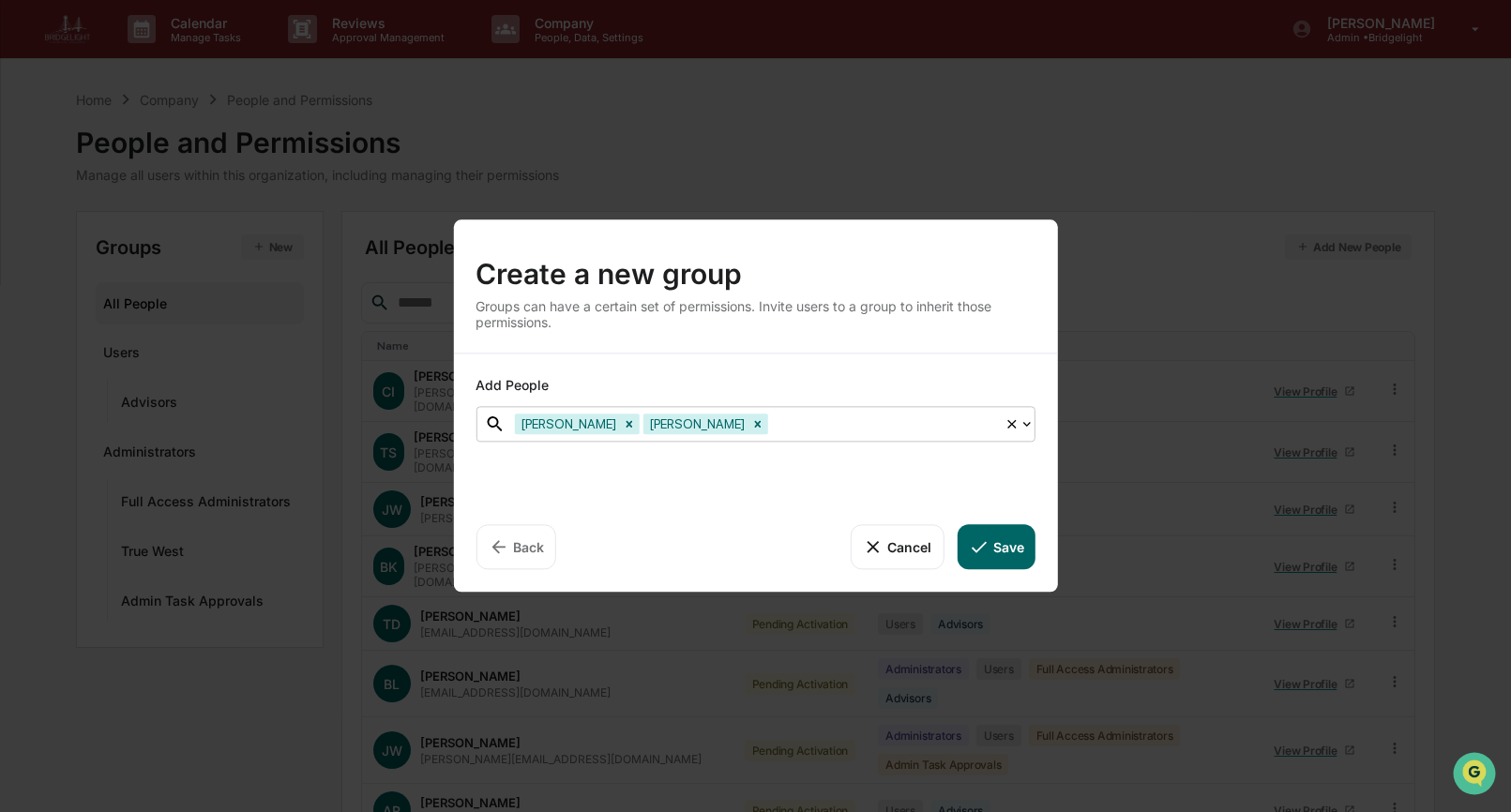
click at [755, 343] on div "Create a new group Groups can have a certain set of permissions. Invite users t…" at bounding box center [755, 285] width 604 height 133
click at [997, 555] on button "Save" at bounding box center [995, 547] width 78 height 45
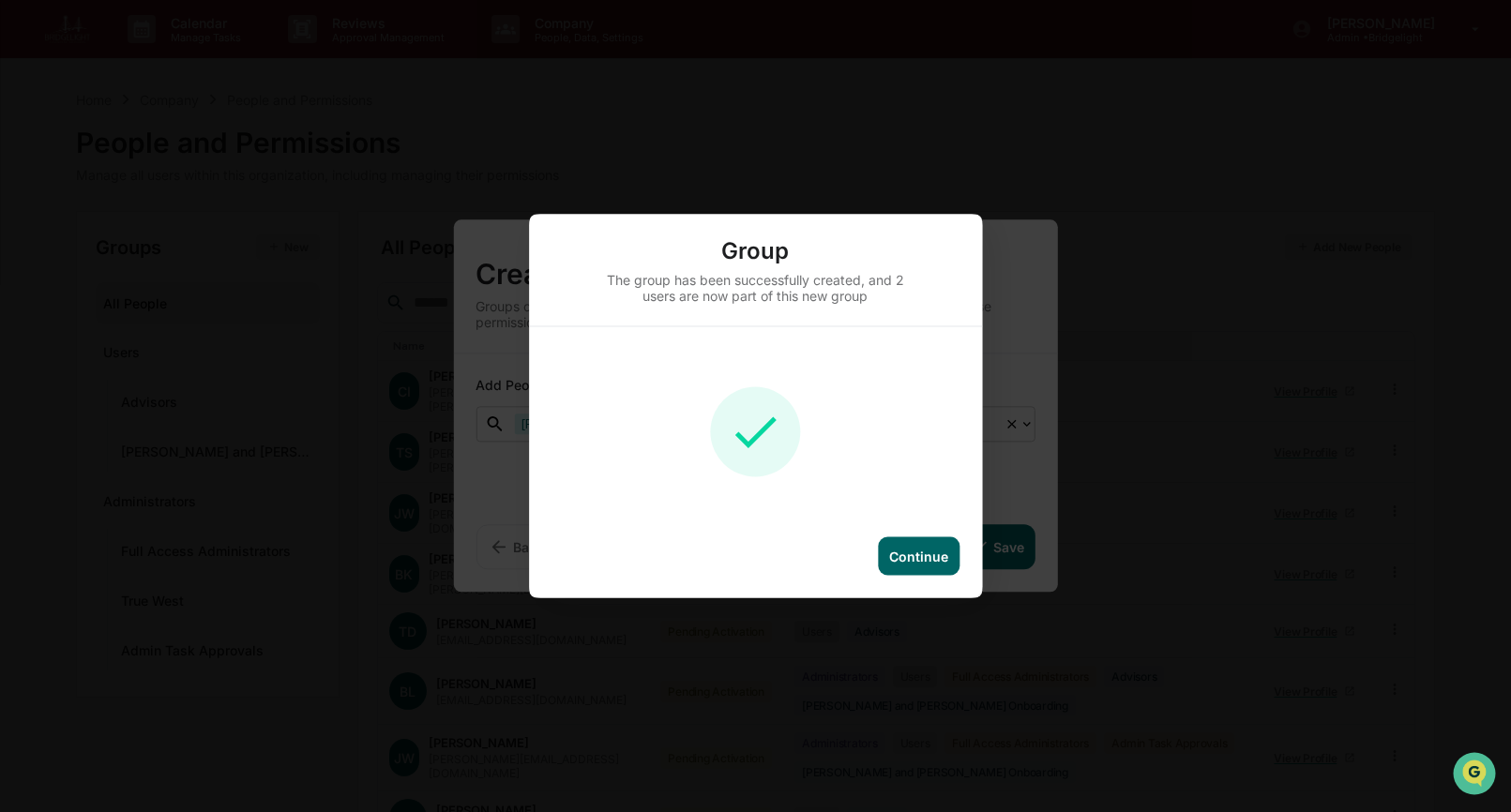
click at [905, 555] on div "Continue" at bounding box center [919, 556] width 59 height 16
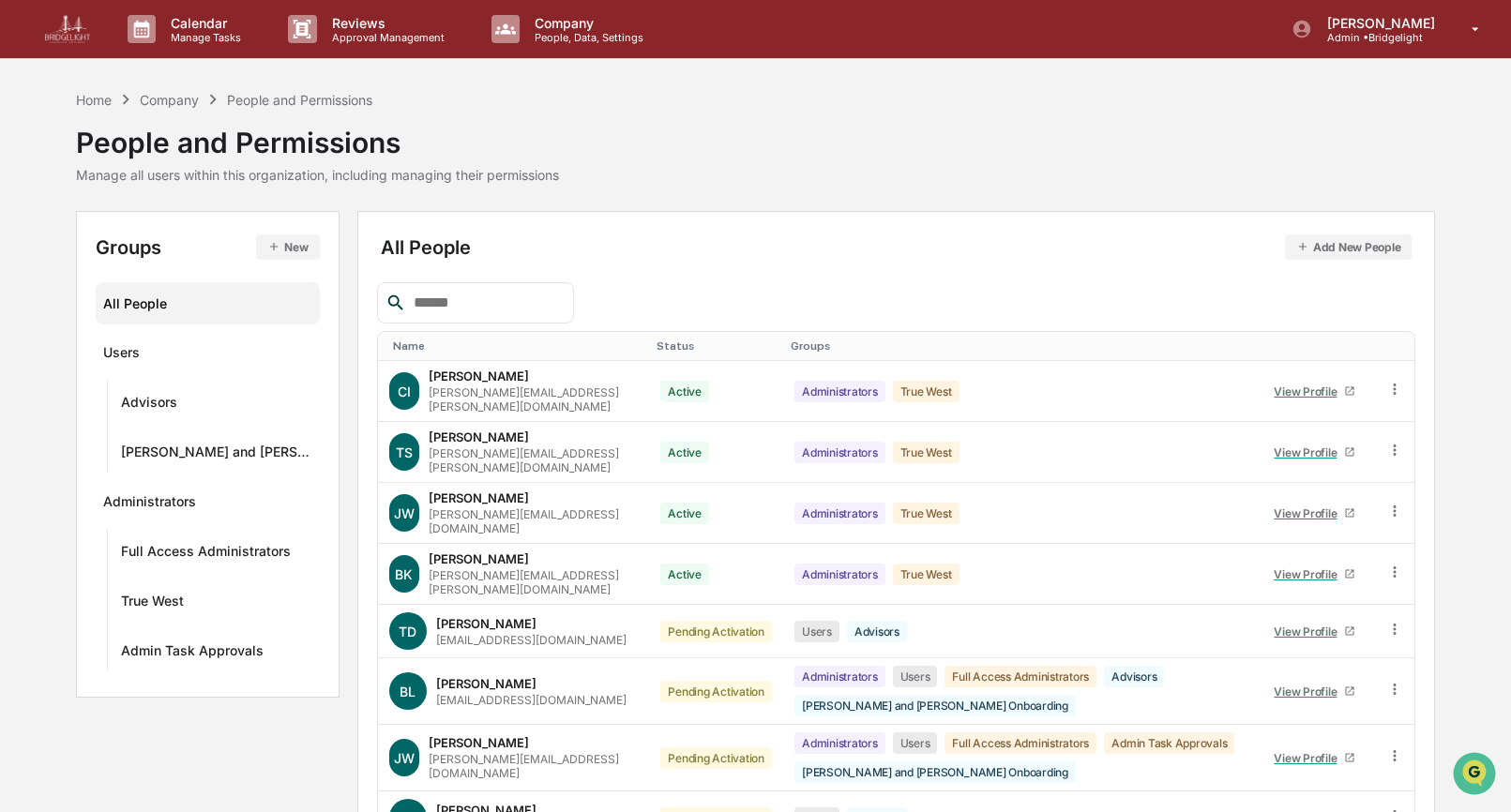
click at [275, 243] on button "New" at bounding box center [287, 248] width 63 height 26
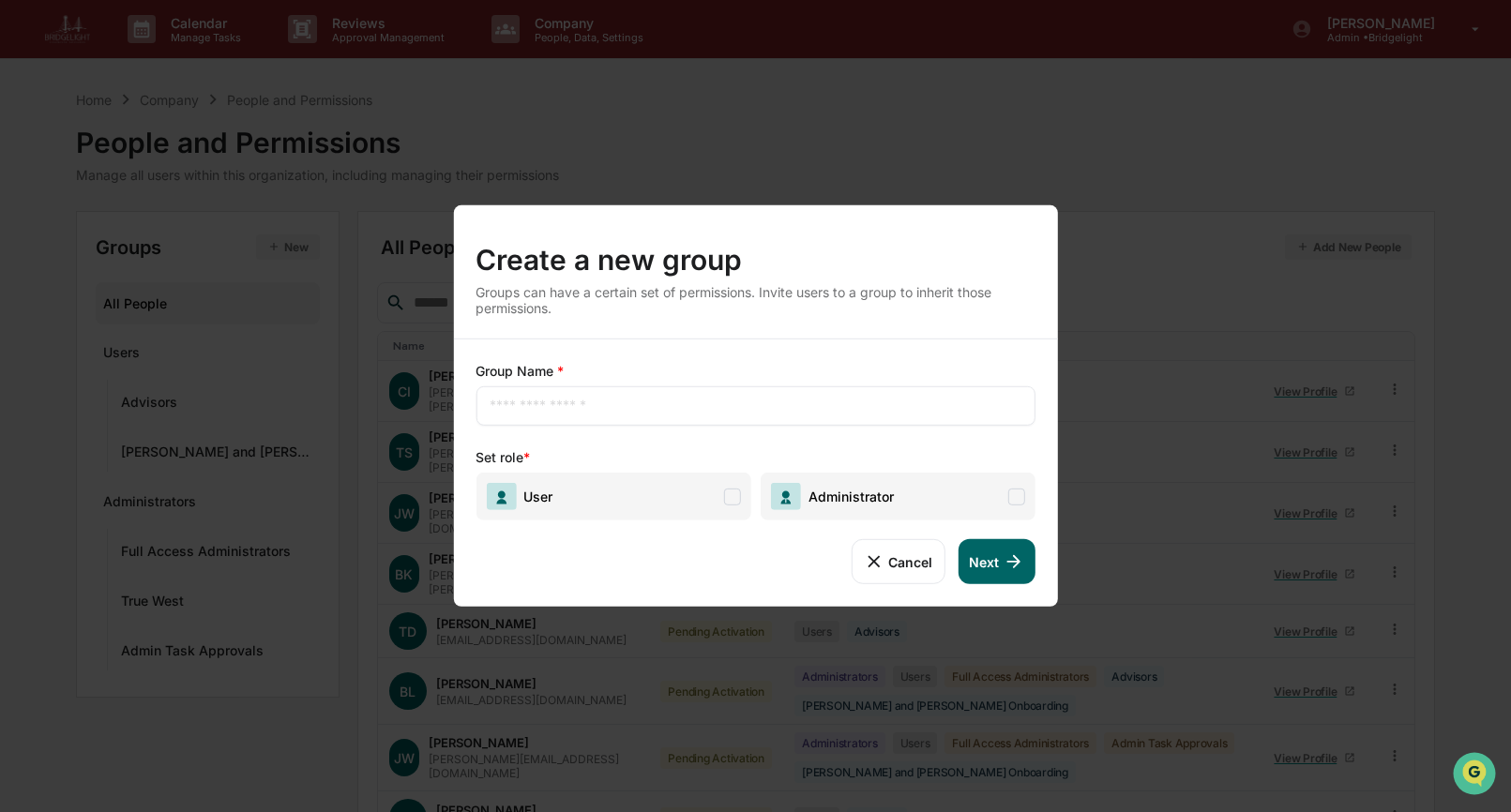
click at [516, 401] on input "text" at bounding box center [755, 406] width 531 height 19
type input "**********"
click at [683, 497] on span "User" at bounding box center [613, 496] width 275 height 48
click at [995, 568] on button "Next" at bounding box center [996, 562] width 77 height 45
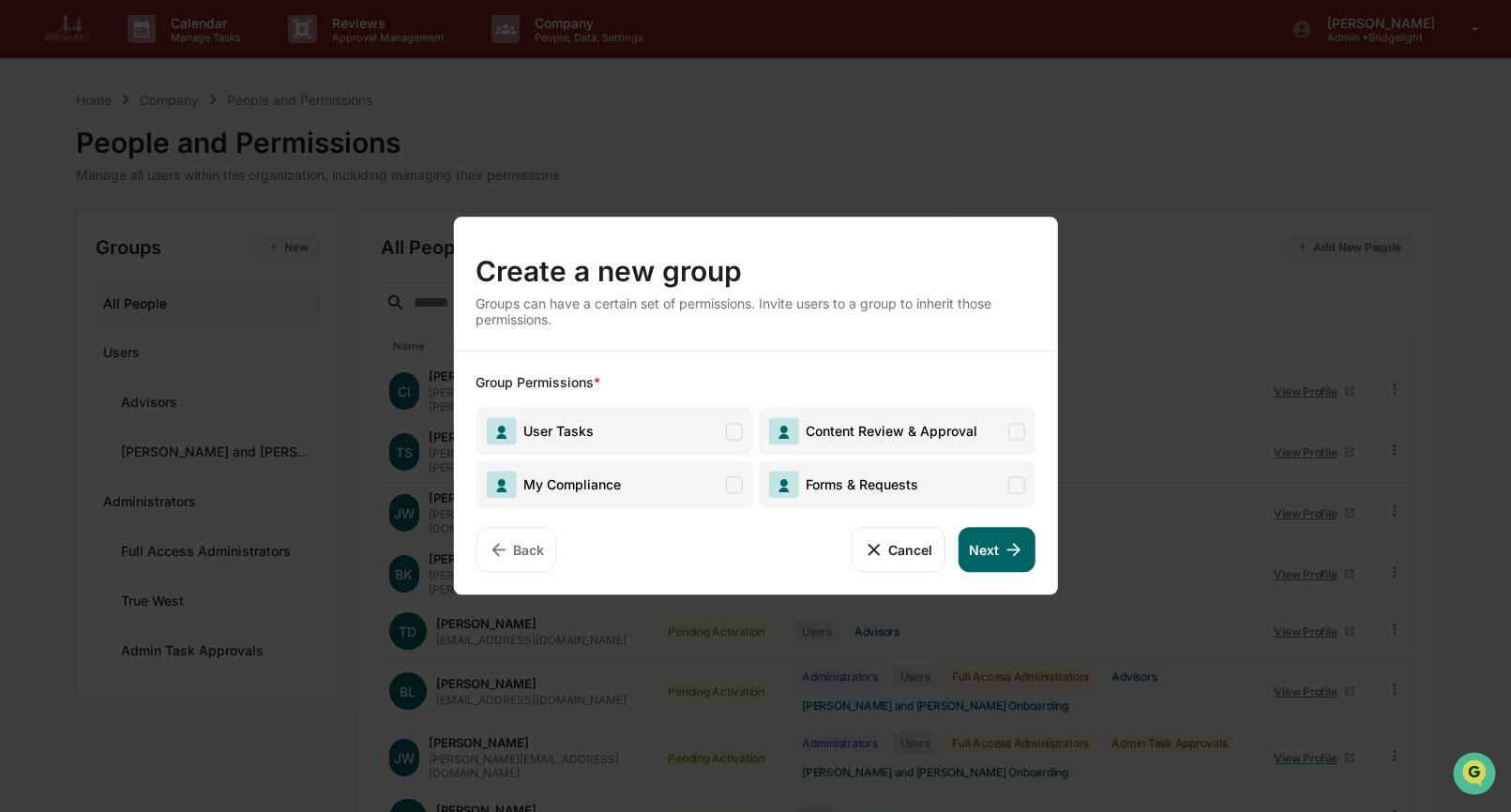
click at [673, 431] on span "User Tasks" at bounding box center [613, 431] width 276 height 48
click at [674, 478] on span "My Compliance" at bounding box center [613, 484] width 276 height 48
click at [839, 482] on span "Forms & Requests" at bounding box center [858, 485] width 120 height 16
click at [856, 422] on span "Content Review & Approval" at bounding box center [872, 432] width 209 height 28
click at [1004, 550] on icon at bounding box center [1013, 550] width 21 height 21
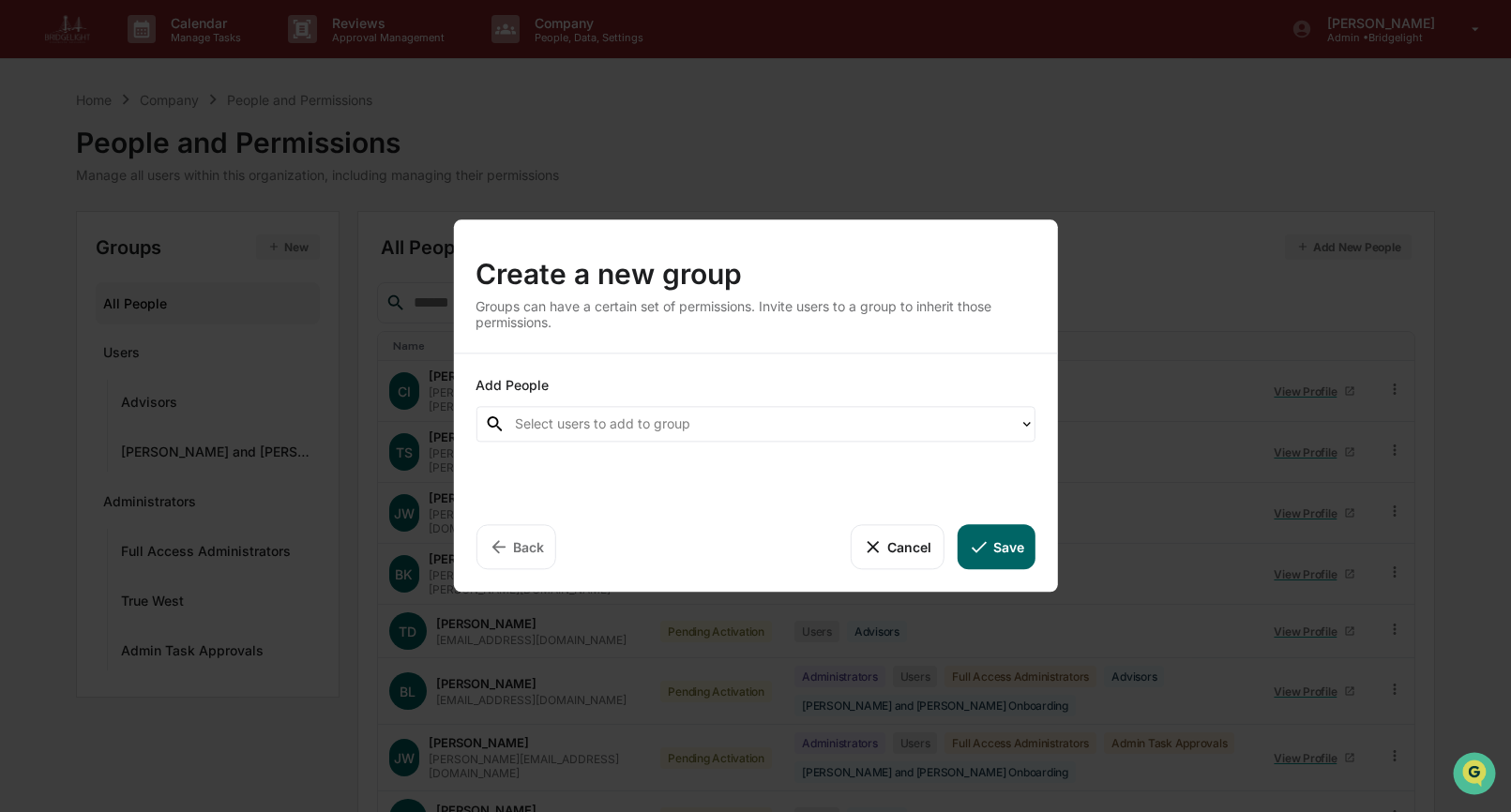
click at [857, 426] on div at bounding box center [763, 425] width 495 height 22
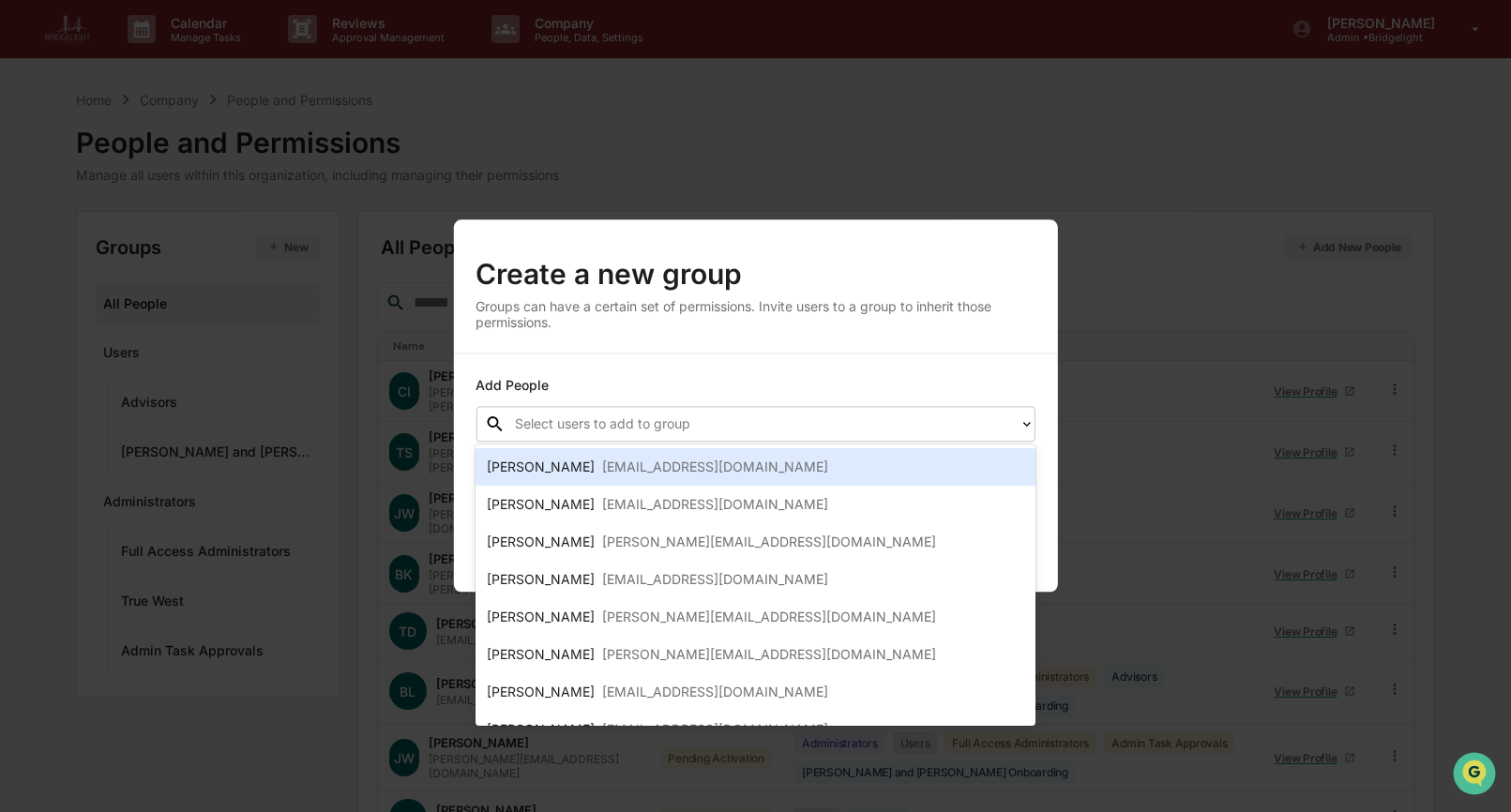
click at [792, 468] on div "[PERSON_NAME] [PERSON_NAME][EMAIL_ADDRESS][DOMAIN_NAME]" at bounding box center [755, 467] width 537 height 23
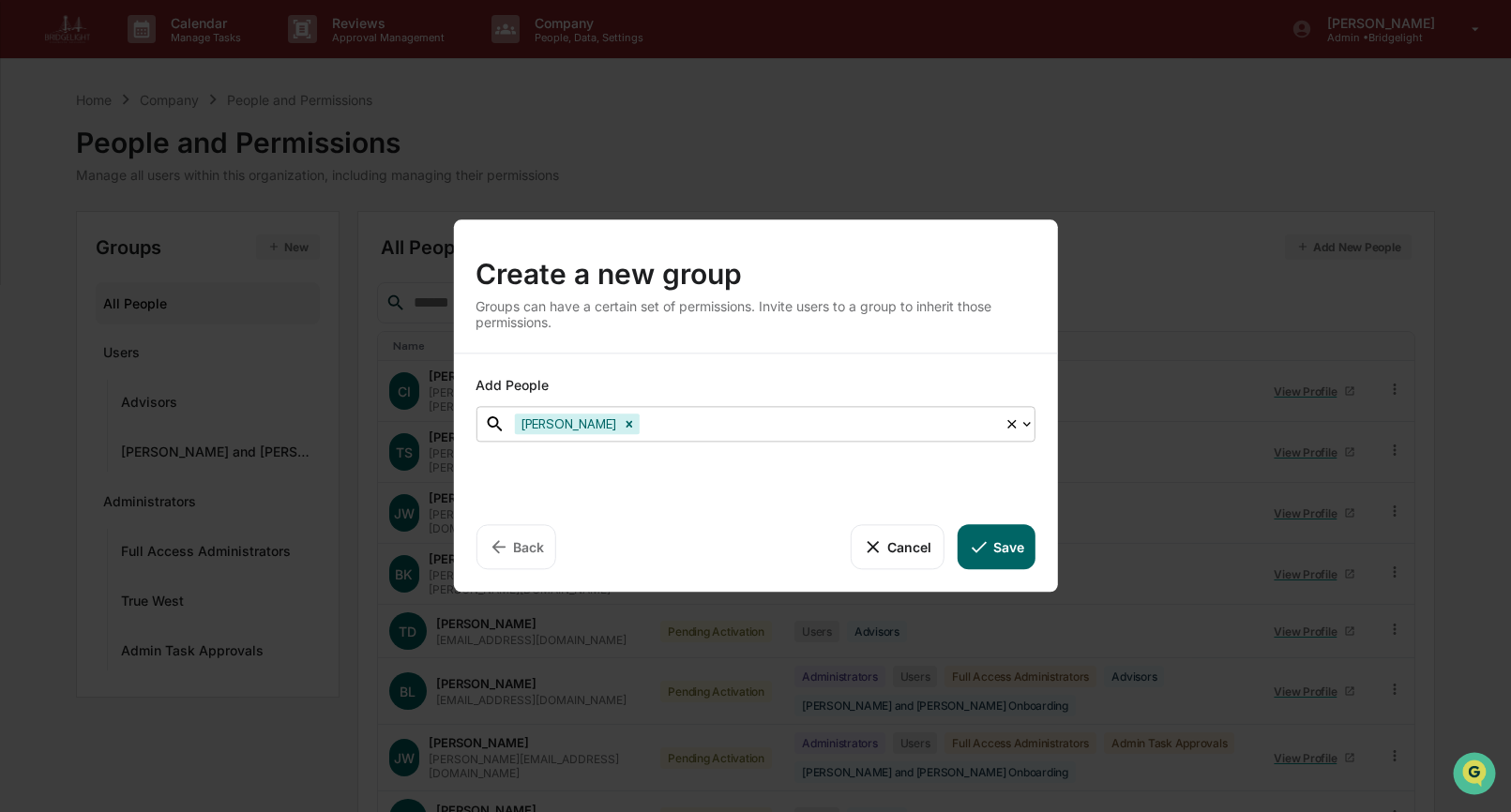
click at [812, 426] on div at bounding box center [820, 425] width 352 height 22
click at [793, 419] on div at bounding box center [820, 425] width 352 height 22
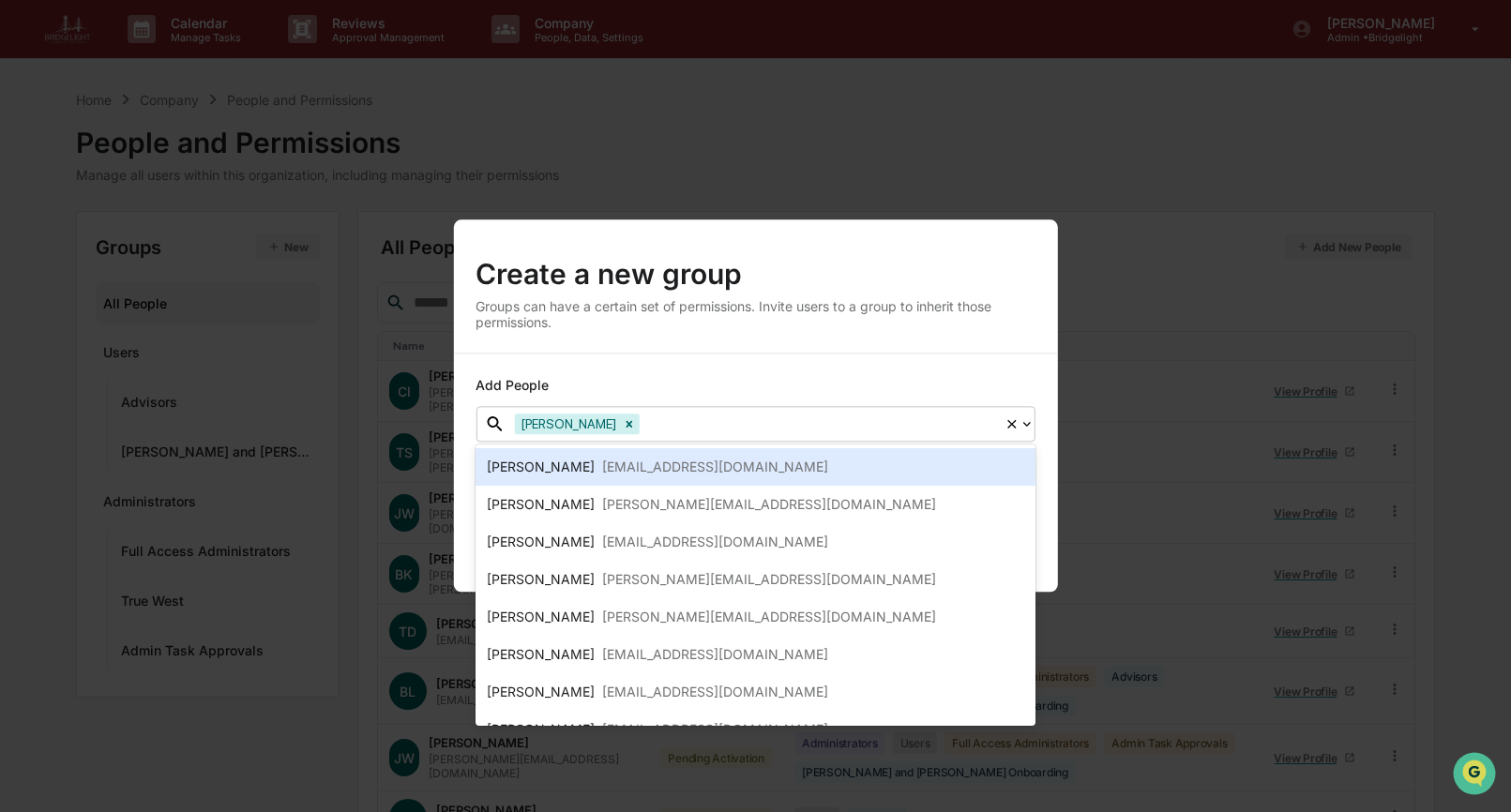
click at [751, 472] on div "[PERSON_NAME] [EMAIL_ADDRESS][DOMAIN_NAME]" at bounding box center [755, 467] width 537 height 23
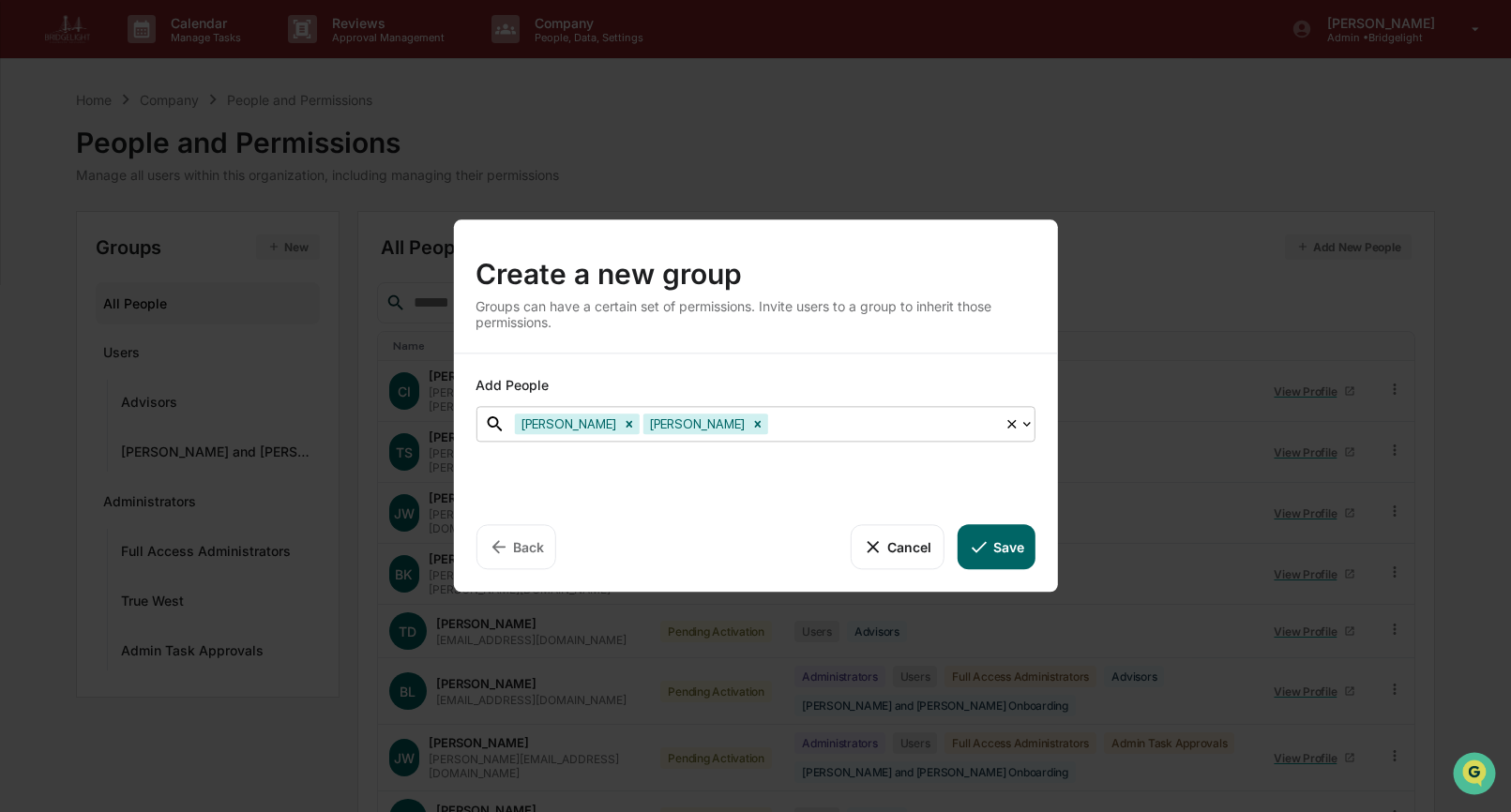
click at [839, 423] on div at bounding box center [883, 425] width 223 height 22
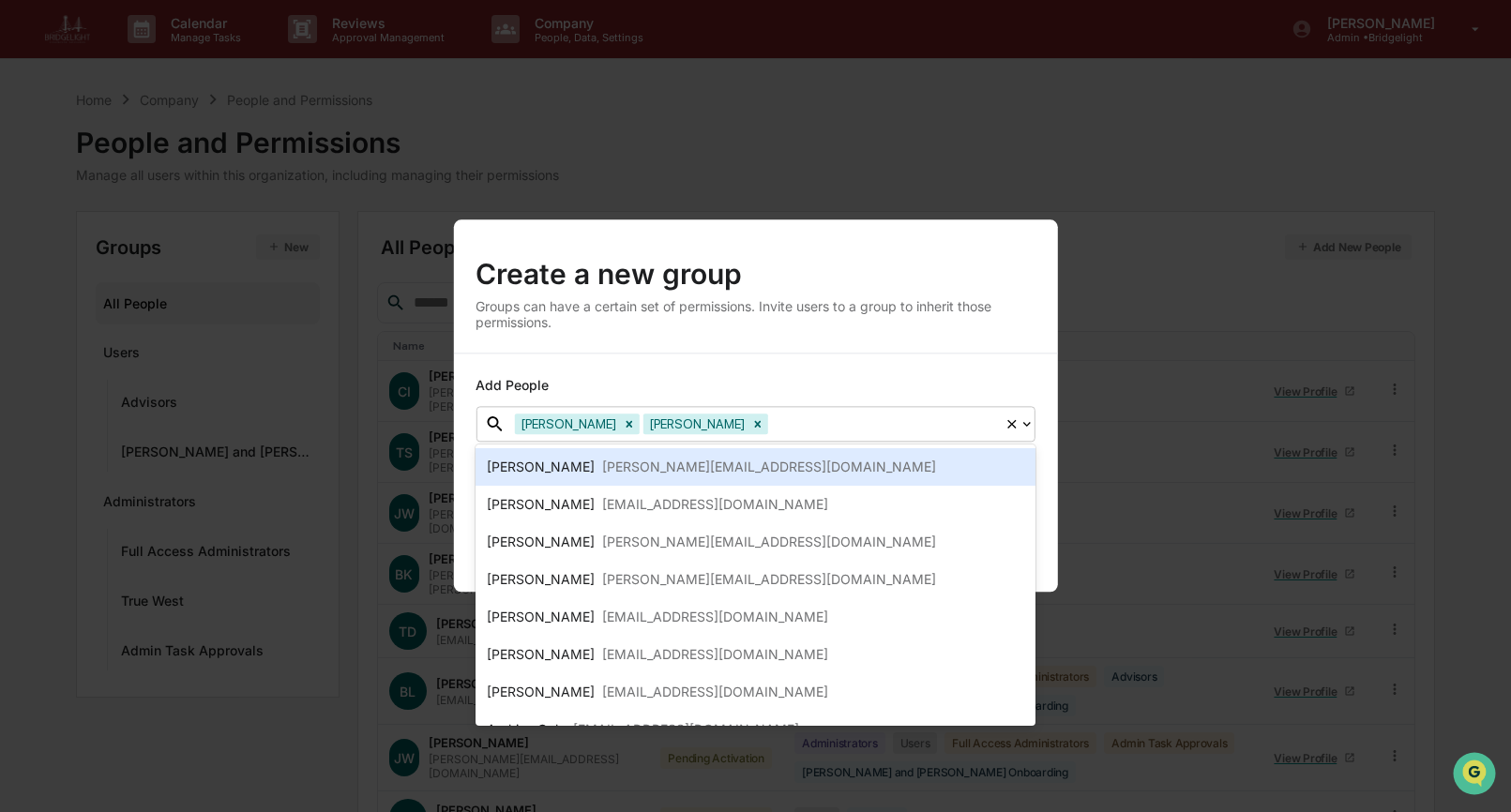
click at [818, 475] on div "[PERSON_NAME][EMAIL_ADDRESS][DOMAIN_NAME]" at bounding box center [770, 467] width 334 height 23
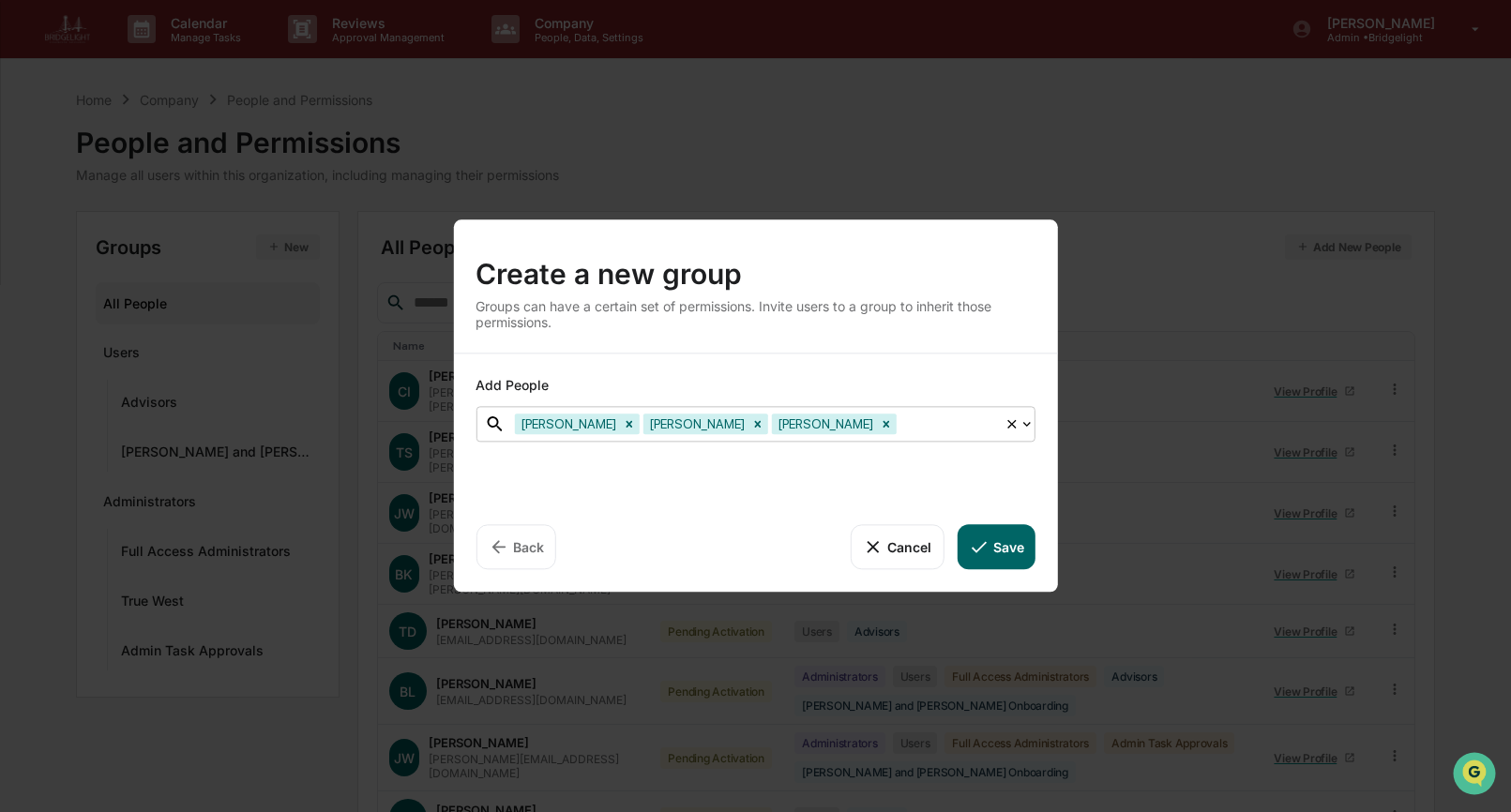
click at [901, 435] on div at bounding box center [948, 425] width 94 height 22
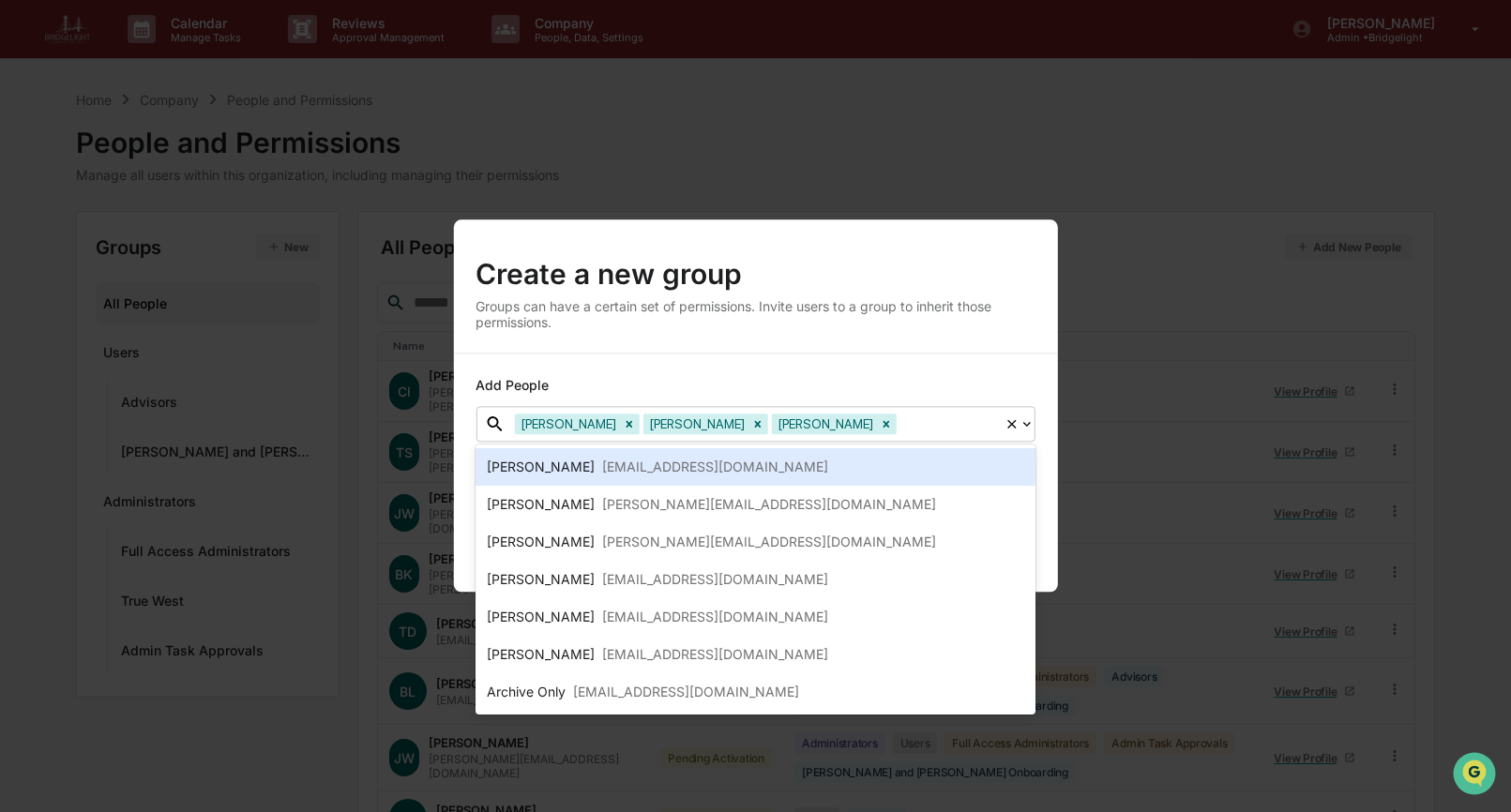
click at [901, 435] on div at bounding box center [948, 425] width 94 height 22
click at [847, 471] on div "[PERSON_NAME] [EMAIL_ADDRESS][DOMAIN_NAME]" at bounding box center [755, 467] width 537 height 23
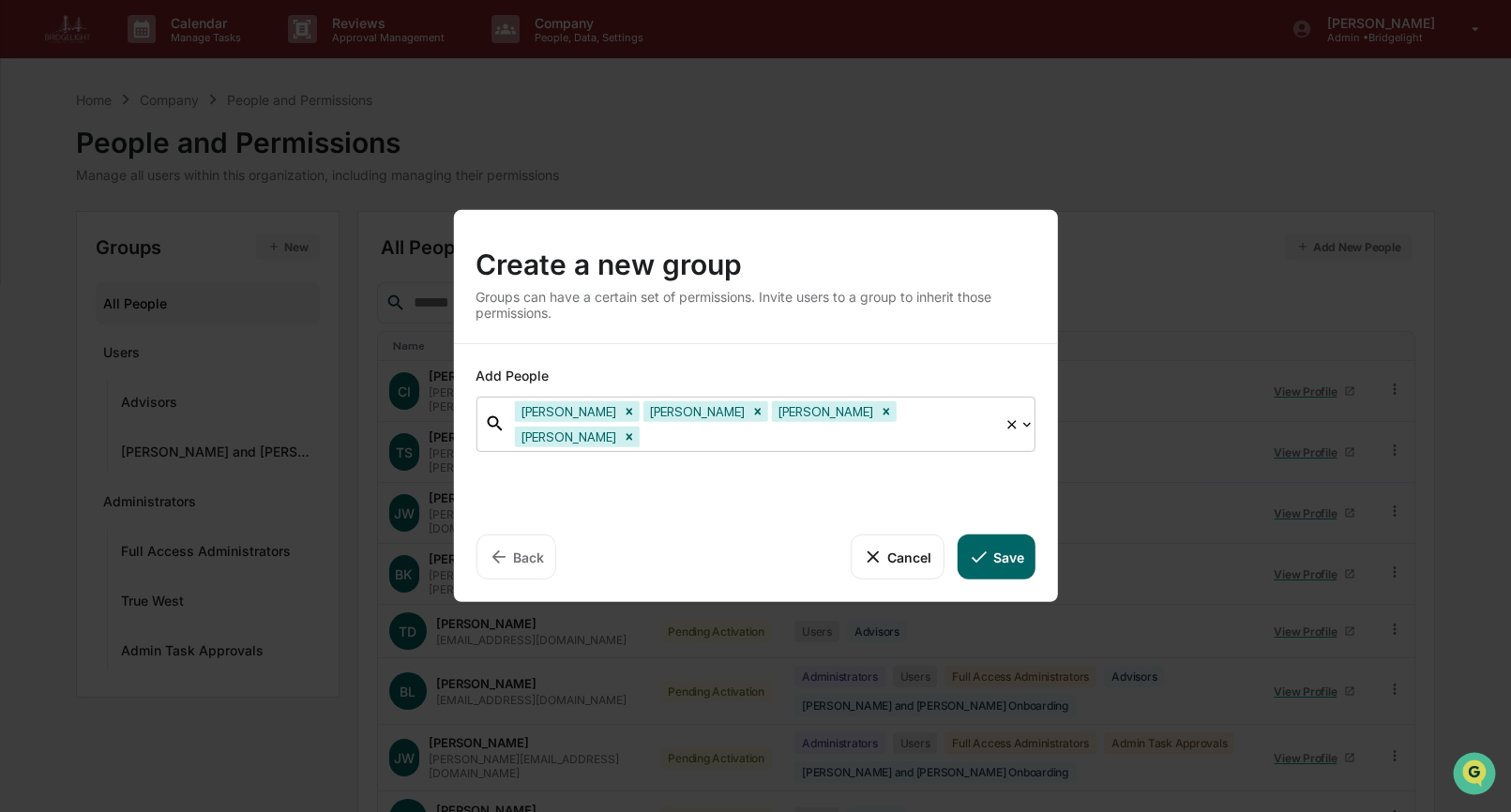
click at [951, 436] on div "[PERSON_NAME] [PERSON_NAME] [PERSON_NAME] [PERSON_NAME]" at bounding box center [755, 425] width 499 height 53
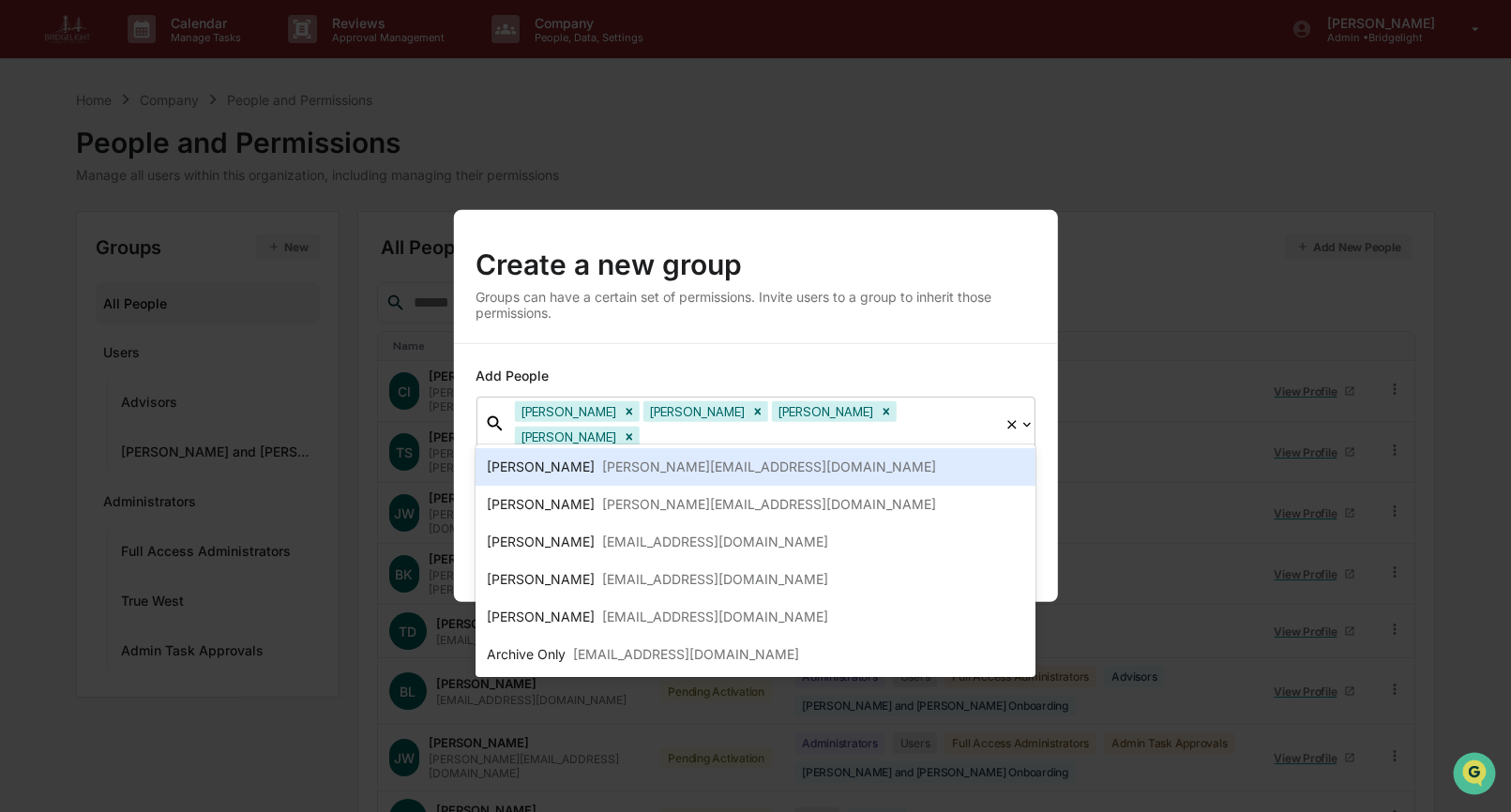
click at [953, 426] on div at bounding box center [820, 436] width 352 height 22
click at [931, 463] on div "[PERSON_NAME] [PERSON_NAME][EMAIL_ADDRESS][DOMAIN_NAME]" at bounding box center [755, 467] width 537 height 23
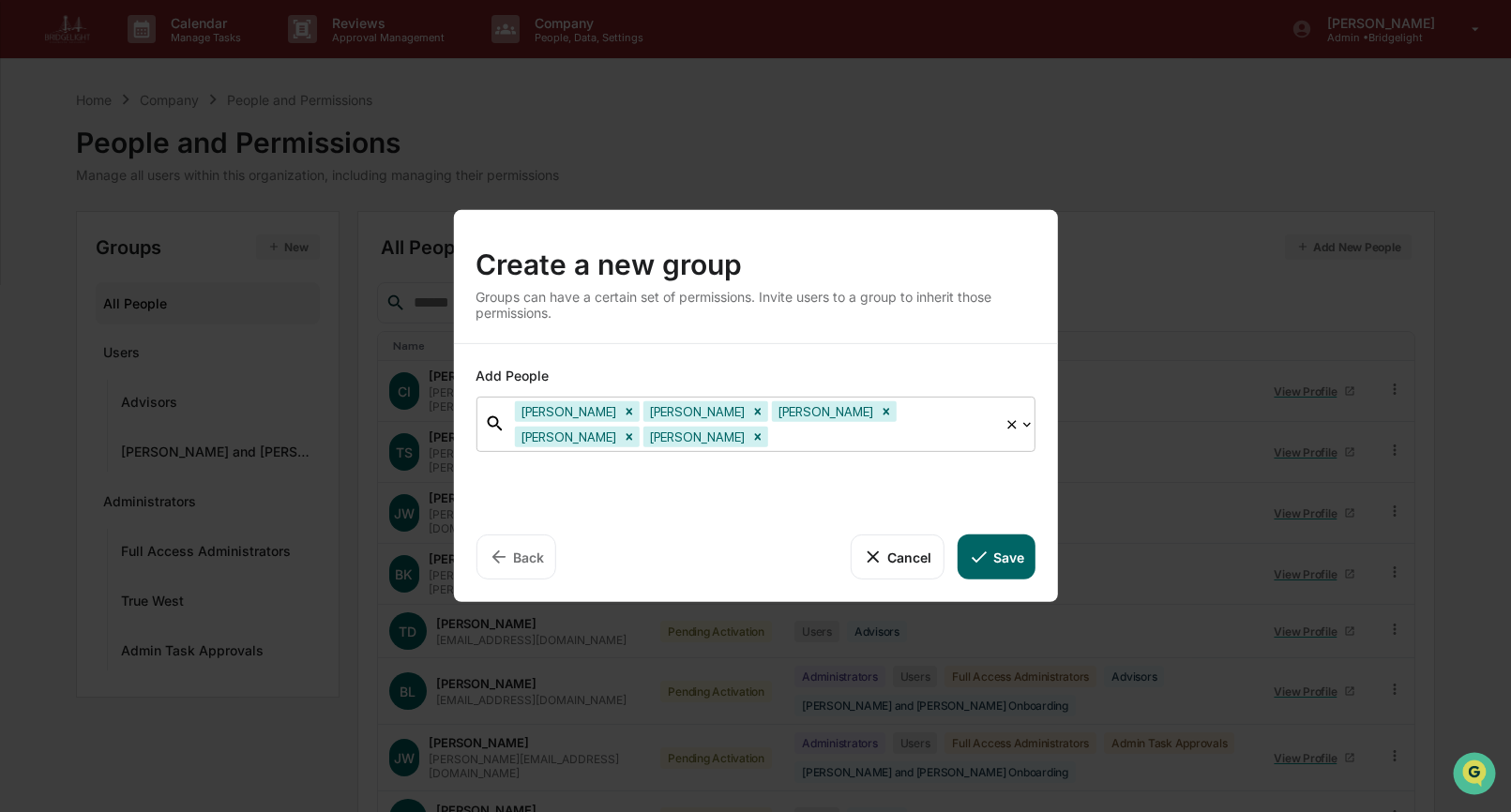
click at [928, 447] on div "[PERSON_NAME] [PERSON_NAME] [PERSON_NAME] [PERSON_NAME] [PERSON_NAME]" at bounding box center [755, 425] width 499 height 53
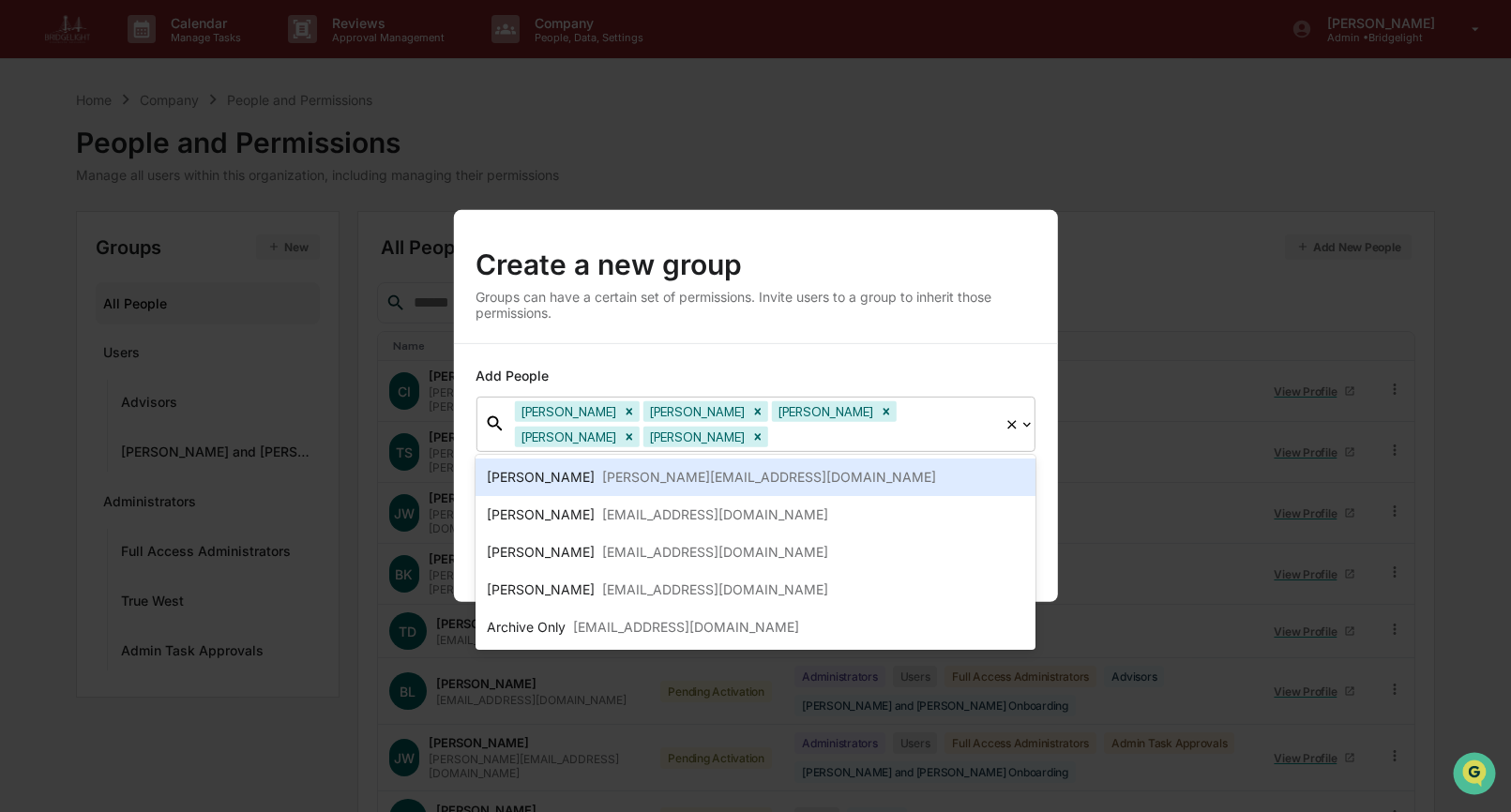
click at [922, 438] on div at bounding box center [883, 436] width 223 height 22
click at [898, 464] on div "[PERSON_NAME] [PERSON_NAME][EMAIL_ADDRESS][DOMAIN_NAME]" at bounding box center [755, 478] width 559 height 37
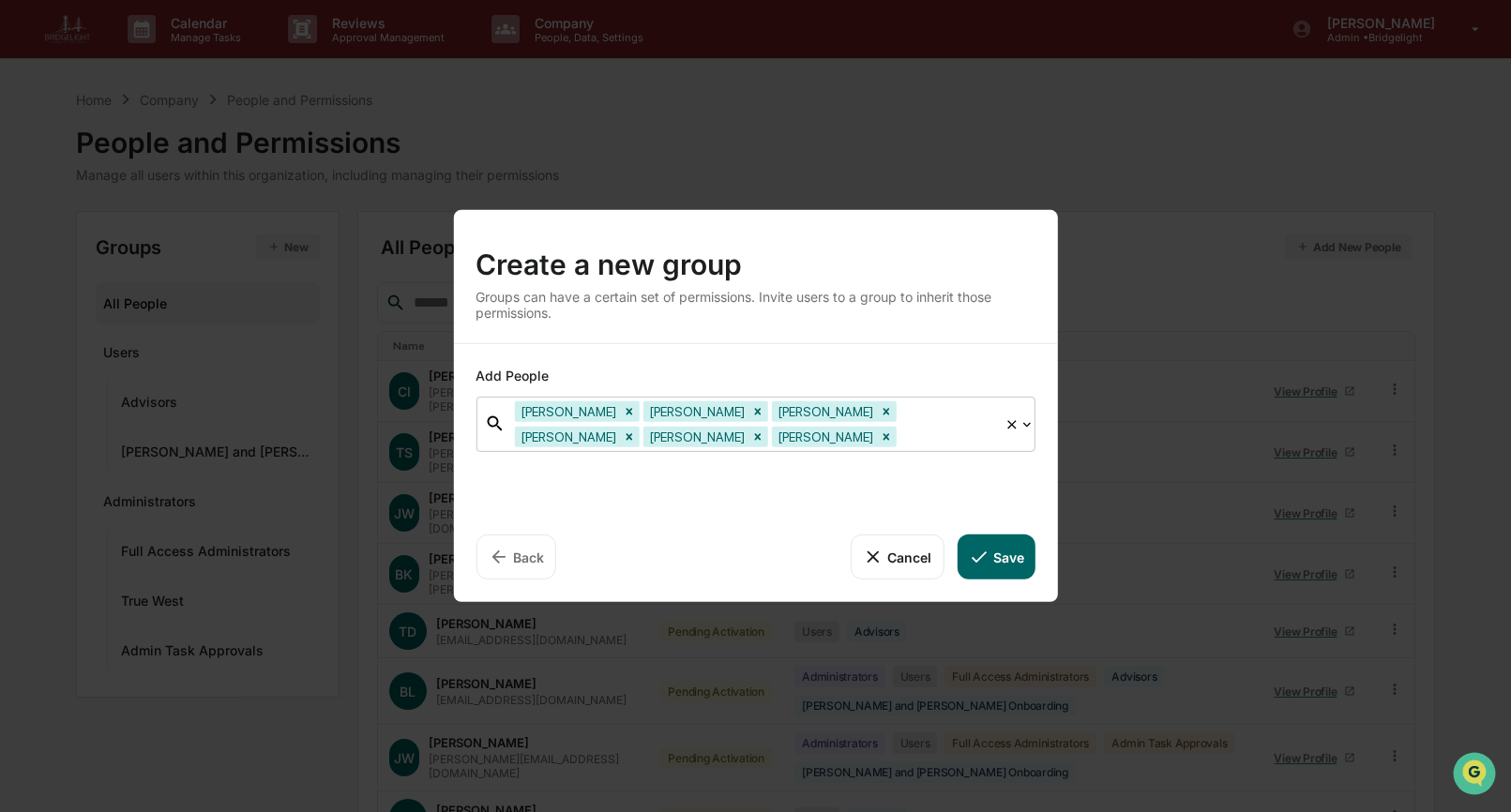
click at [901, 444] on div at bounding box center [948, 436] width 94 height 22
click at [901, 434] on div at bounding box center [948, 436] width 94 height 22
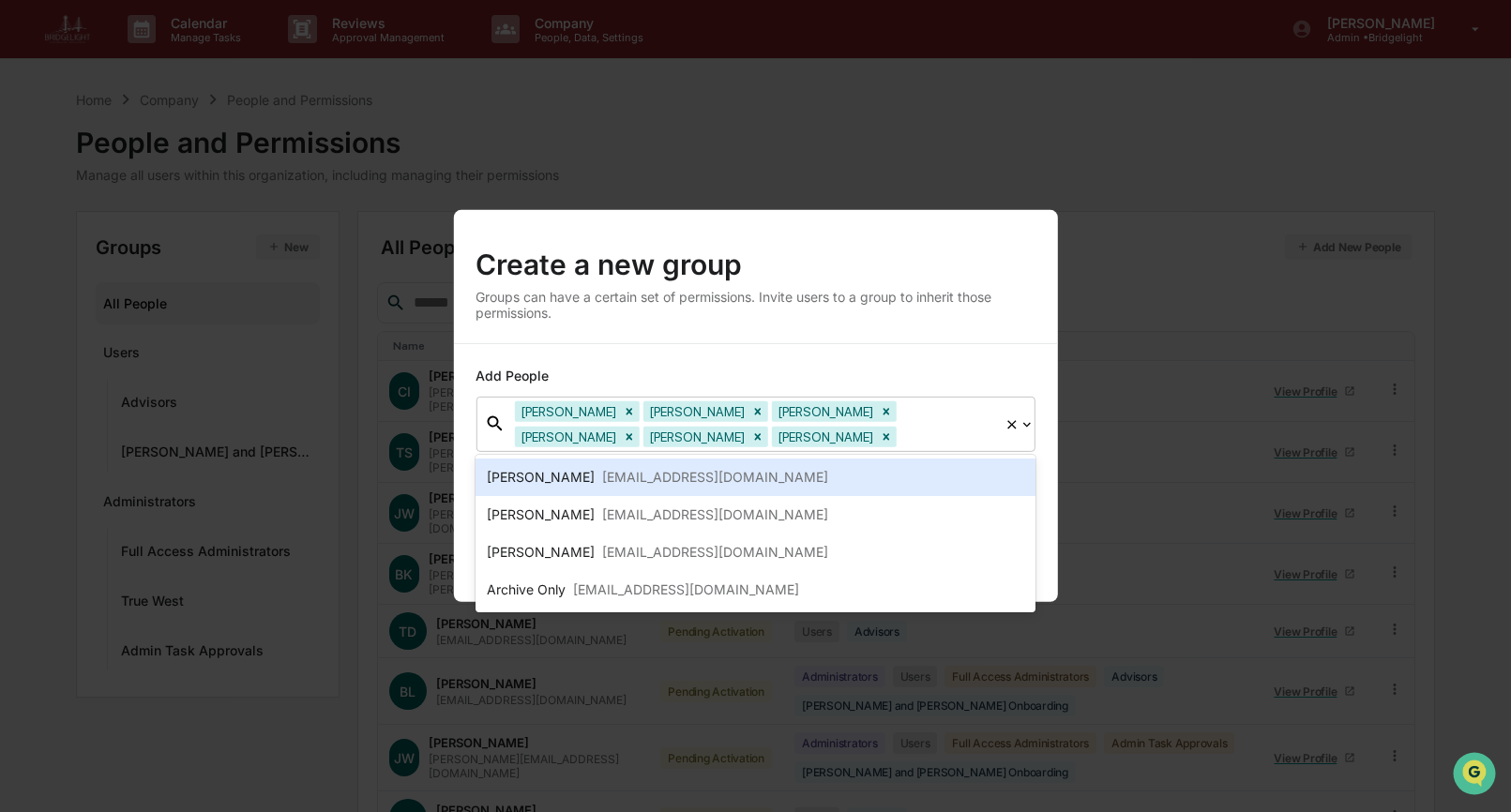
click at [861, 473] on div "[PERSON_NAME] [PERSON_NAME][EMAIL_ADDRESS][DOMAIN_NAME]" at bounding box center [755, 477] width 537 height 23
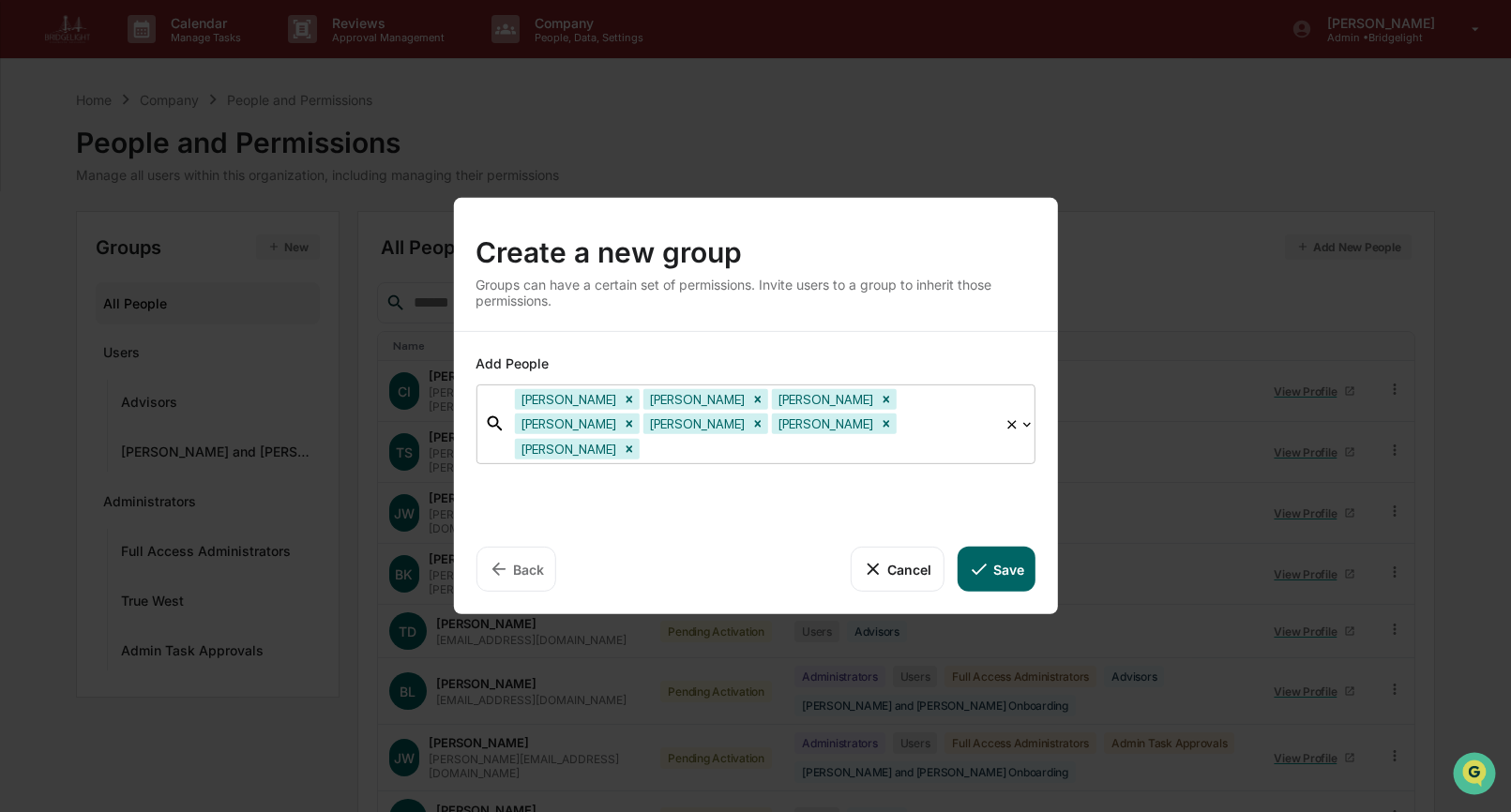
click at [882, 439] on div at bounding box center [820, 449] width 352 height 22
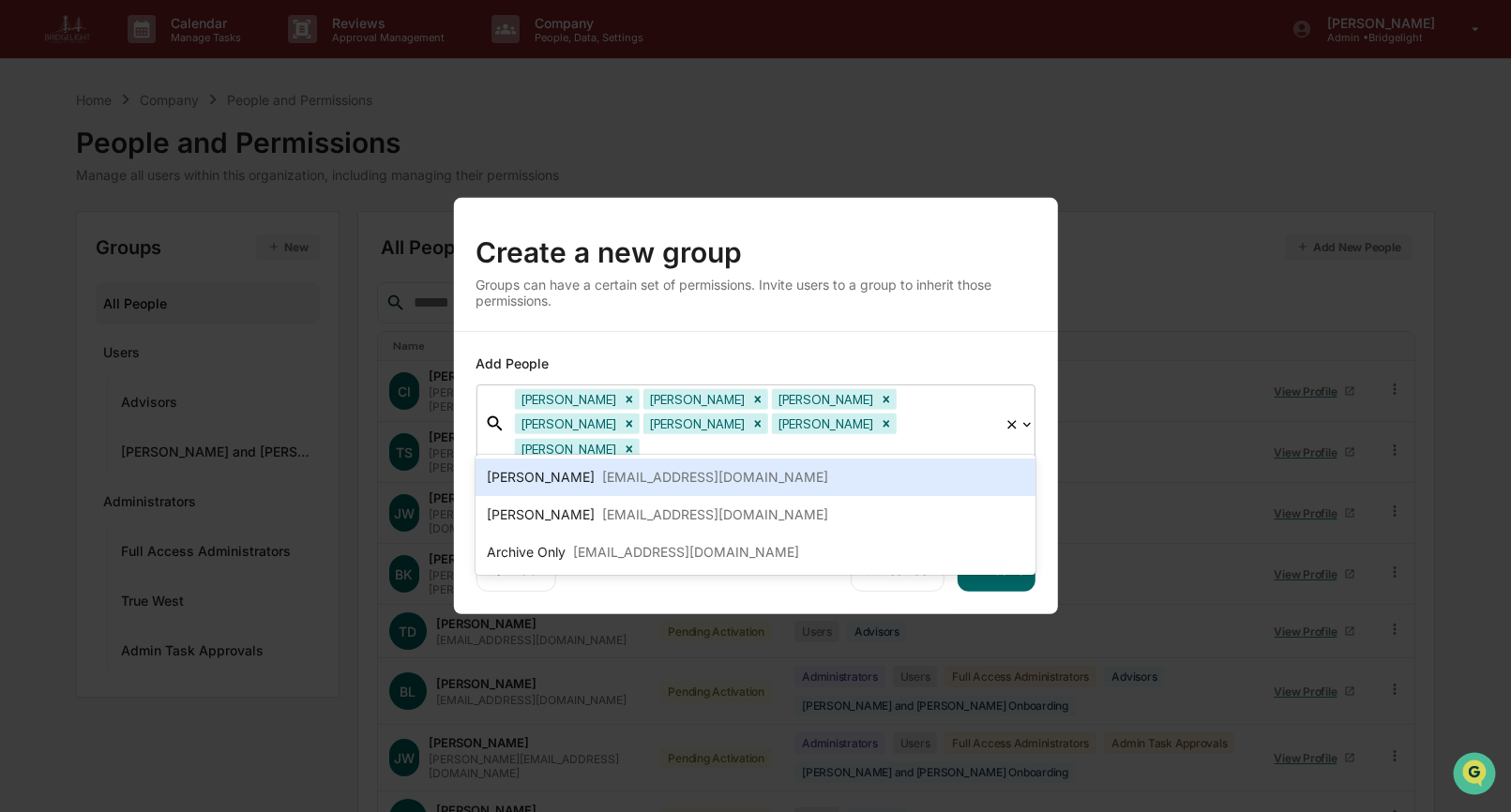
click at [878, 442] on div at bounding box center [820, 449] width 352 height 22
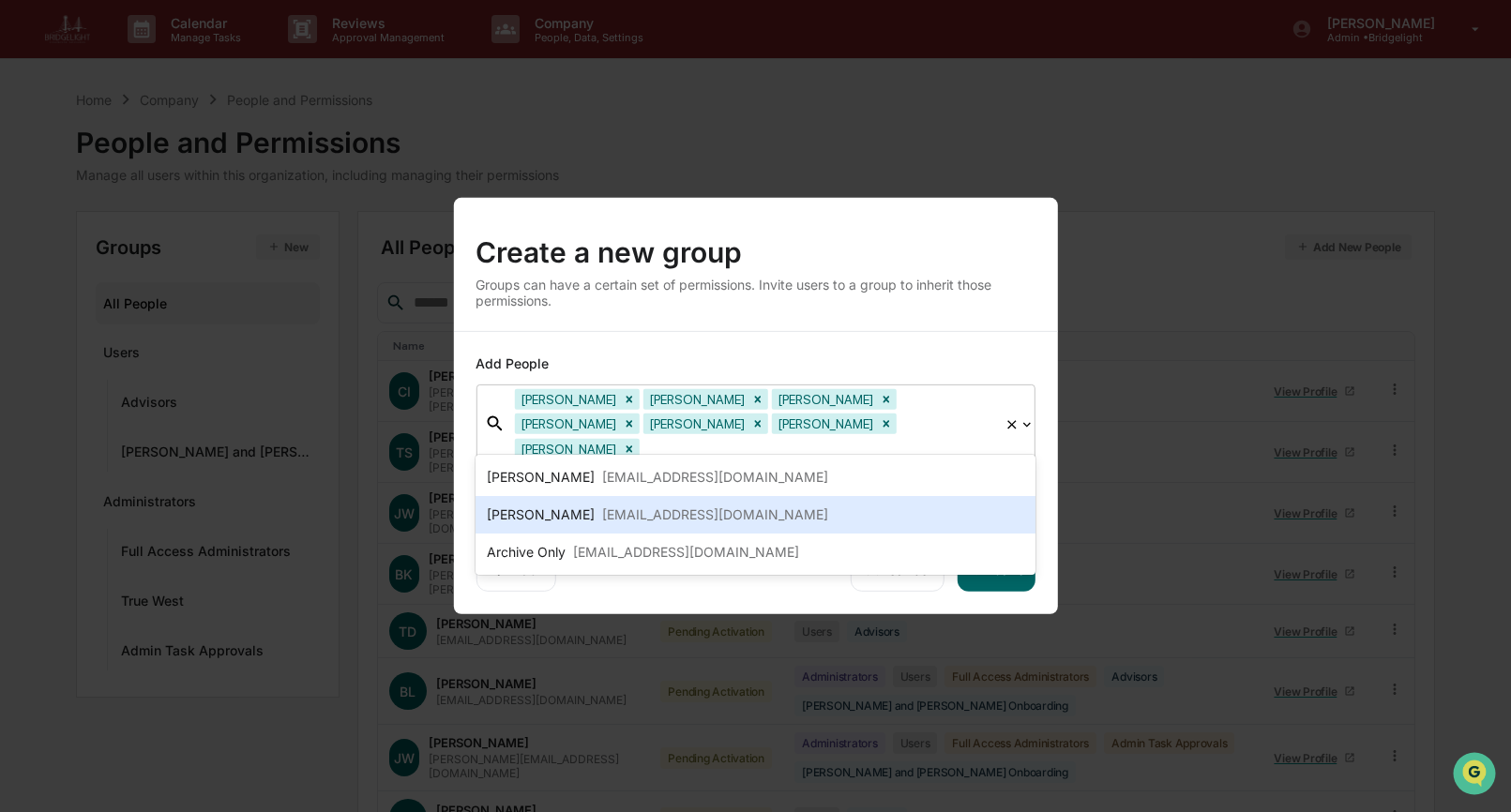
click at [881, 322] on div "Create a new group Groups can have a certain set of permissions. Invite users t…" at bounding box center [755, 263] width 604 height 133
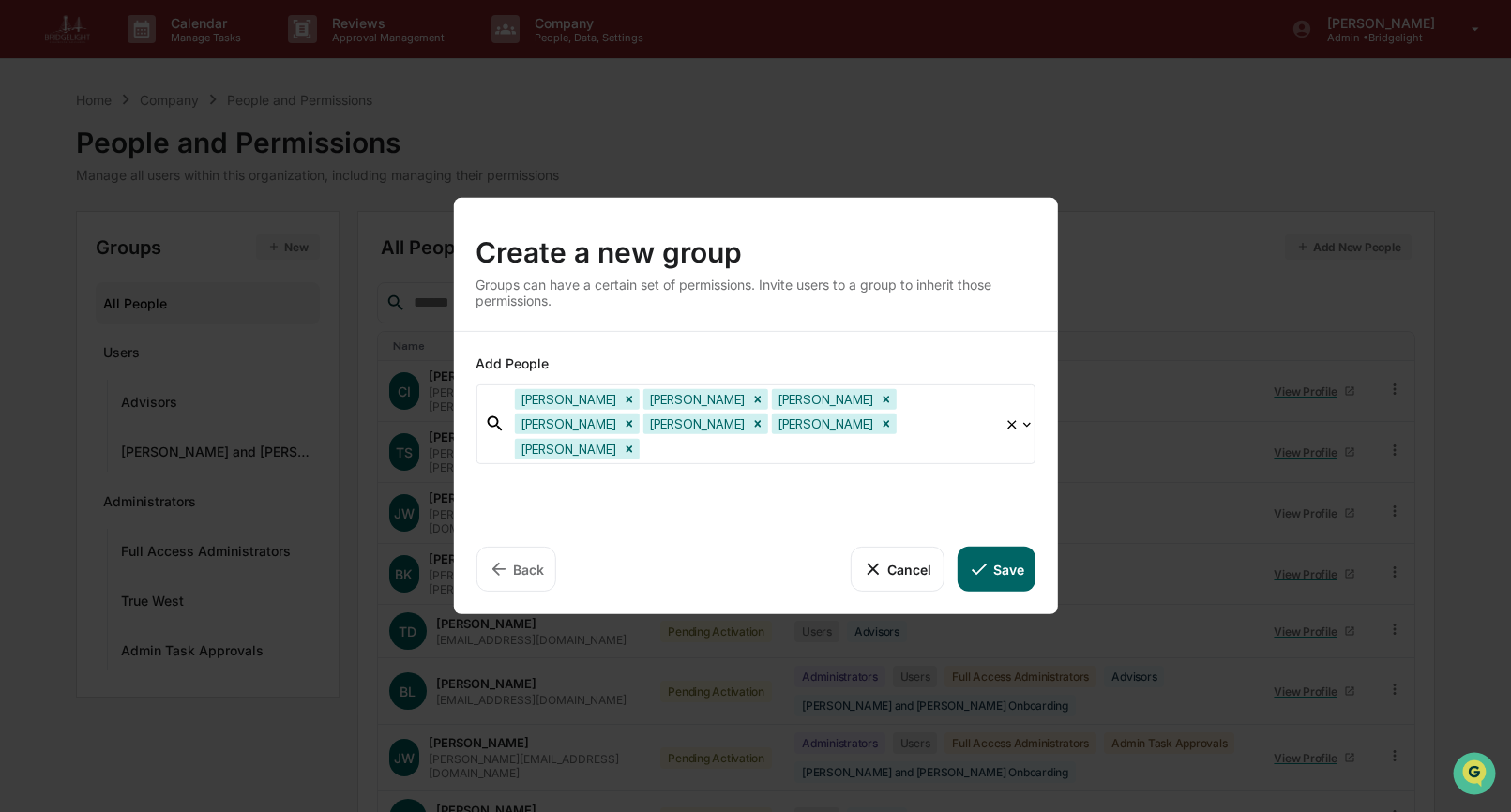
click at [988, 559] on icon at bounding box center [978, 569] width 21 height 21
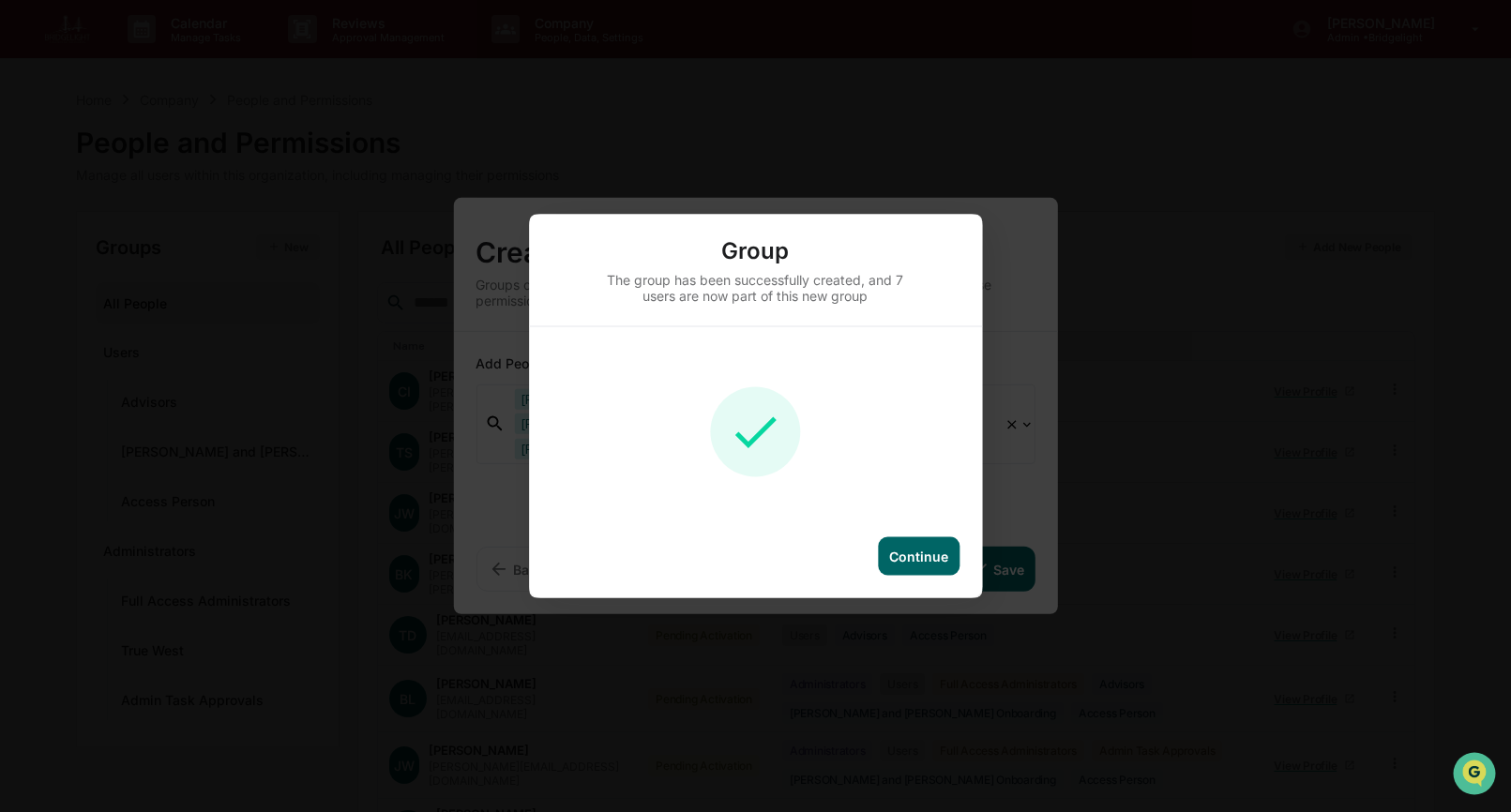
click at [930, 563] on div "Continue" at bounding box center [919, 556] width 59 height 16
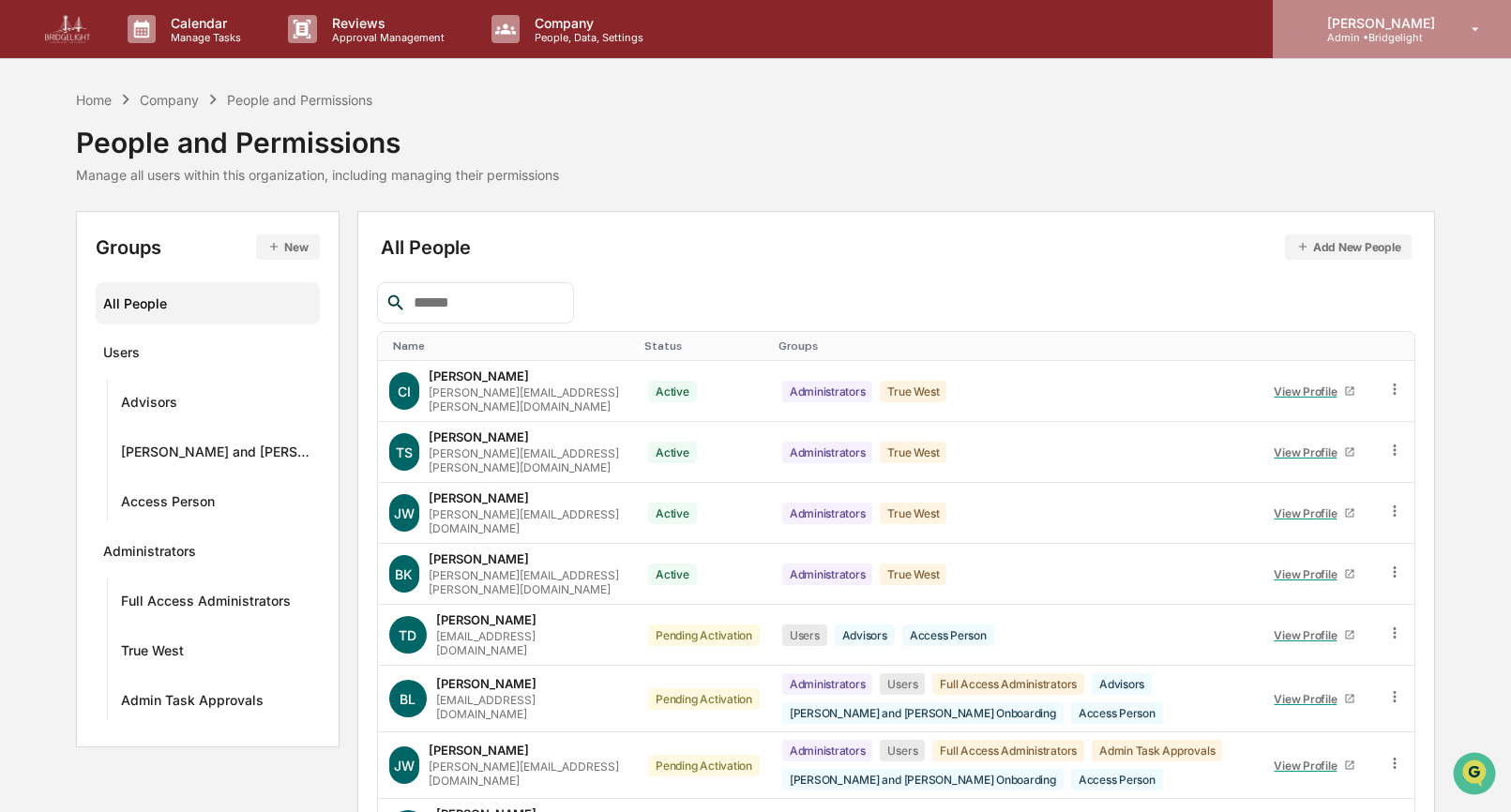
click at [1373, 38] on p "Admin • [GEOGRAPHIC_DATA]" at bounding box center [1378, 36] width 133 height 13
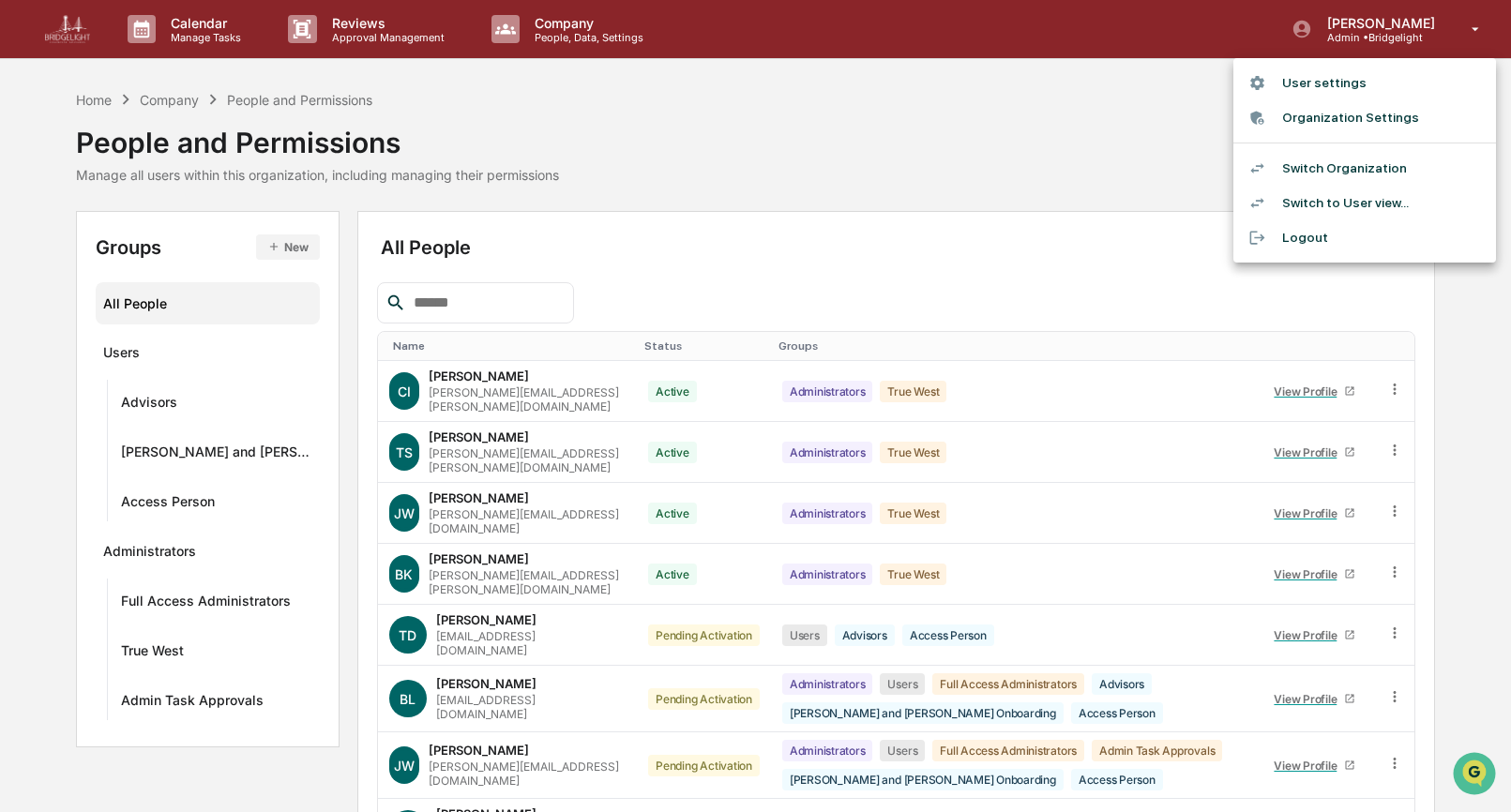
click at [1344, 165] on li "Switch Organization" at bounding box center [1365, 168] width 262 height 34
